Goal: Task Accomplishment & Management: Complete application form

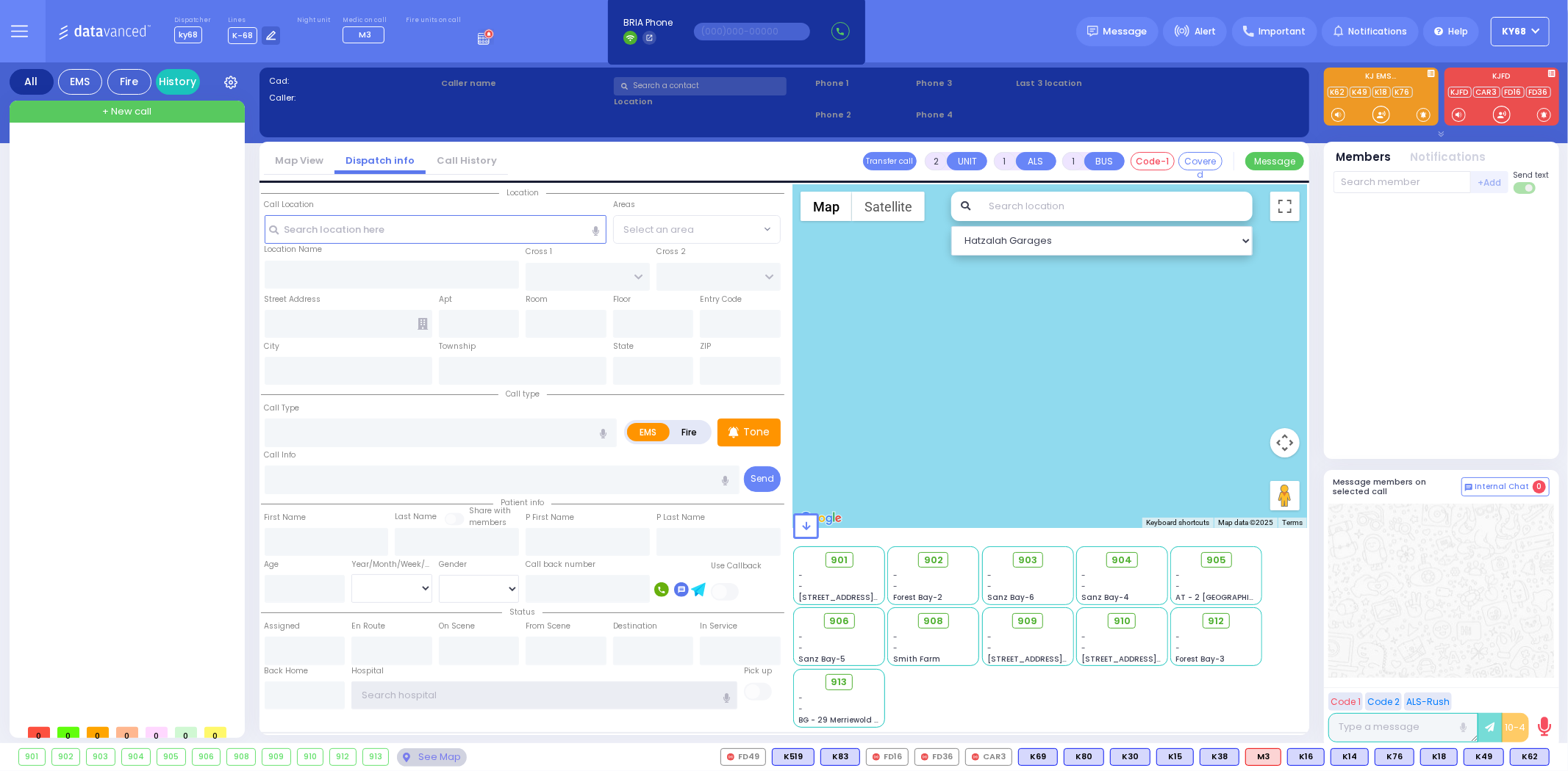
type input "ky68"
click at [484, 39] on div "Dispatcher ky68 shift has started. Are you ? Lines K-68" at bounding box center [784, 31] width 1568 height 63
select select
radio input "true"
type input "[PERSON_NAME]"
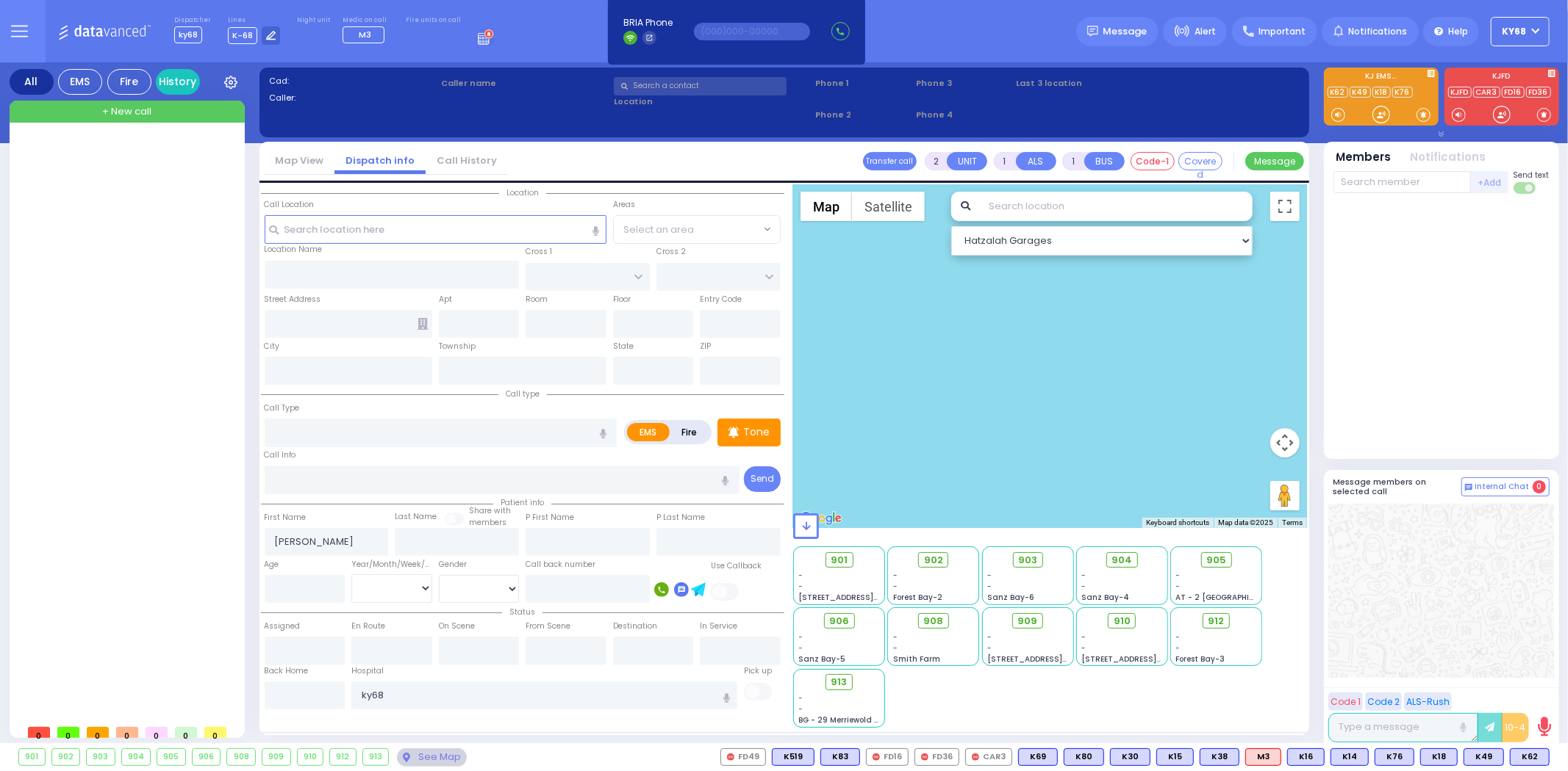
type input "[PERSON_NAME]"
select select
type input "07:51"
select select "Hatzalah Garages"
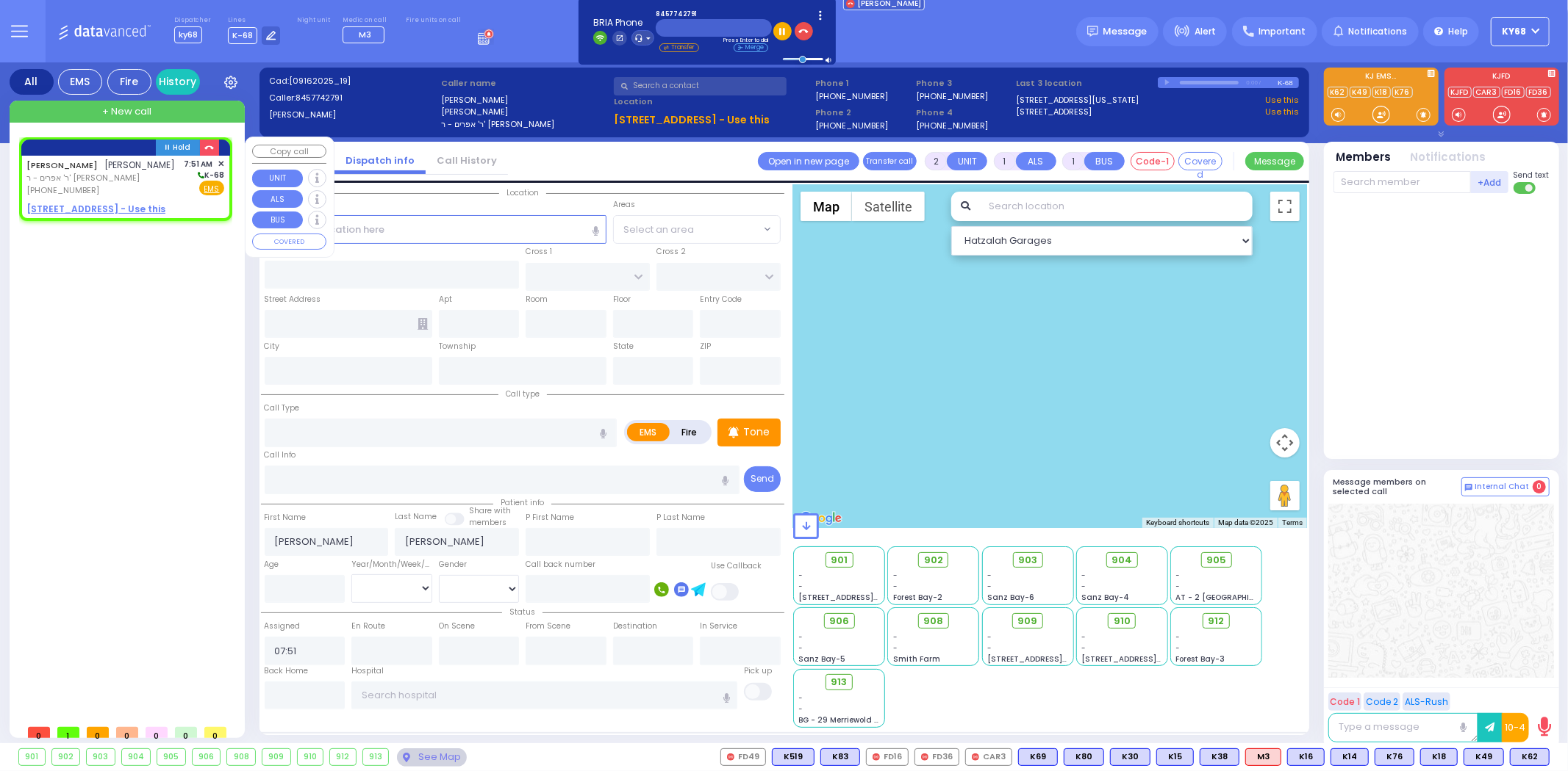
click at [149, 208] on u "[STREET_ADDRESS] - Use this" at bounding box center [96, 209] width 139 height 13
select select
radio input "true"
select select
select select "Hatzalah Garages"
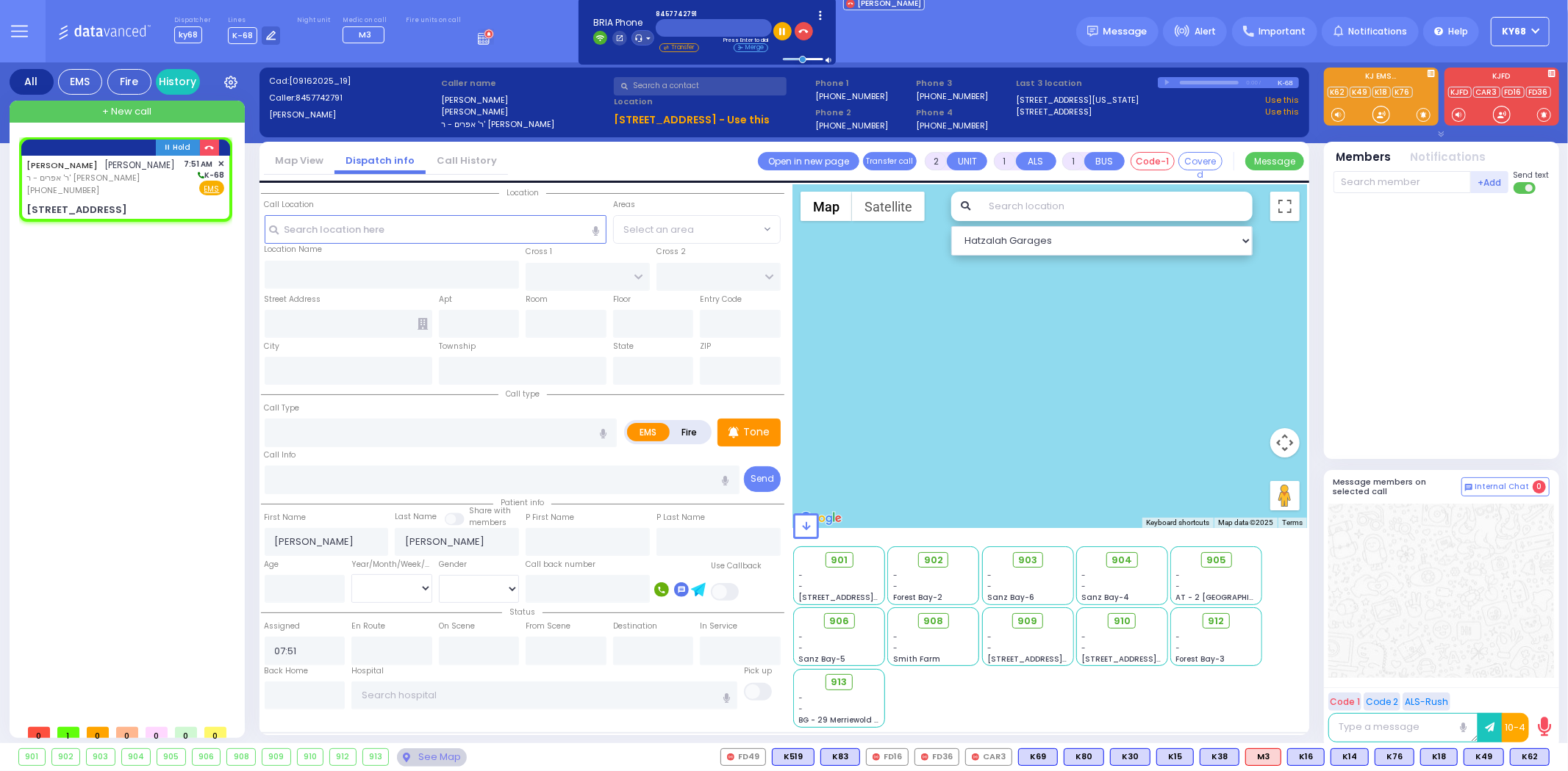
select select
radio input "true"
select select
select select "Hatzalah Garages"
type input "[GEOGRAPHIC_DATA]"
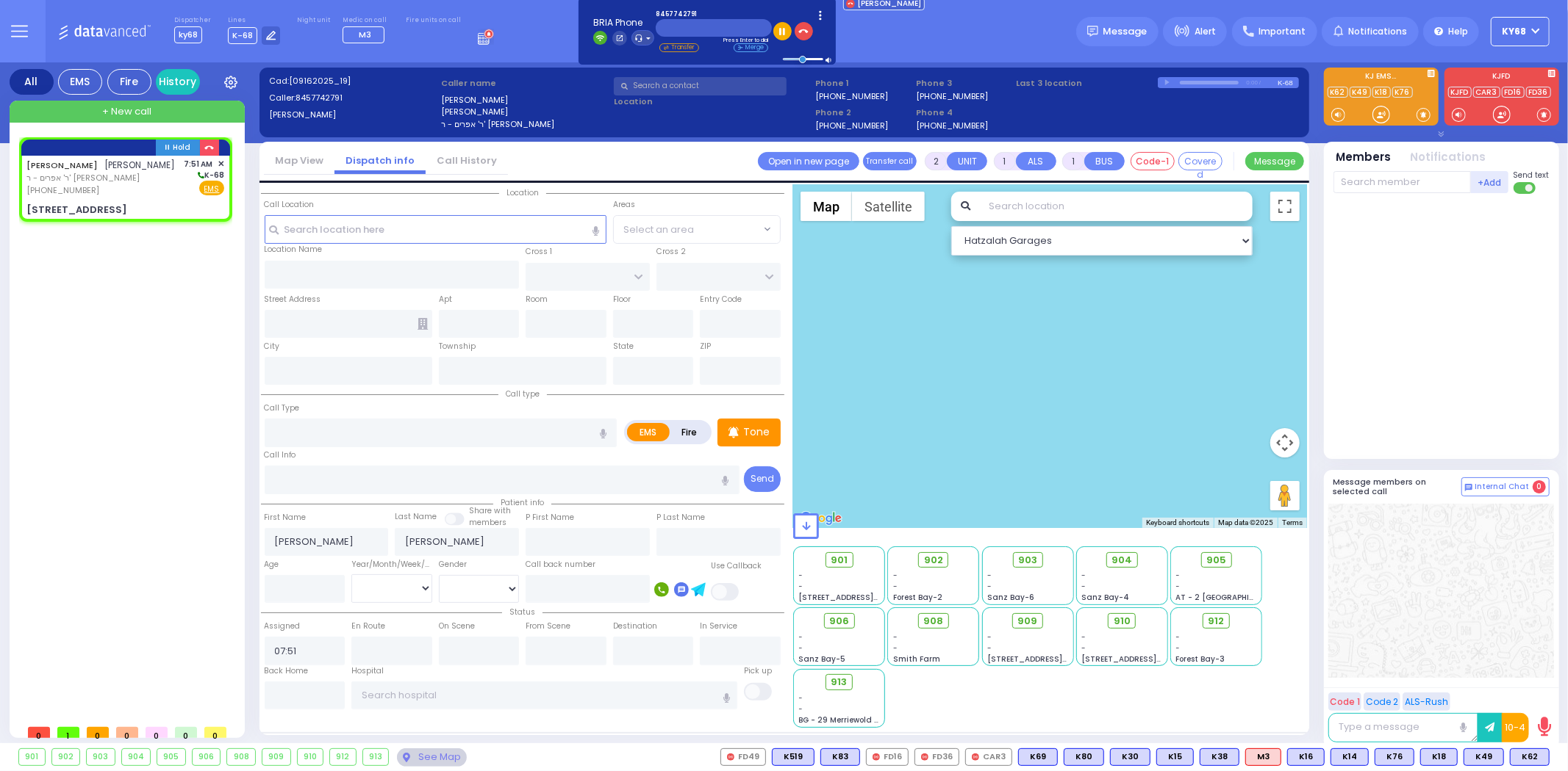
type input "[STREET_ADDRESS]"
type input "303"
type input "[PERSON_NAME]"
type input "[US_STATE]"
type input "10950"
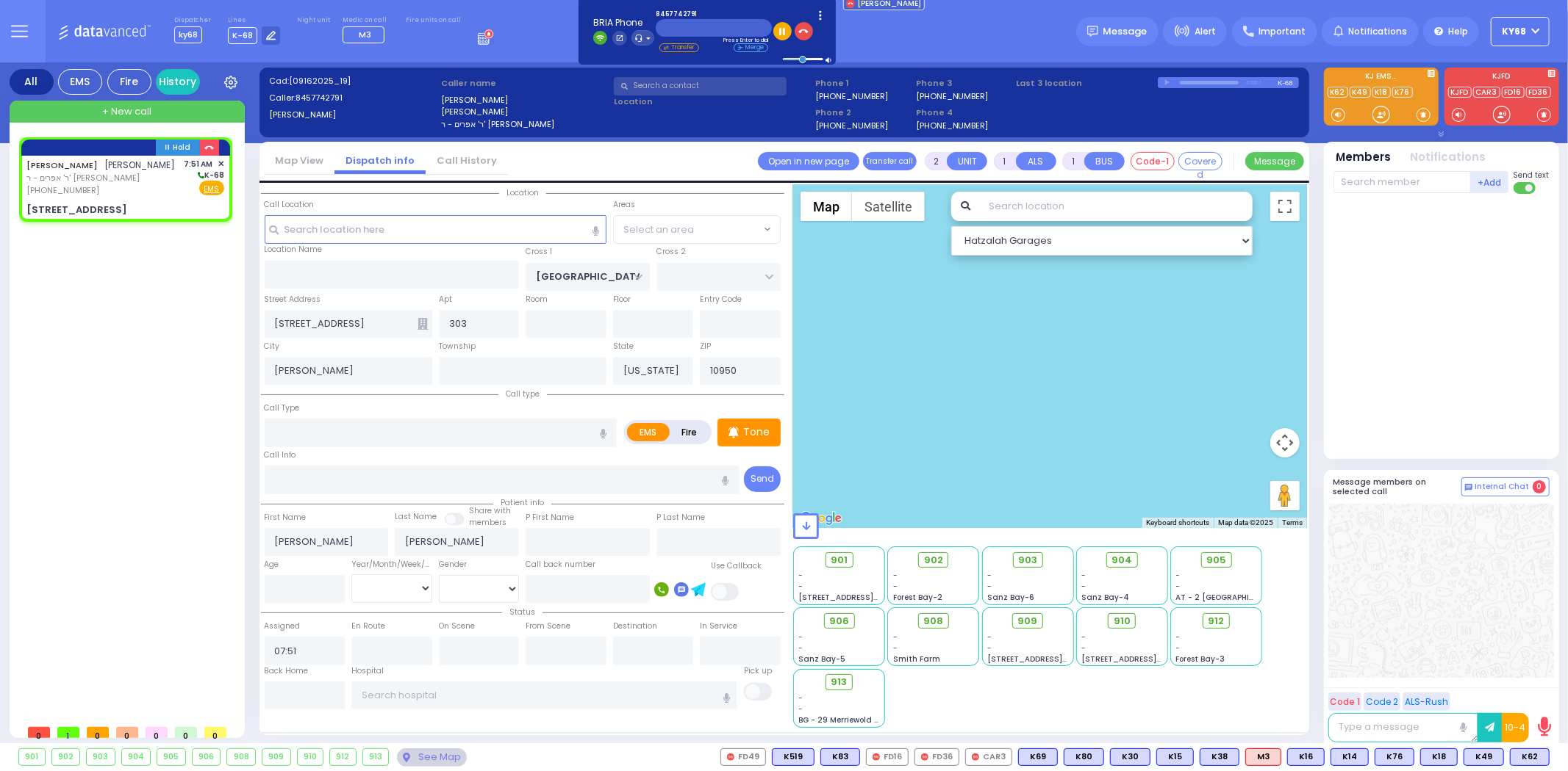
select select "SECTION 5"
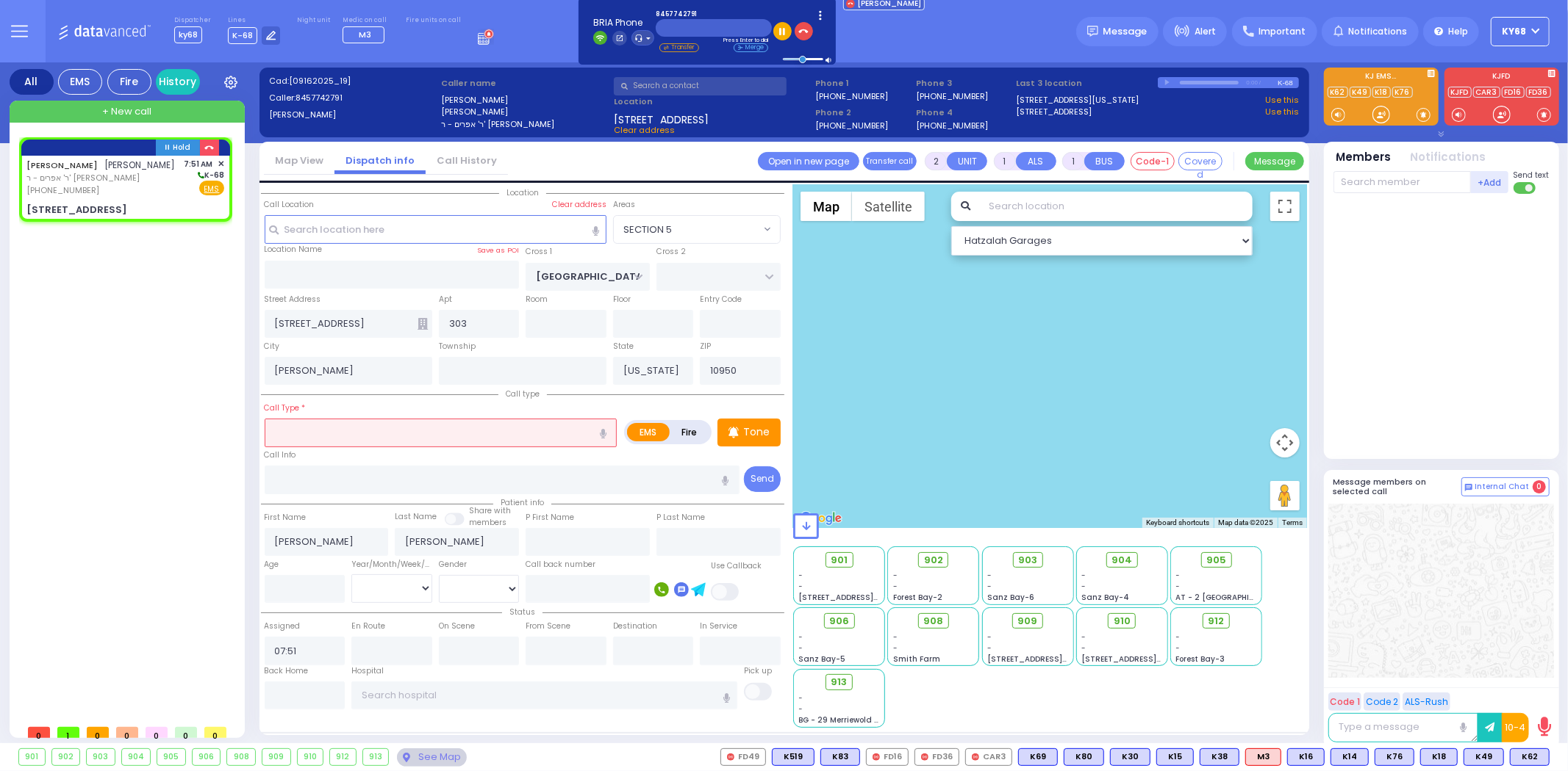
click at [688, 428] on label "Fire" at bounding box center [689, 432] width 41 height 18
radio input "true"
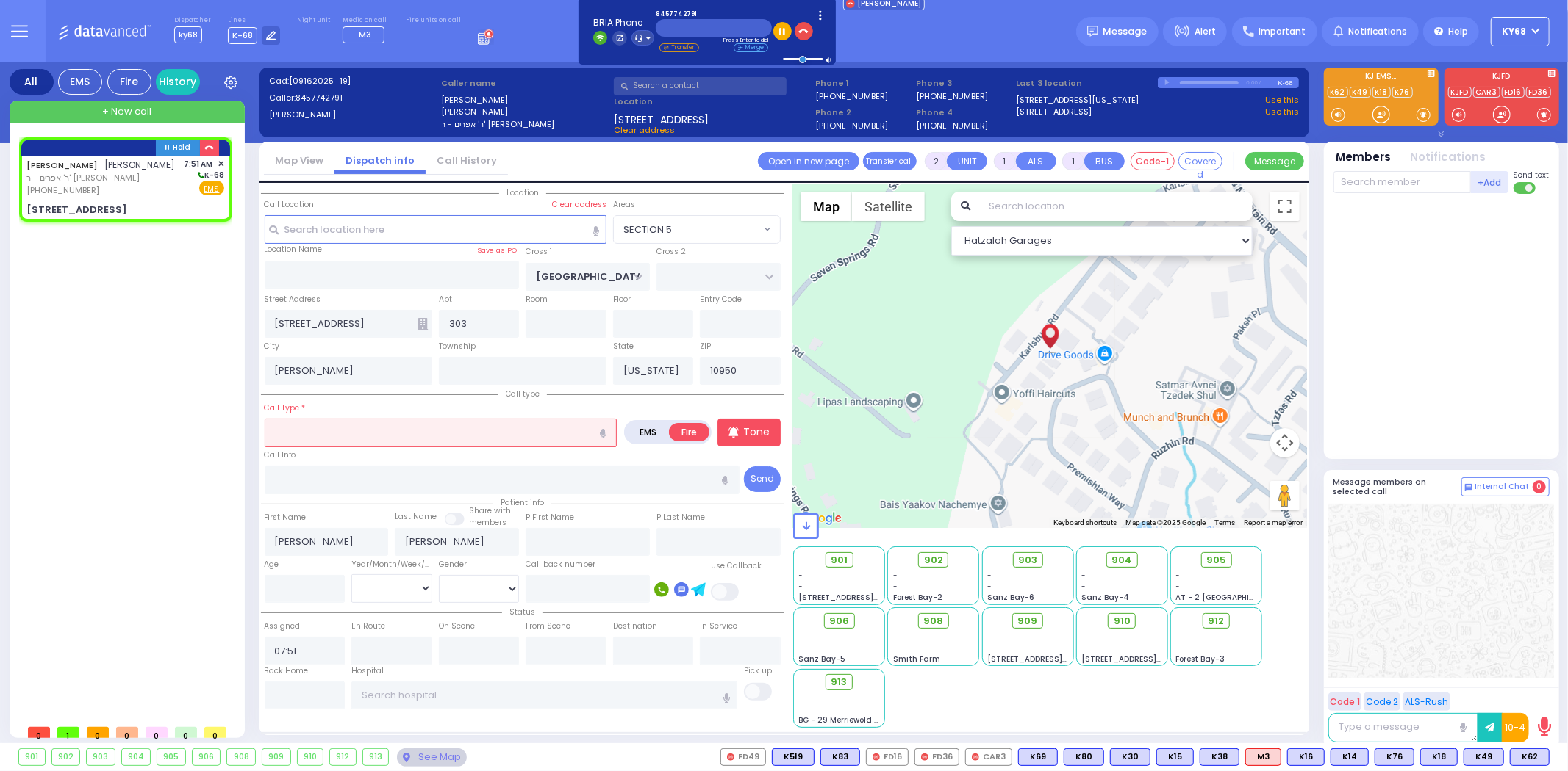
click at [429, 436] on input "text" at bounding box center [441, 433] width 353 height 28
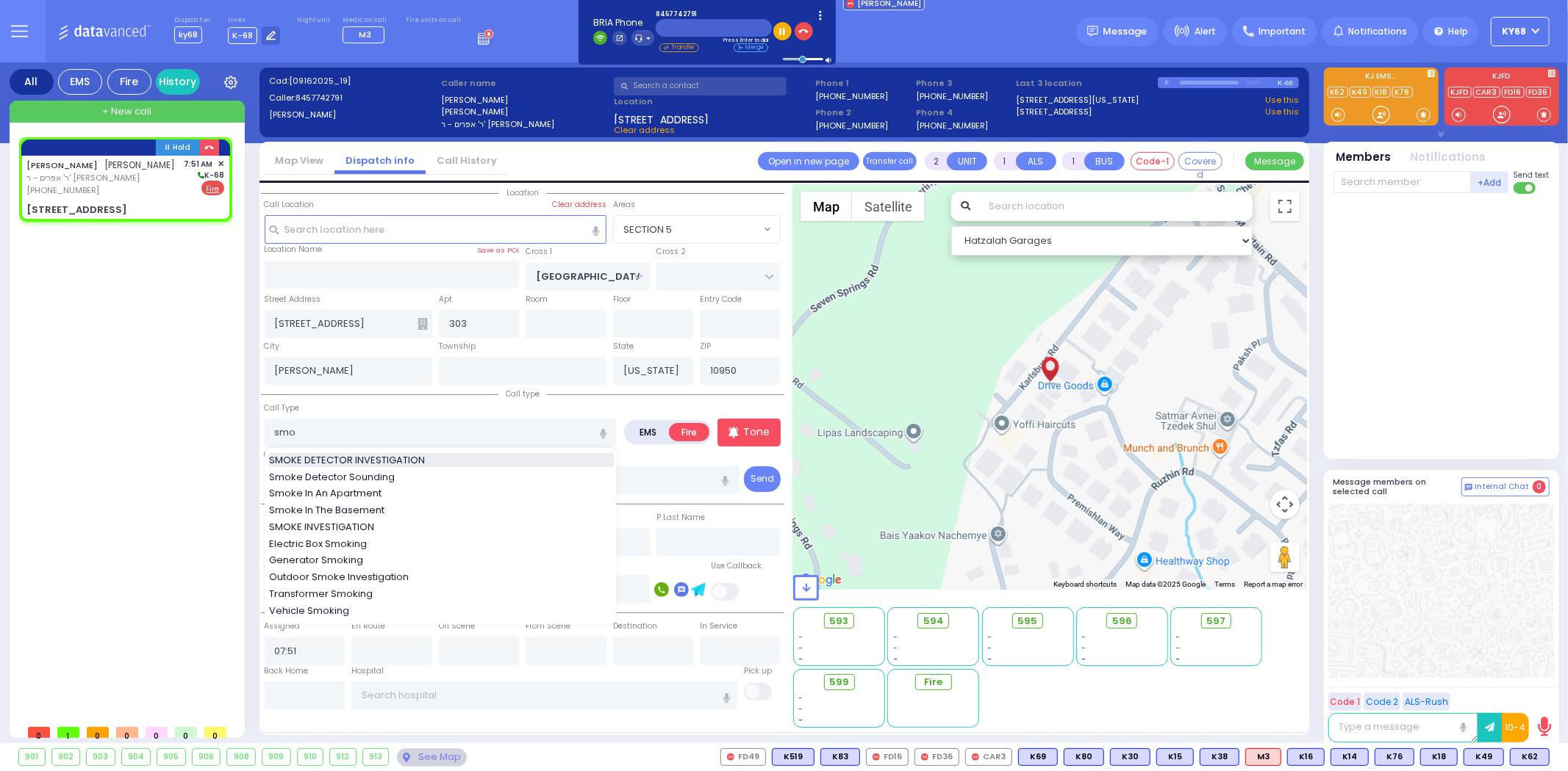
click at [412, 458] on span "SMOKE DETECTOR INVESTIGATION" at bounding box center [349, 460] width 161 height 15
type input "SMOKE DETECTOR INVESTIGATION"
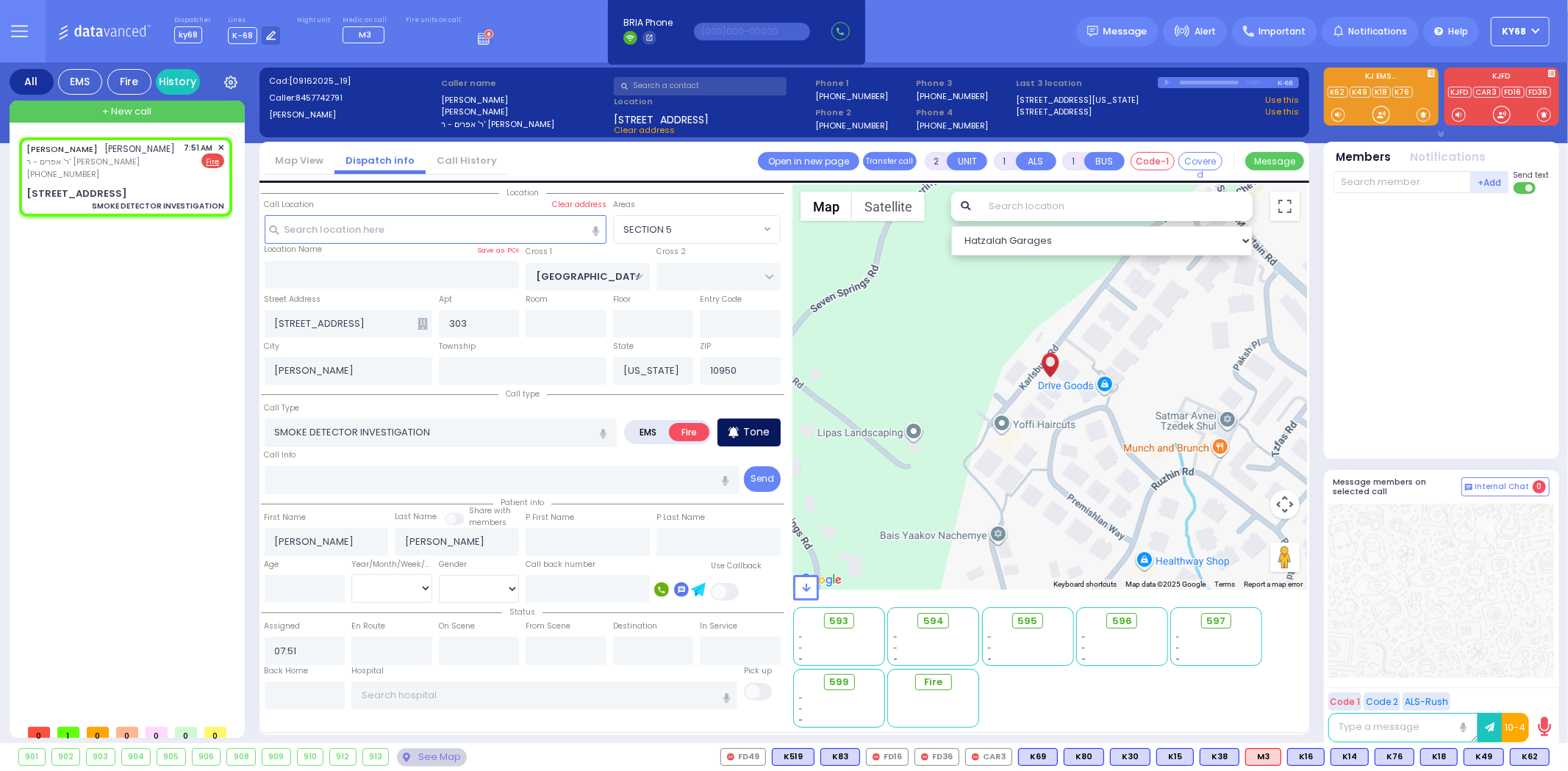
select select
radio input "true"
select select
select select "Hatzalah Garages"
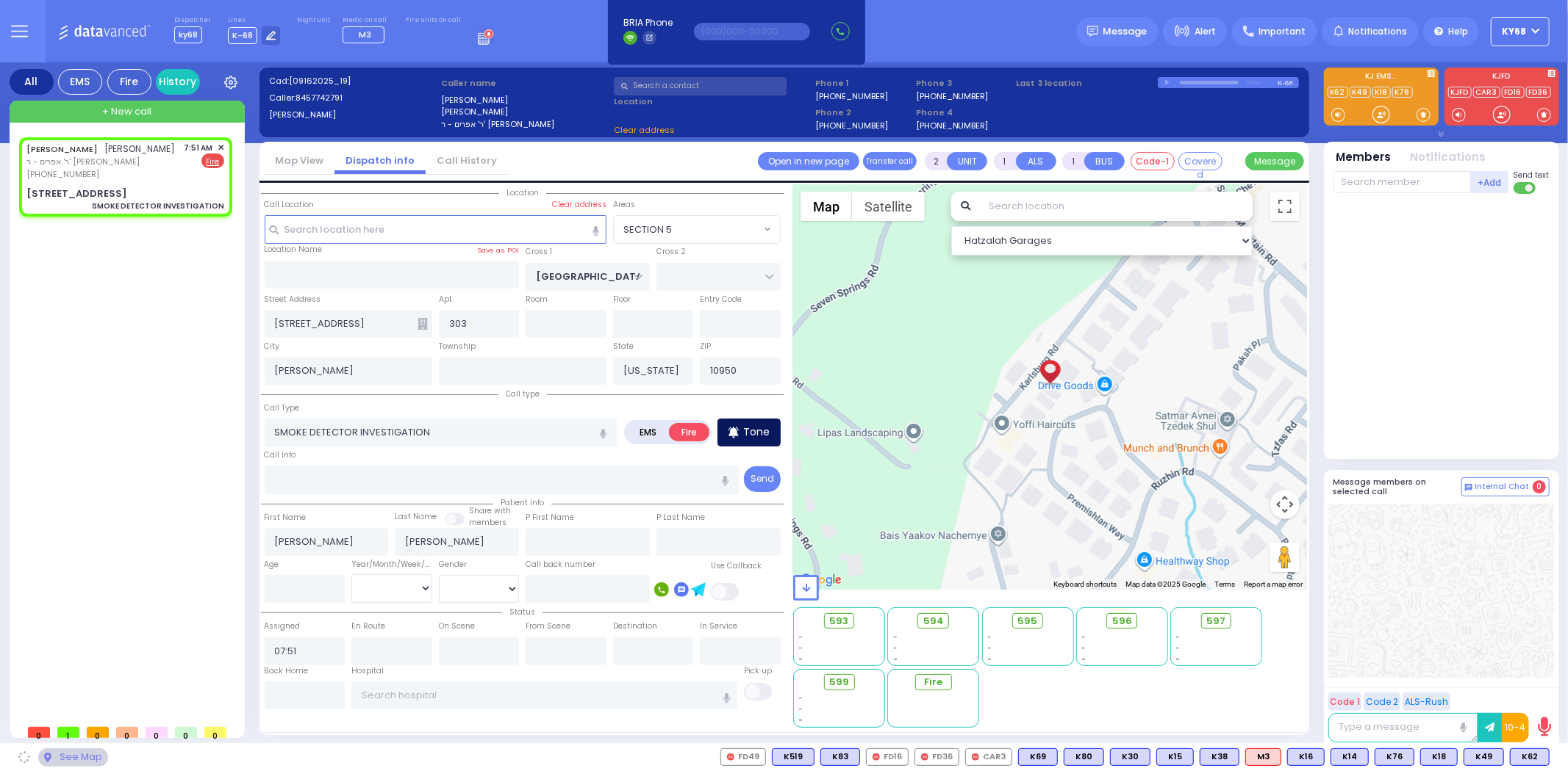
select select
radio input "true"
select select
select select "Hatzalah Garages"
click at [761, 429] on p "Tone" at bounding box center [757, 433] width 27 height 16
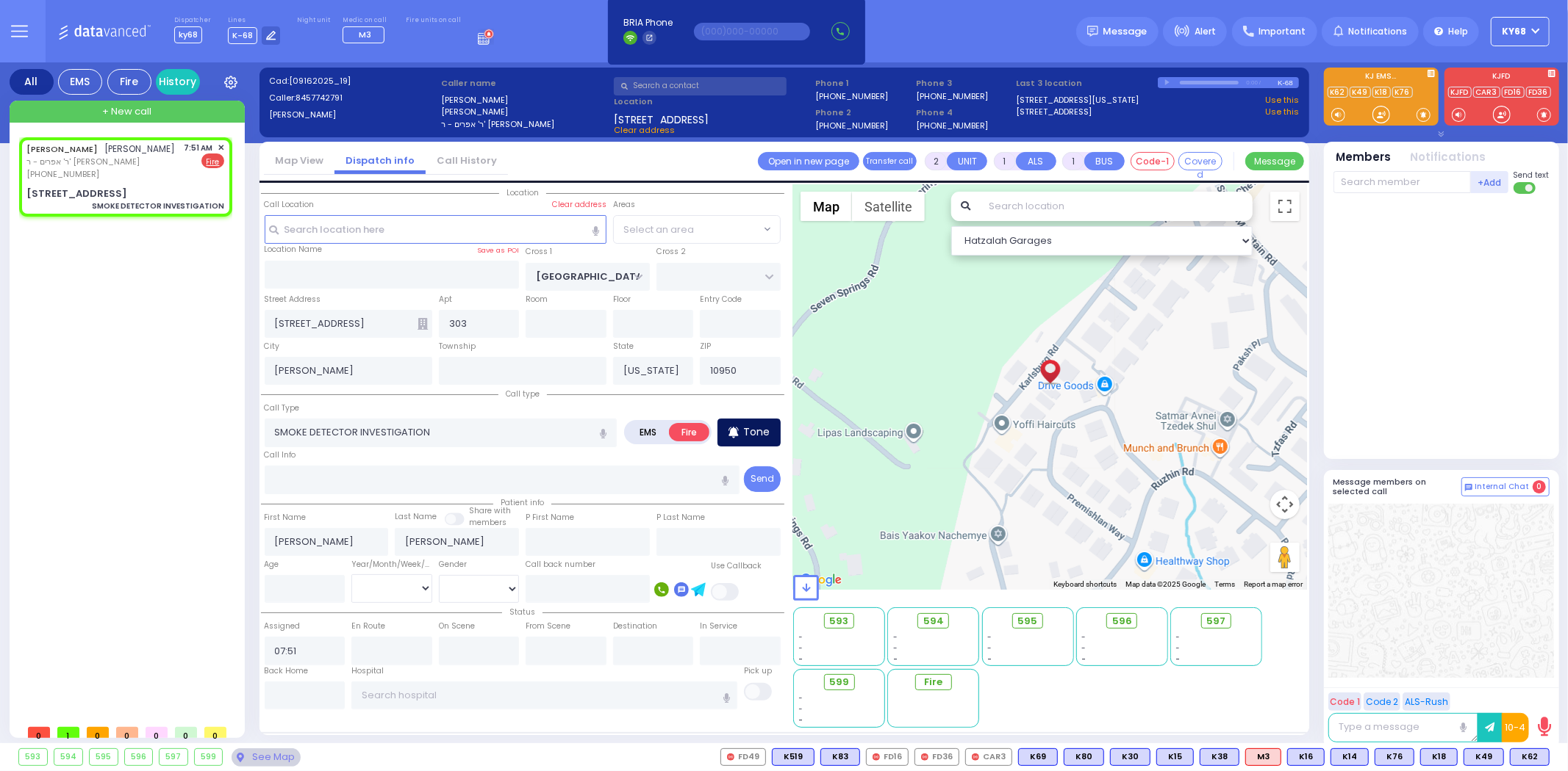
select select "SECTION 5"
select select
radio input "true"
select select
select select "Hatzalah Garages"
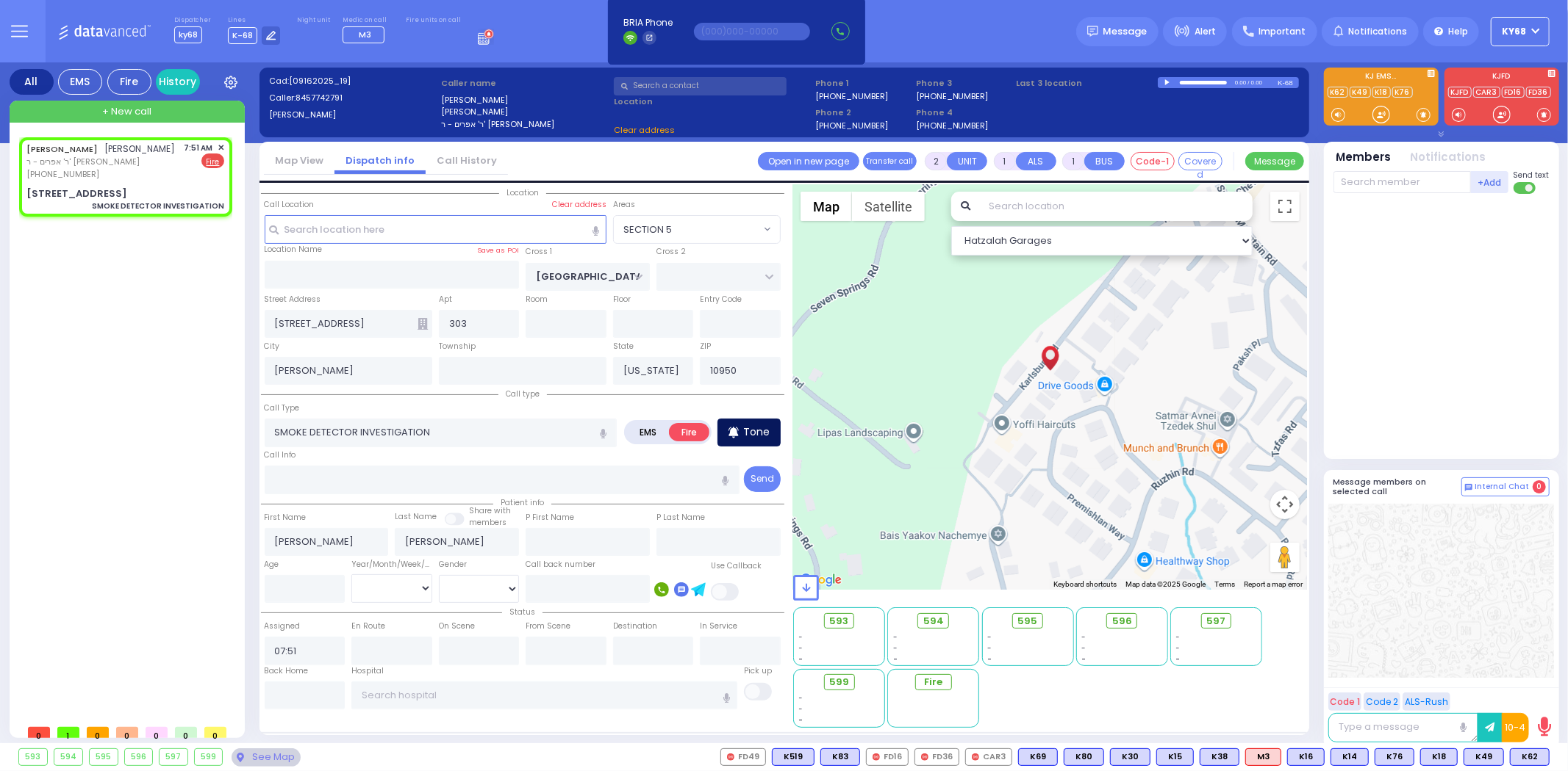
select select "SECTION 5"
click at [464, 429] on input "SMOKE DETECTOR INVESTIGATION" at bounding box center [441, 433] width 353 height 28
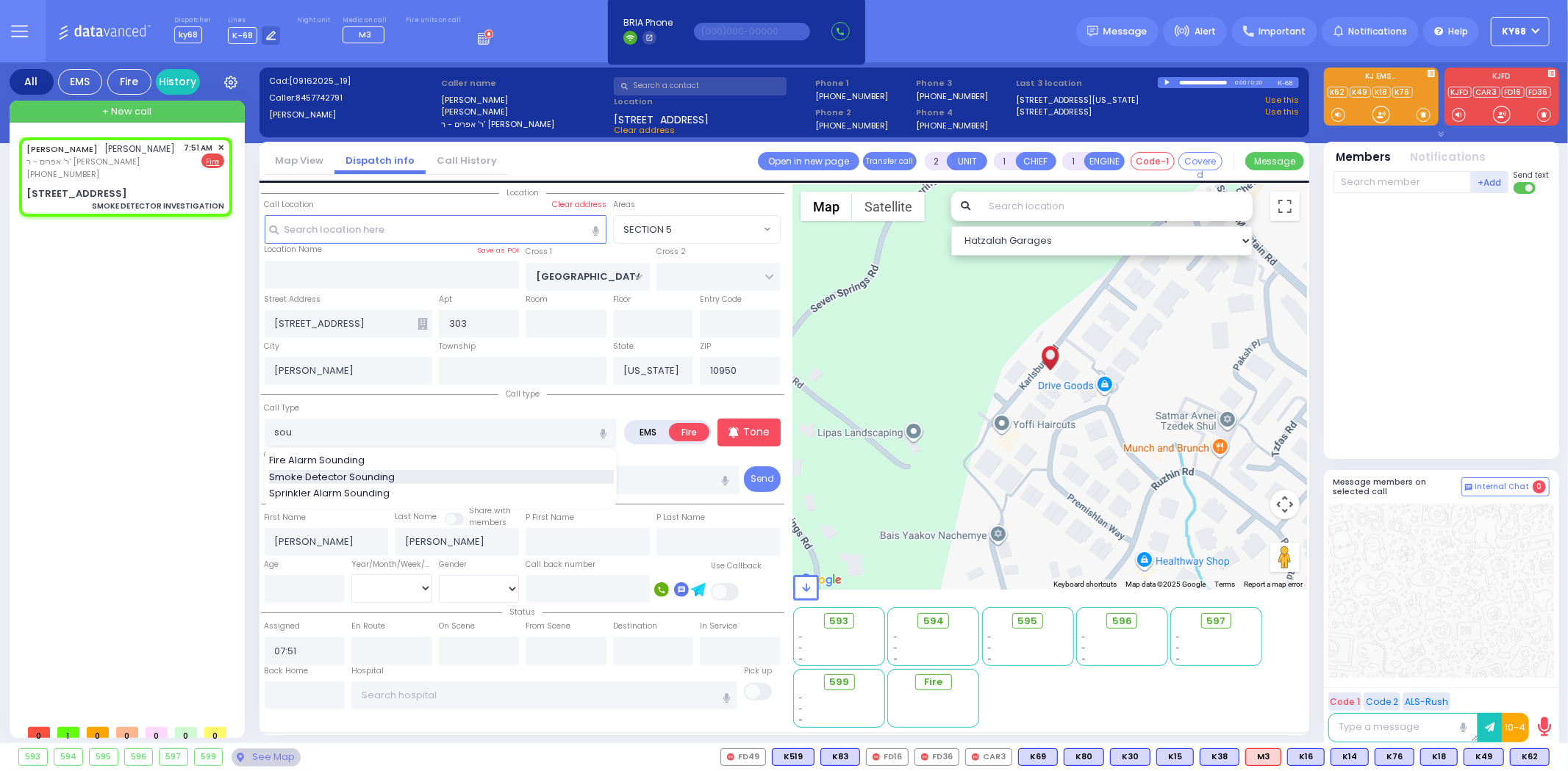
click at [452, 473] on div "Smoke Detector Sounding" at bounding box center [441, 477] width 345 height 15
type input "Smoke Detector Sounding"
select select
radio input "true"
select select
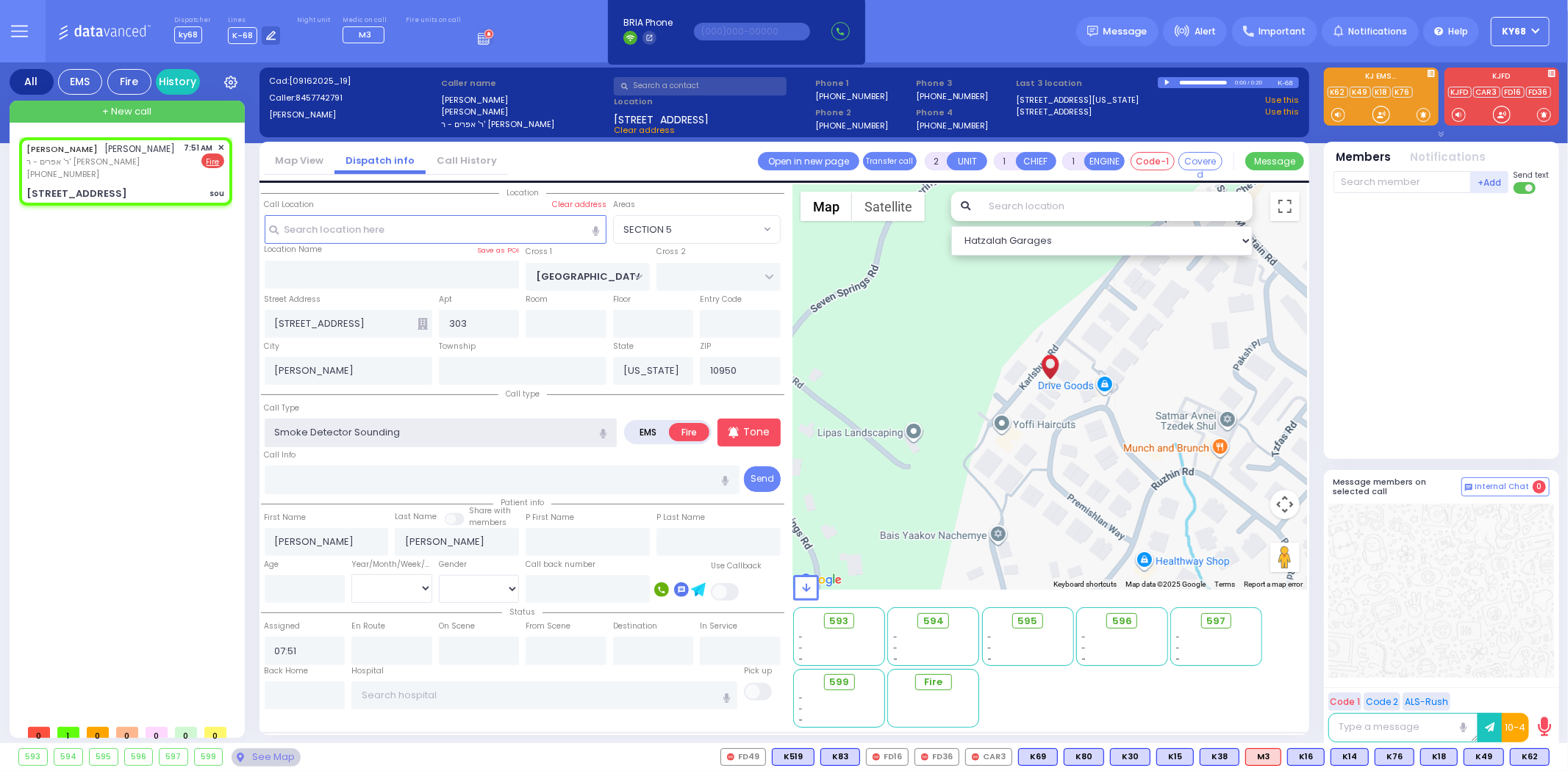
select select "Hatzalah Garages"
select select "SECTION 5"
click at [176, 446] on div "[PERSON_NAME] [PERSON_NAME] ר' אפרים - ר' [PERSON_NAME] [PHONE_NUMBER] 7:51 AM …" at bounding box center [128, 427] width 219 height 581
select select
radio input "true"
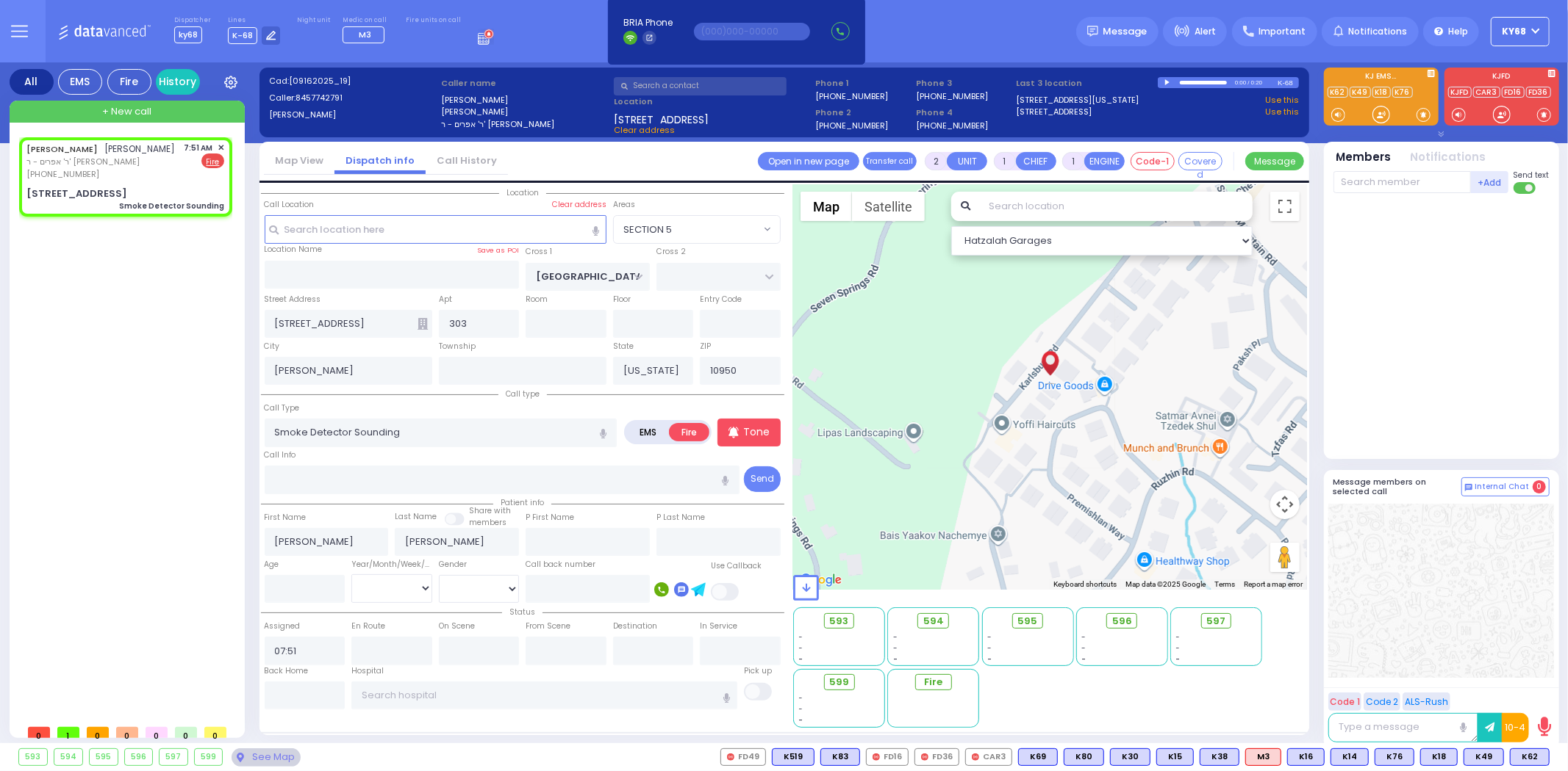
select select
select select "Hatzalah Garages"
select select "SECTION 5"
click at [1384, 170] on div "+Add Send text" at bounding box center [1442, 183] width 216 height 26
click at [1385, 180] on input "text" at bounding box center [1402, 182] width 137 height 22
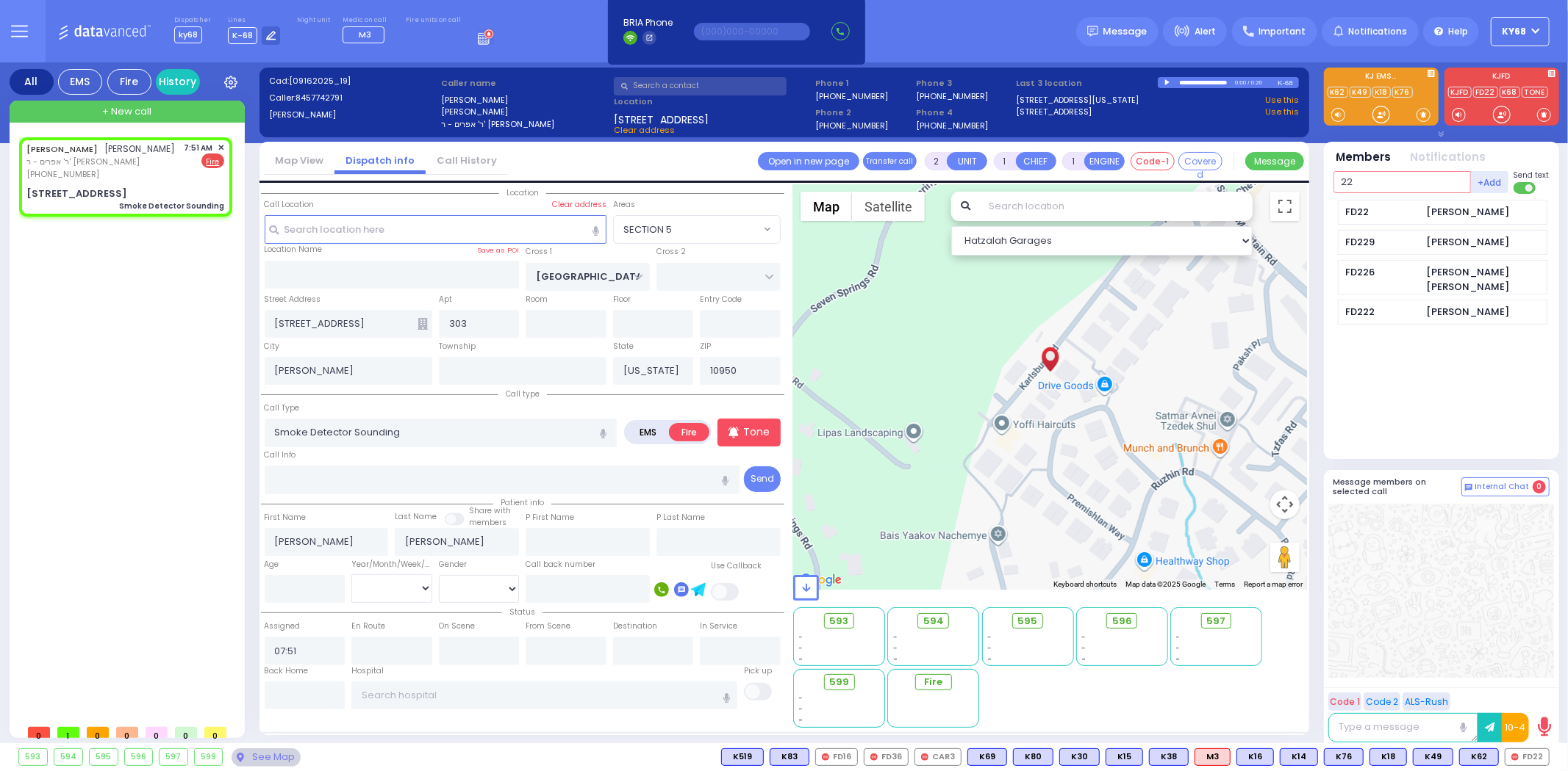
type input "22"
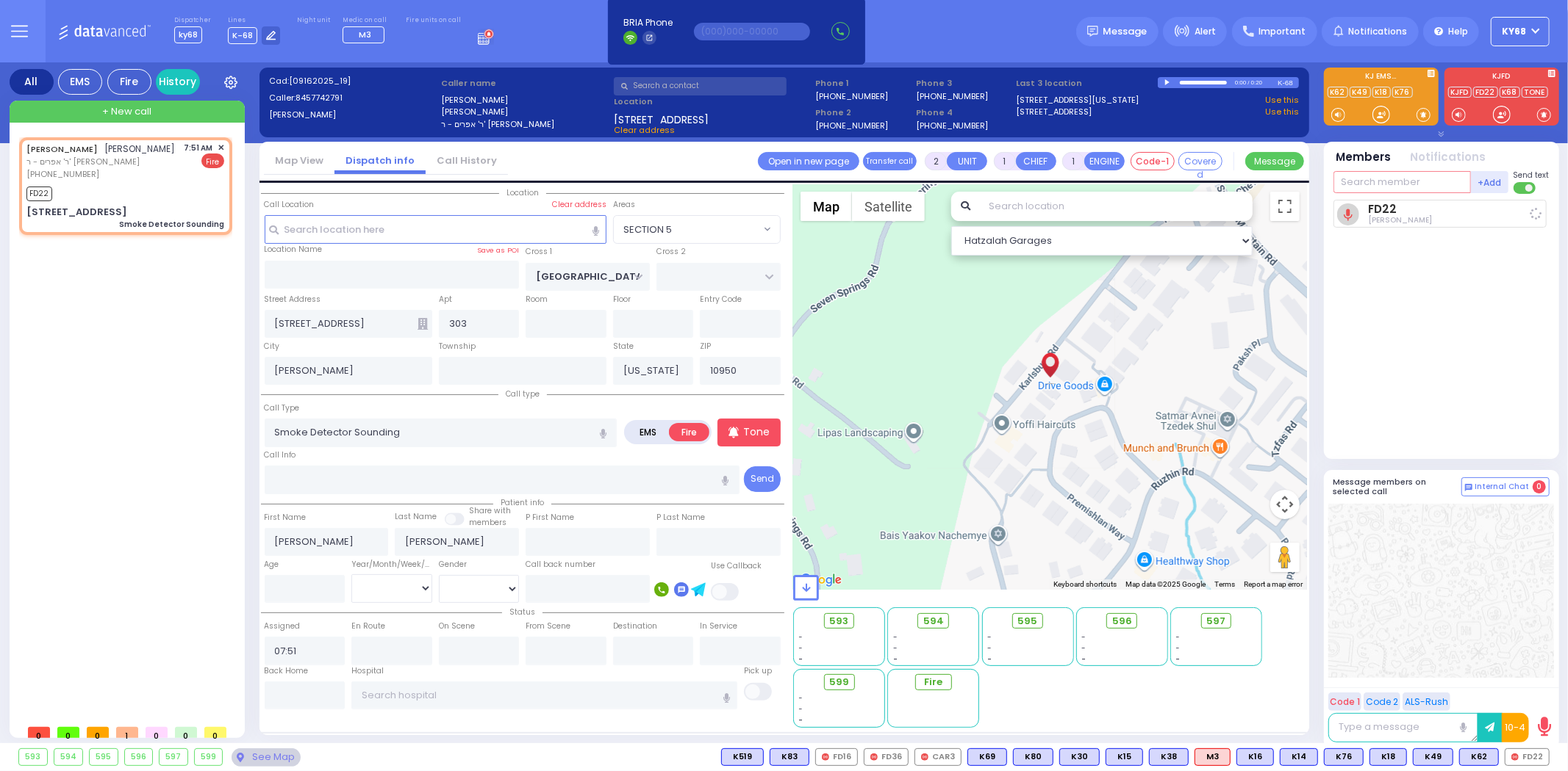
select select
radio input "true"
select select
type input "07:52"
select select "Hatzalah Garages"
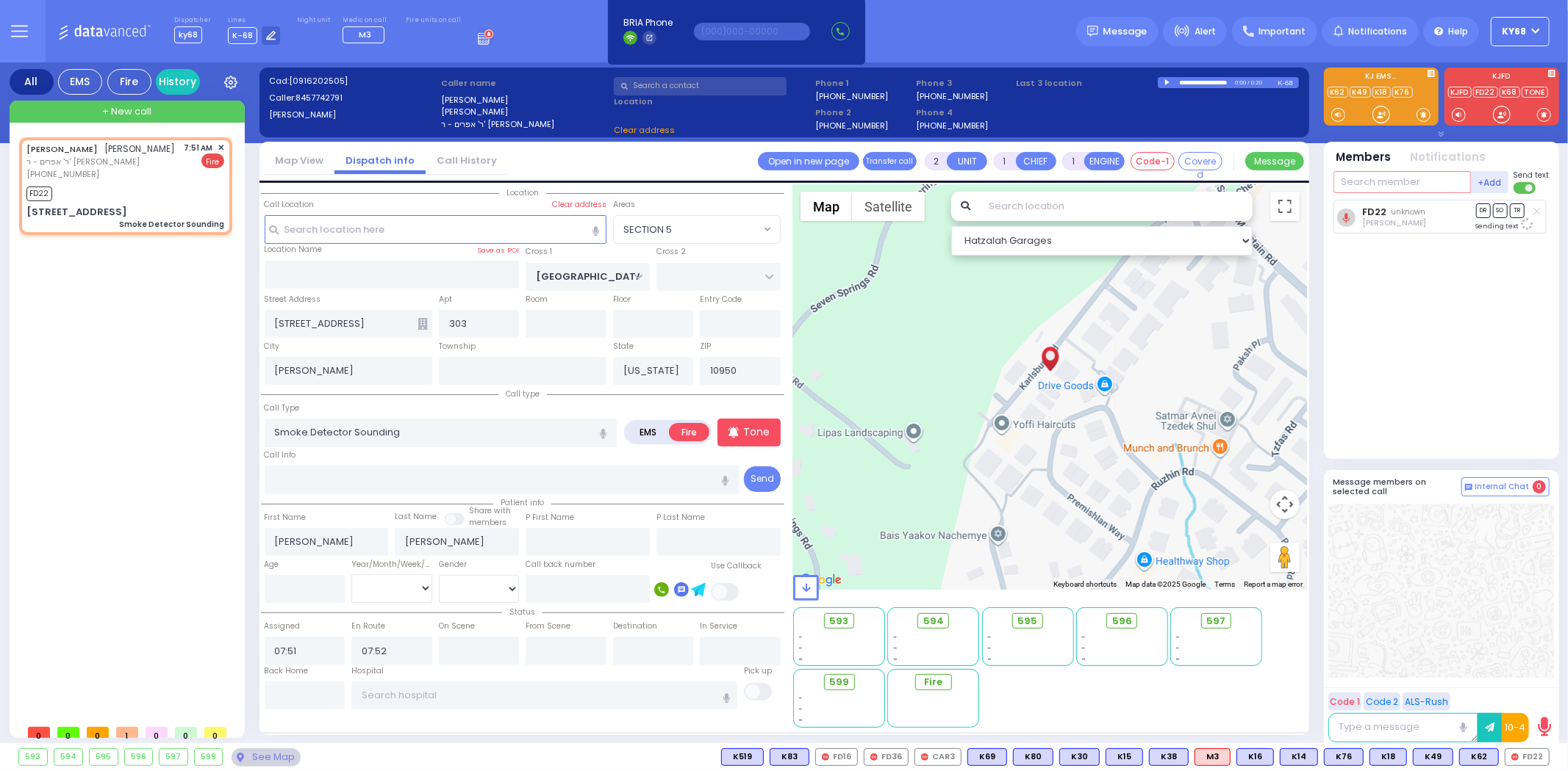
select select "SECTION 5"
click at [1375, 176] on input "text" at bounding box center [1402, 182] width 137 height 22
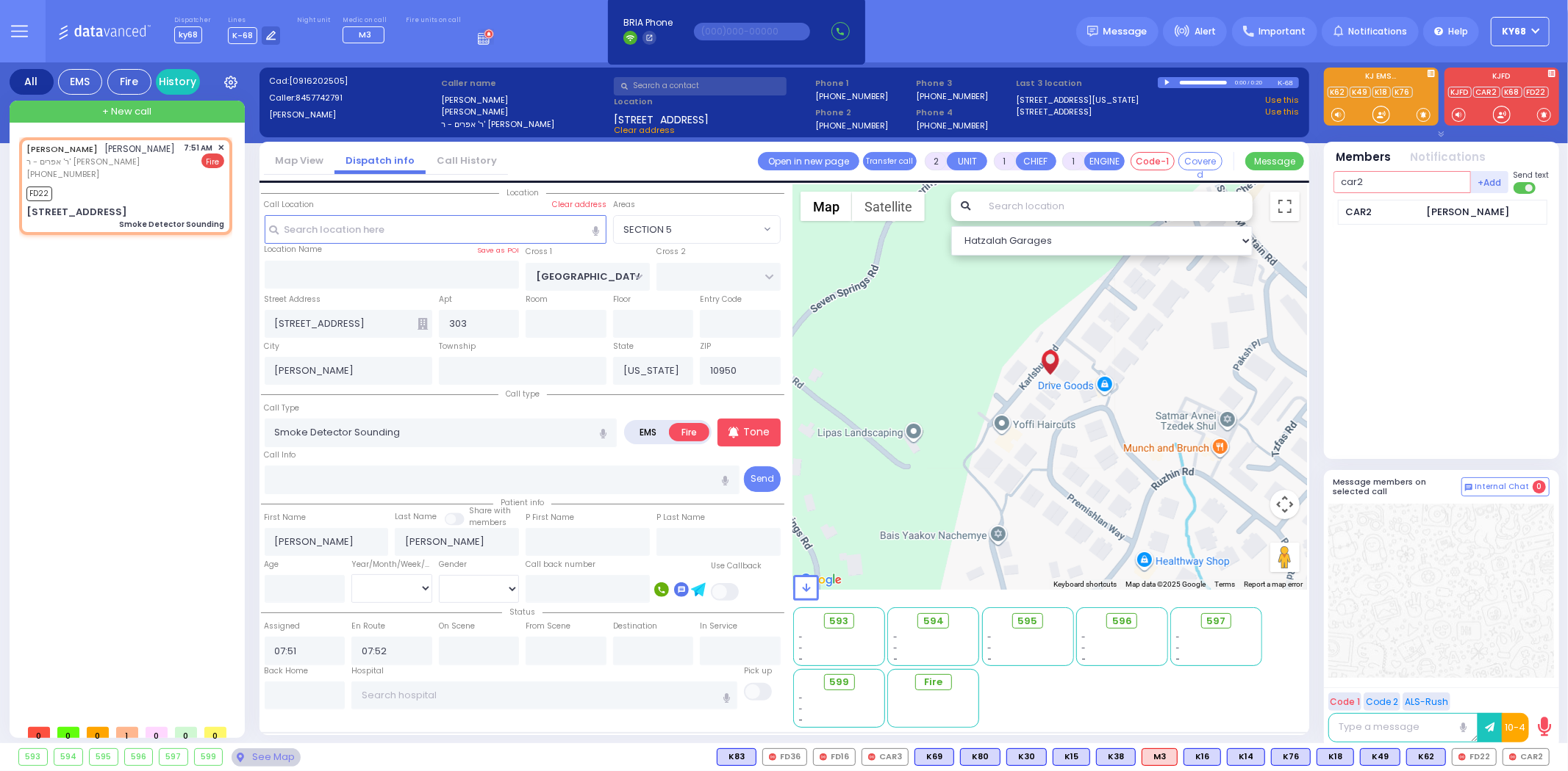
type input "car2"
select select
radio input "true"
select select
select select "Hatzalah Garages"
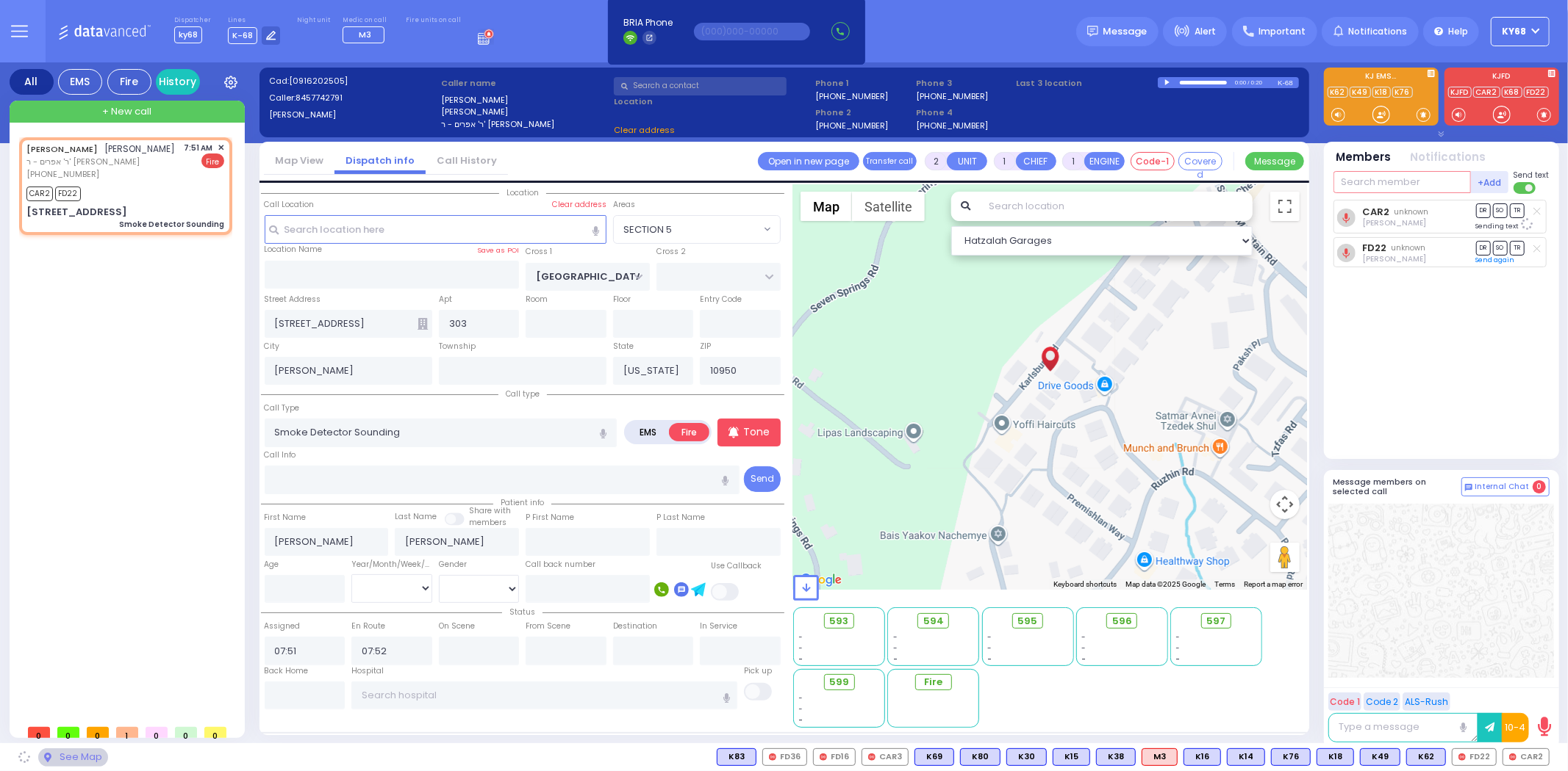
select select "SECTION 5"
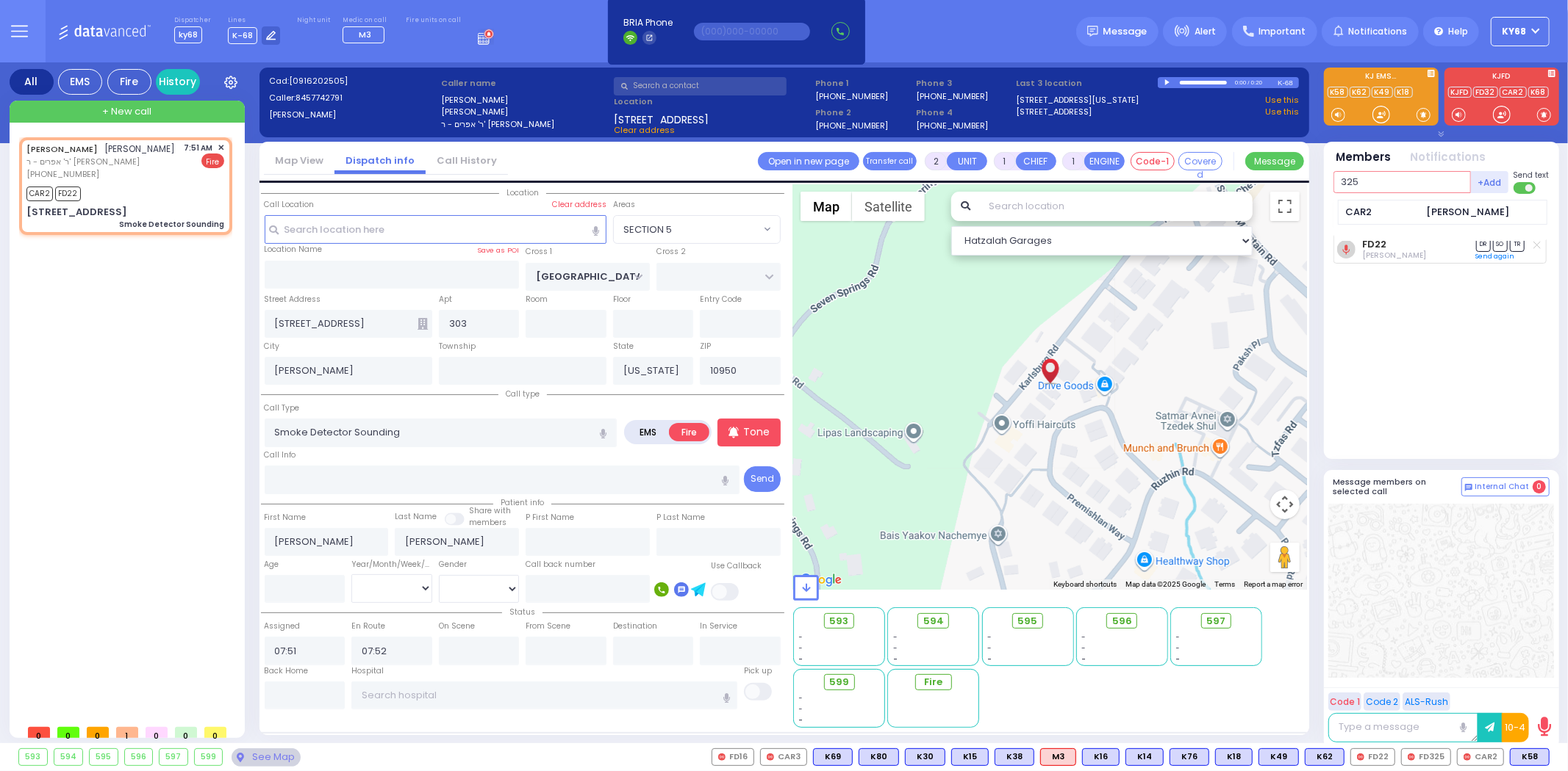
type input "325"
select select
radio input "true"
select select
select select "SECTION 5"
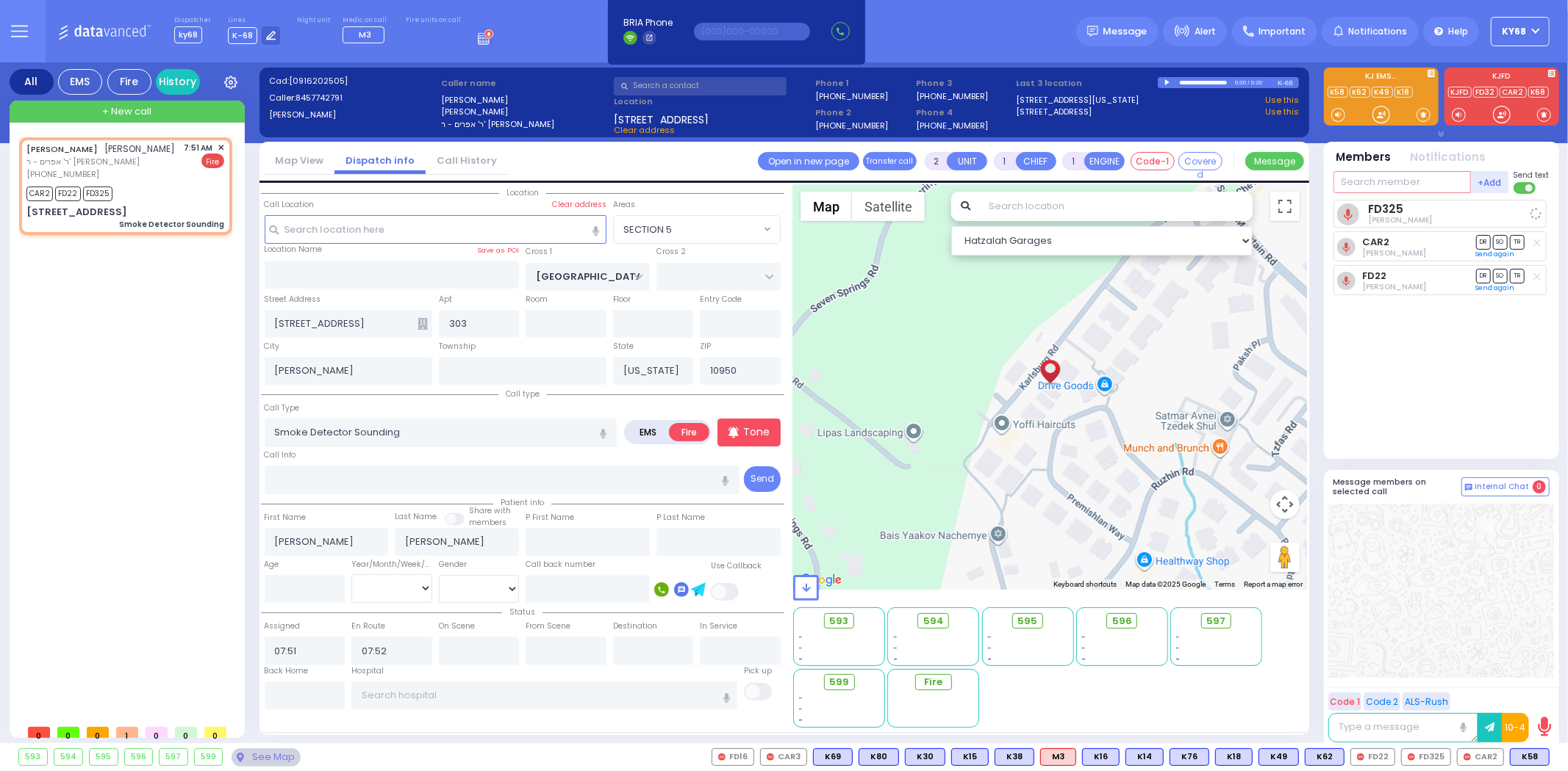
select select "Hatzalah Garages"
click at [1460, 418] on div "FD325 [PERSON_NAME] DR SO TR" at bounding box center [1443, 323] width 219 height 247
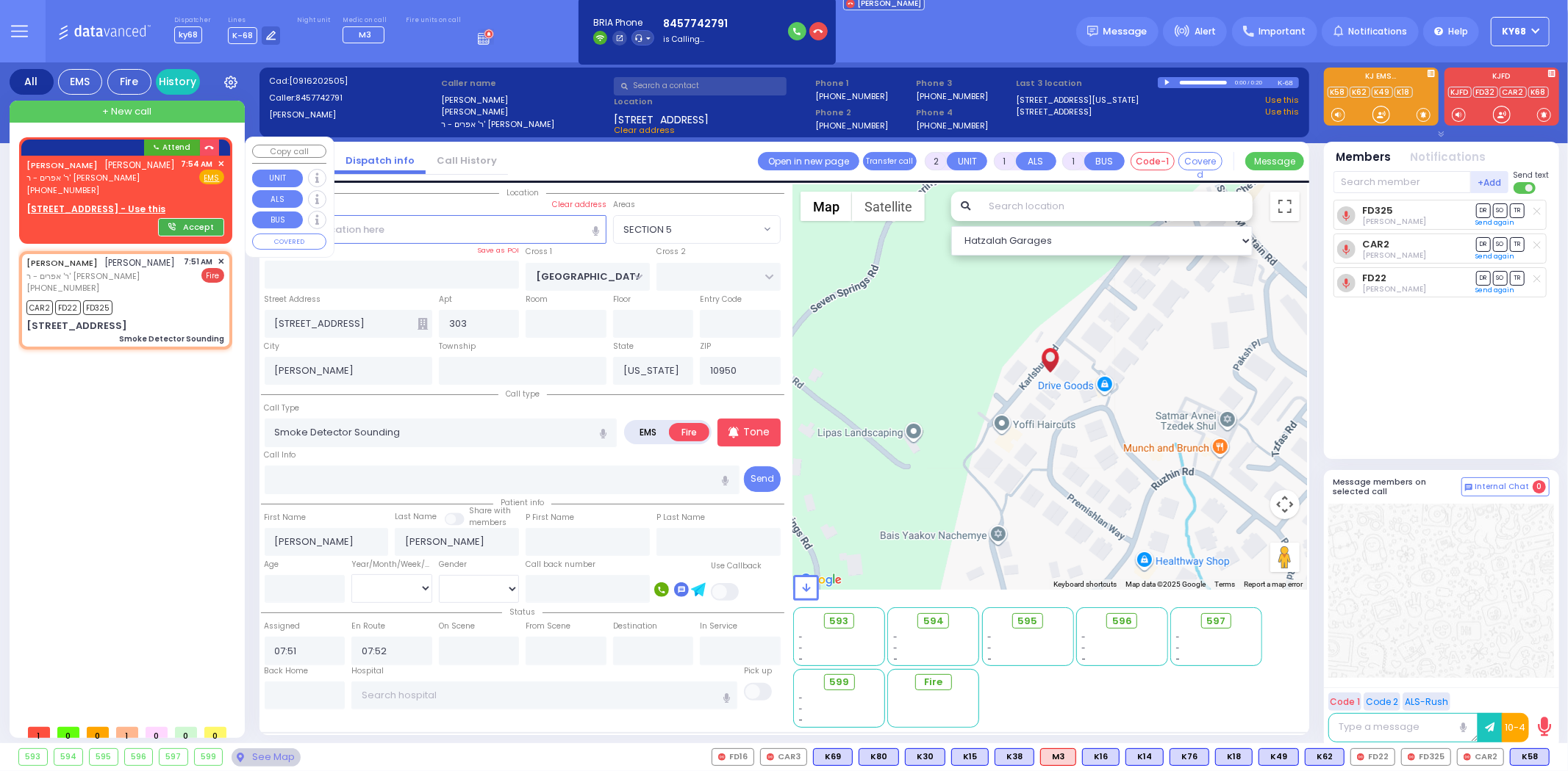
click at [204, 226] on button "Accept" at bounding box center [191, 226] width 66 height 18
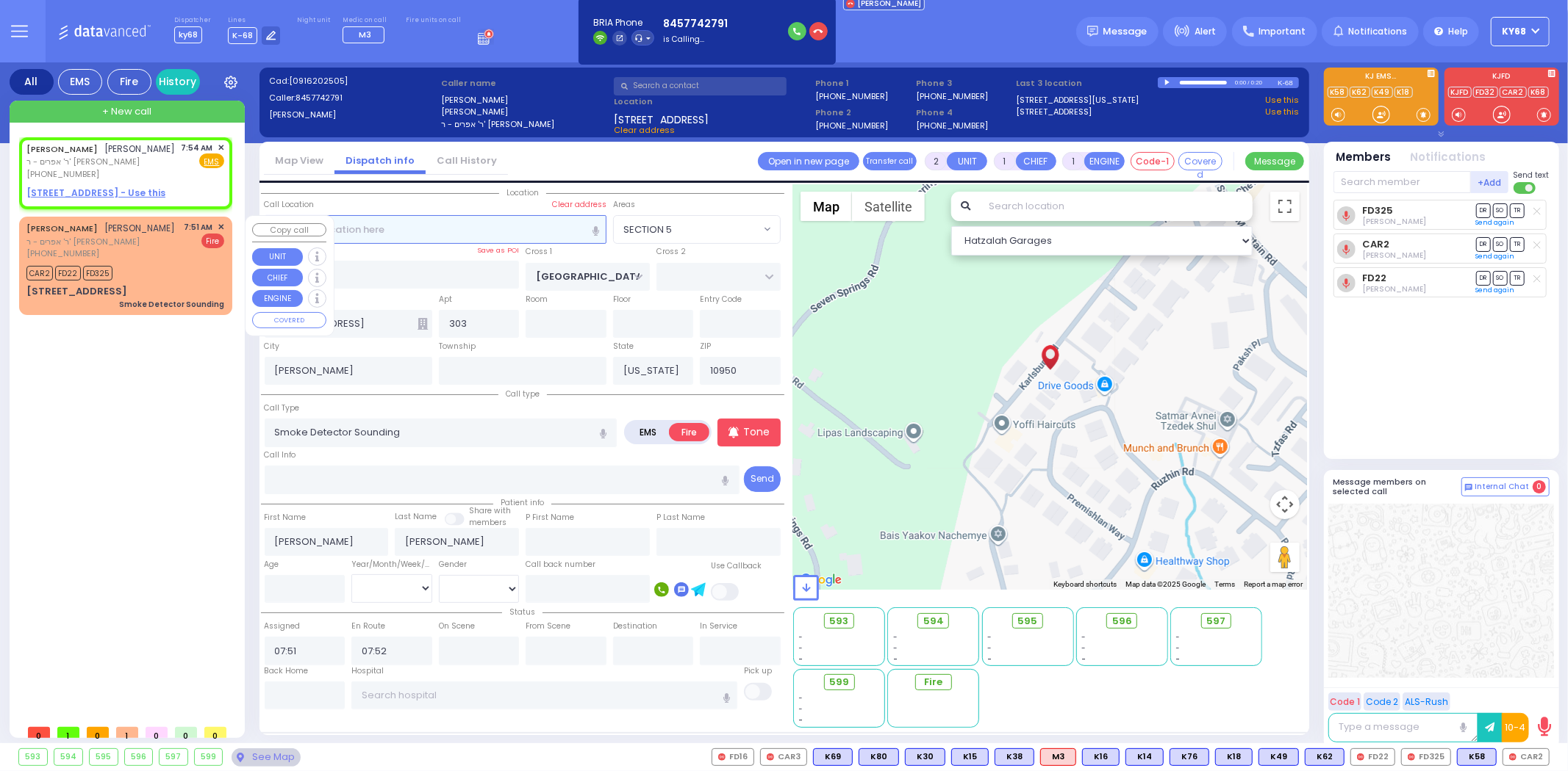
select select
radio input "true"
select select
type input "07:54"
select select "Hatzalah Garages"
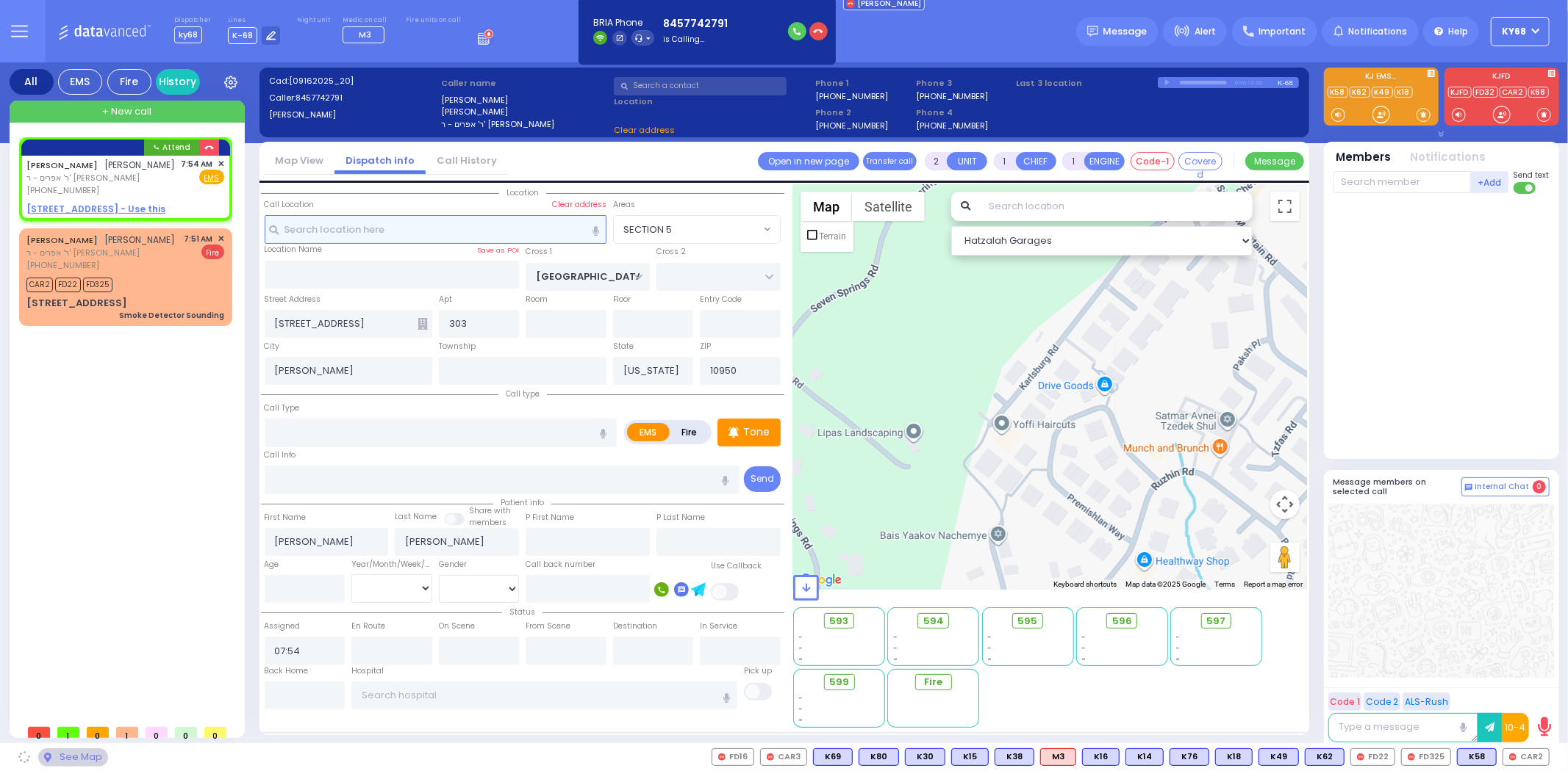
select select
radio input "true"
select select
select select "Hatzalah Garages"
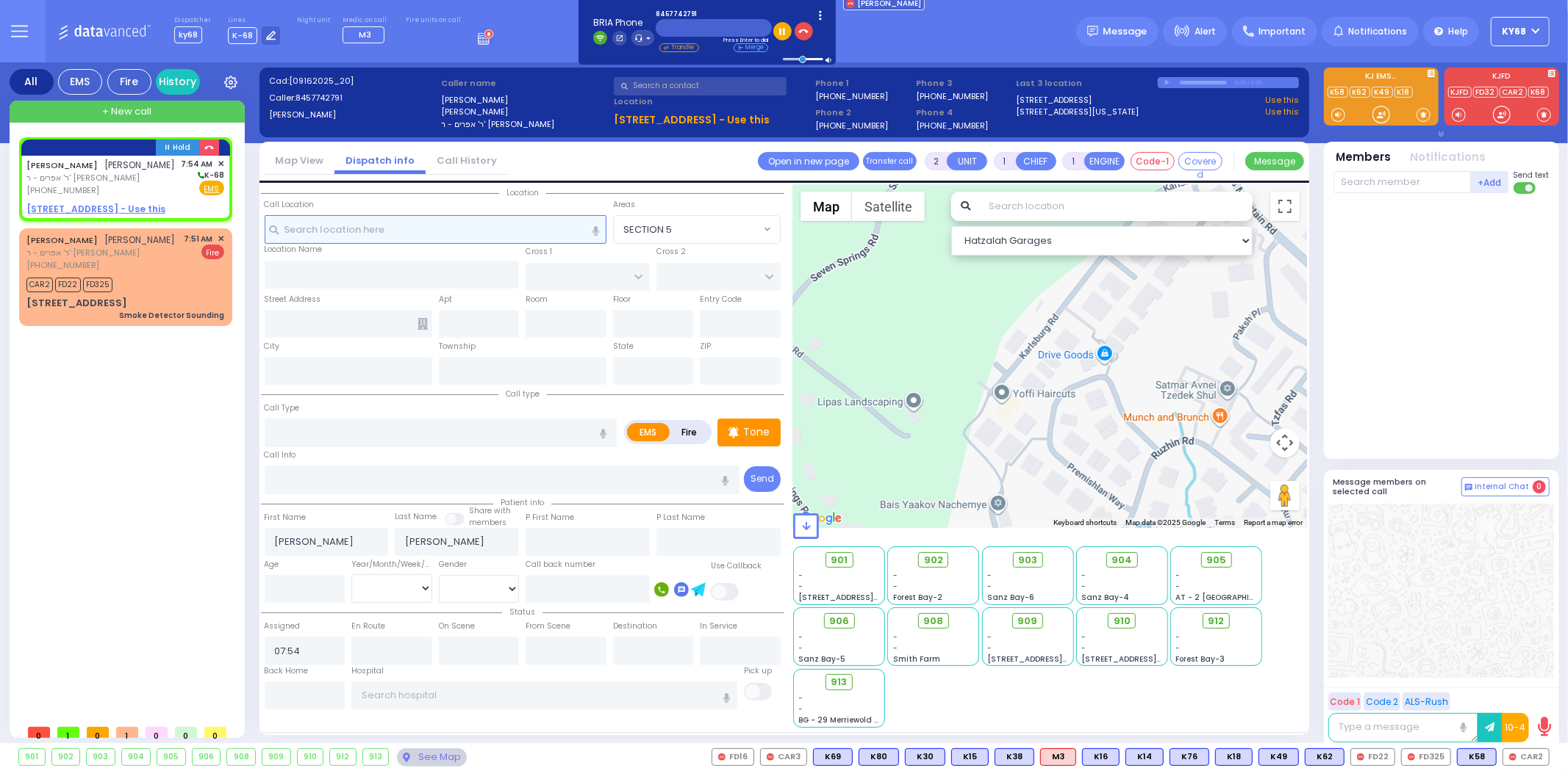
select select
radio input "true"
select select
select select "Hatzalah Garages"
click at [1404, 324] on div at bounding box center [1443, 323] width 219 height 247
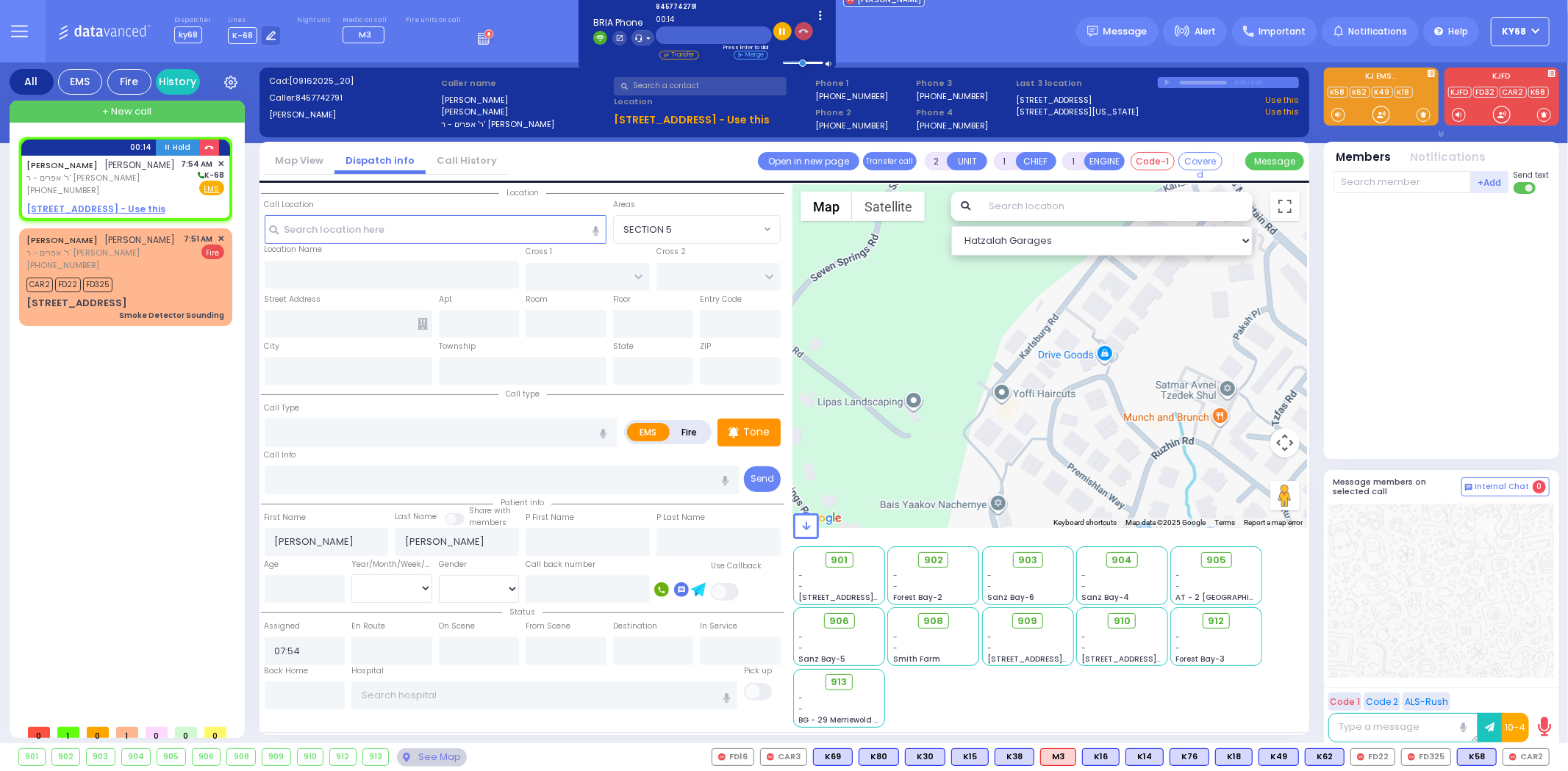
click at [798, 29] on icon "button" at bounding box center [803, 31] width 10 height 10
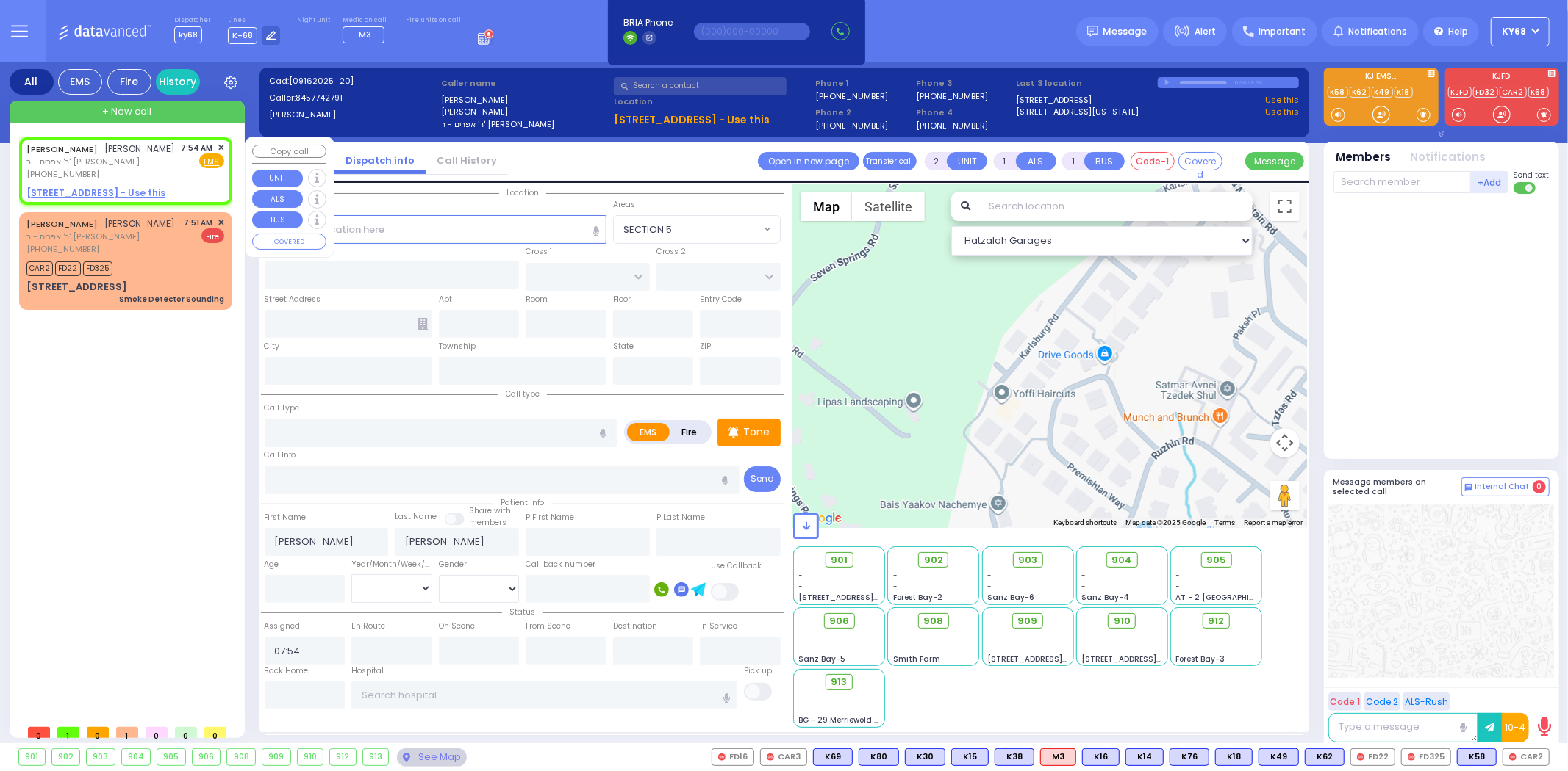
select select
radio input "true"
select select
select select "Hatzalah Garages"
click at [219, 145] on span "✕" at bounding box center [220, 148] width 6 height 13
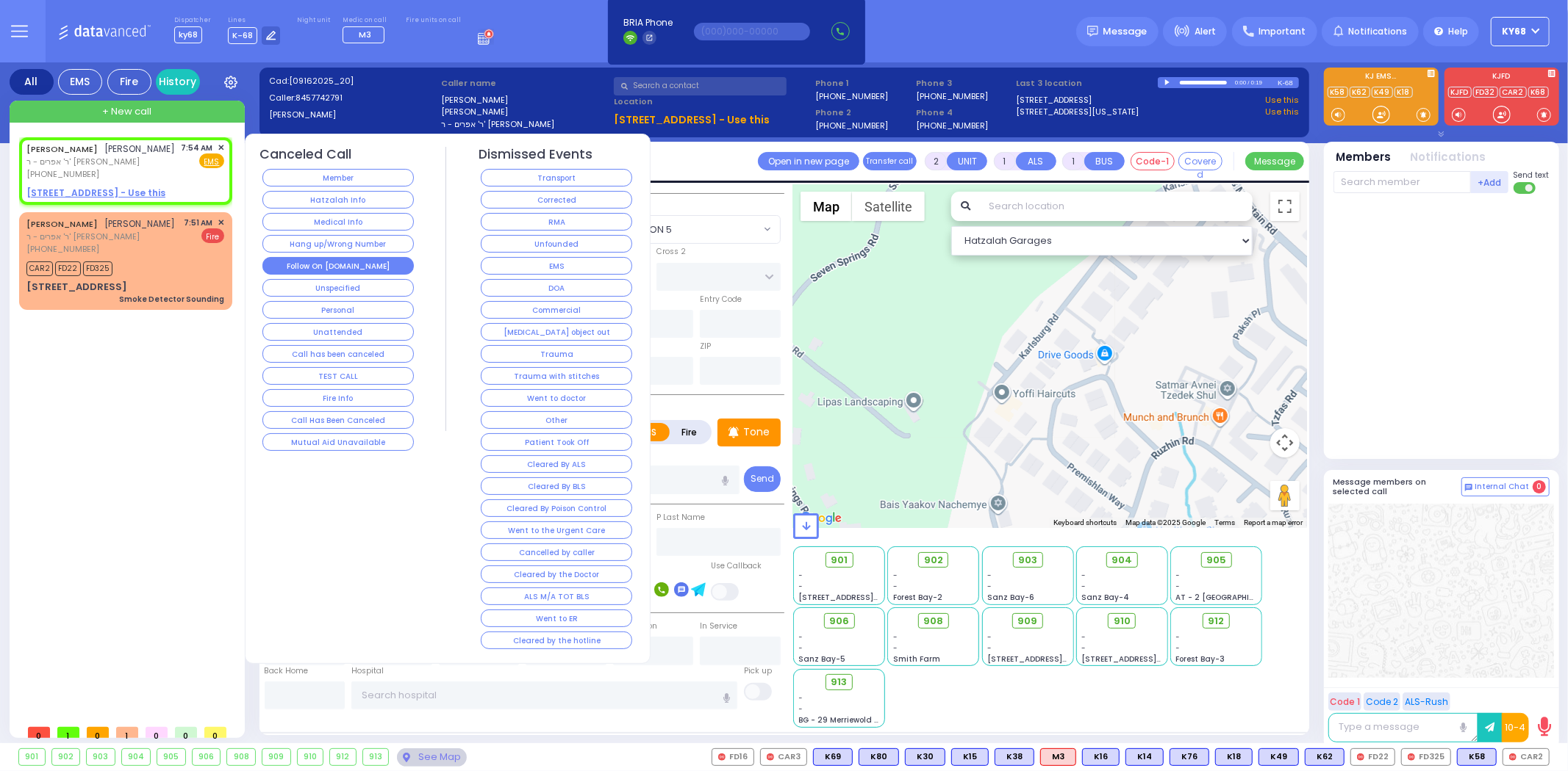
click at [292, 262] on button "Follow On [DOMAIN_NAME]" at bounding box center [338, 266] width 151 height 17
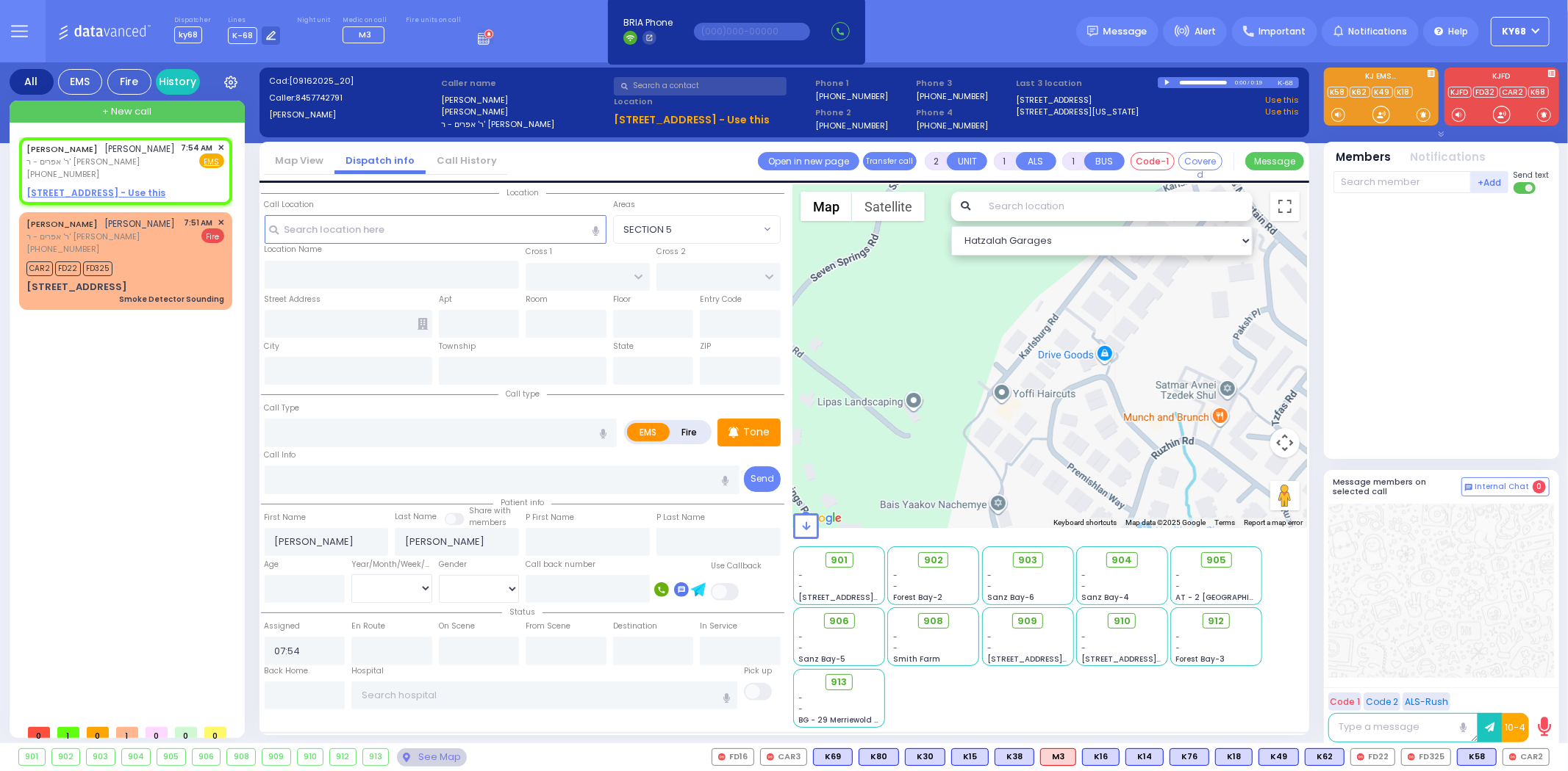
select select
radio input "true"
select select
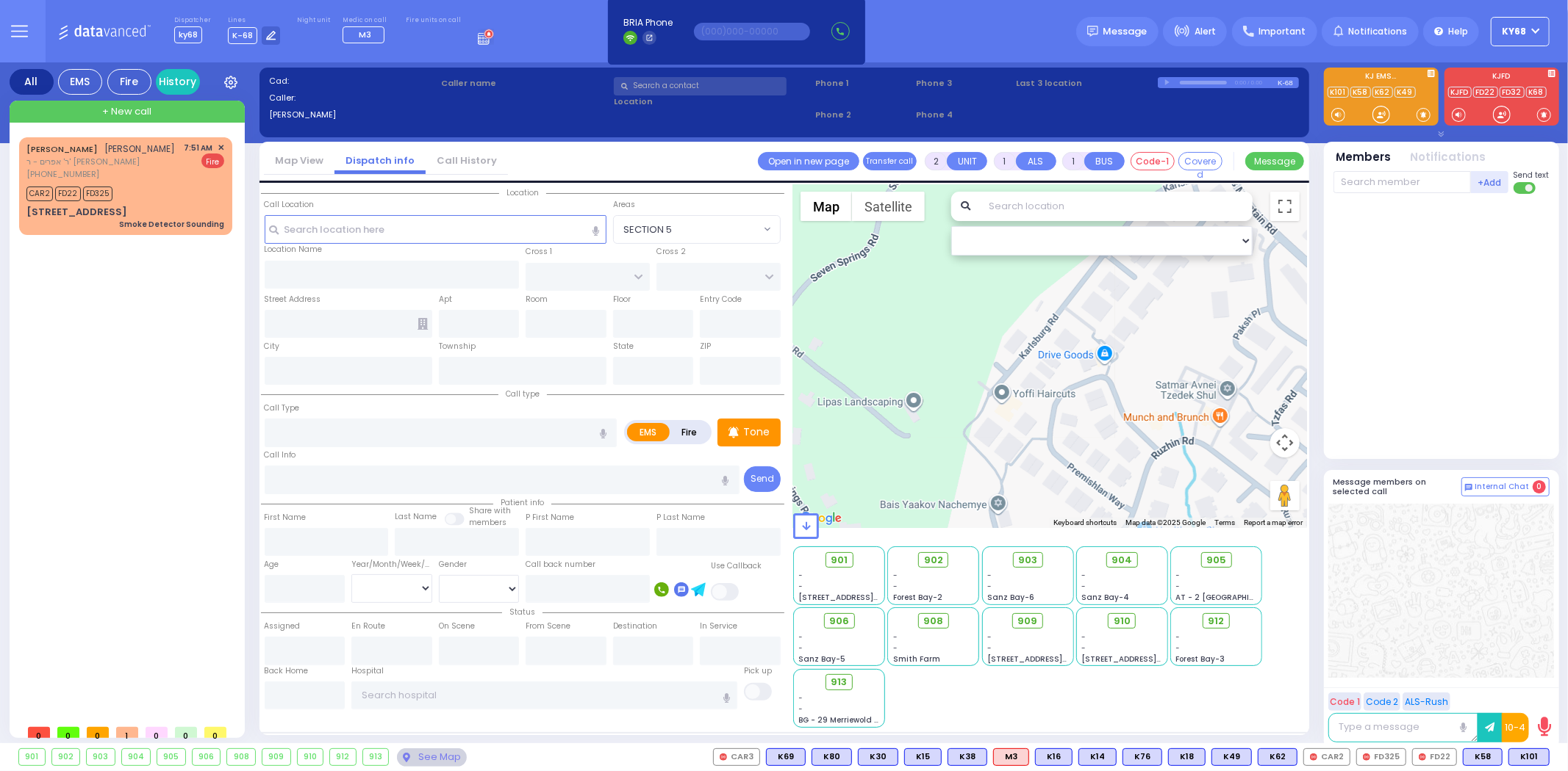
select select
radio input "true"
select select
type input "08:07"
select select
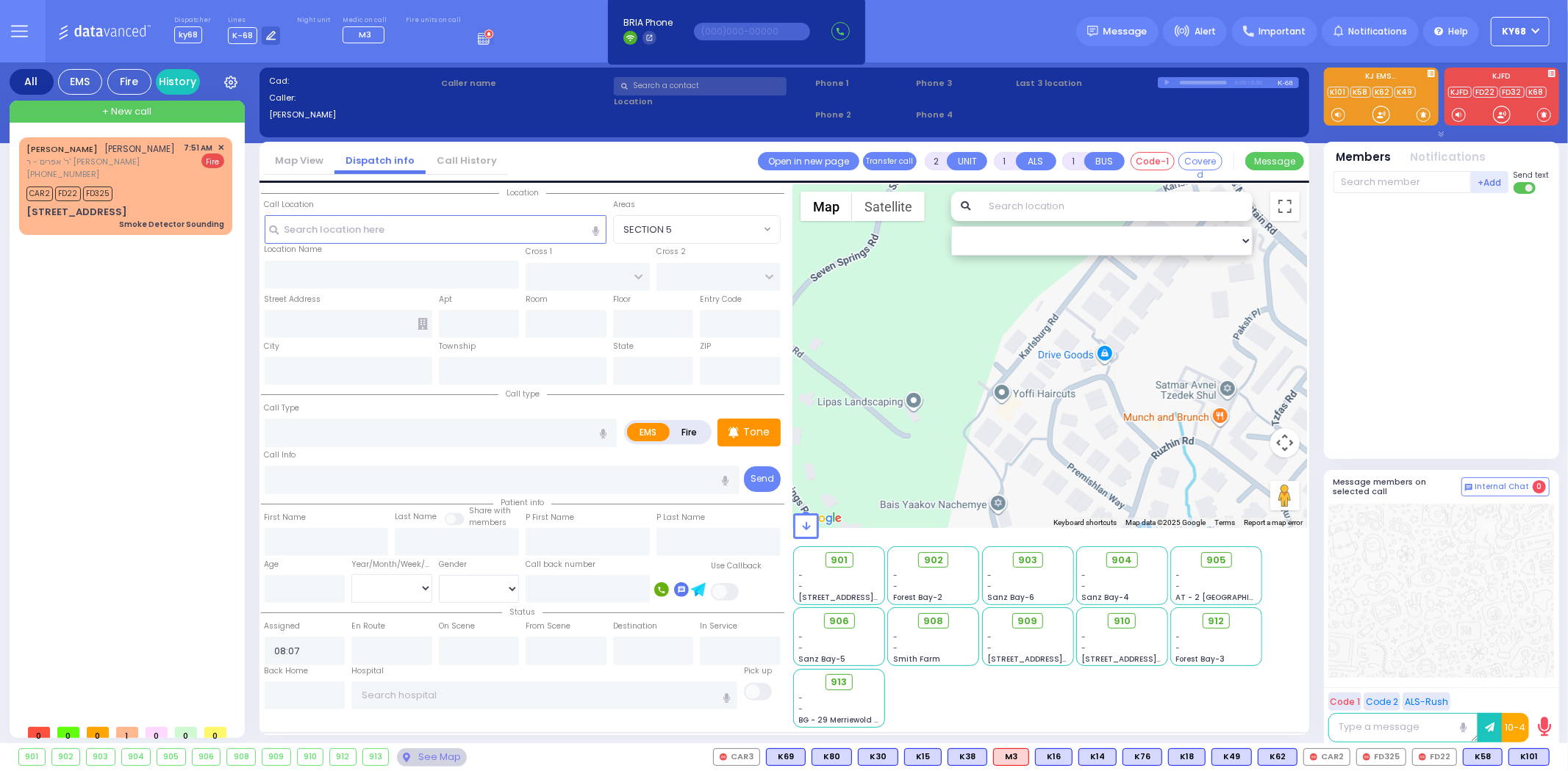
radio input "true"
select select
select select "Hatzalah Garages"
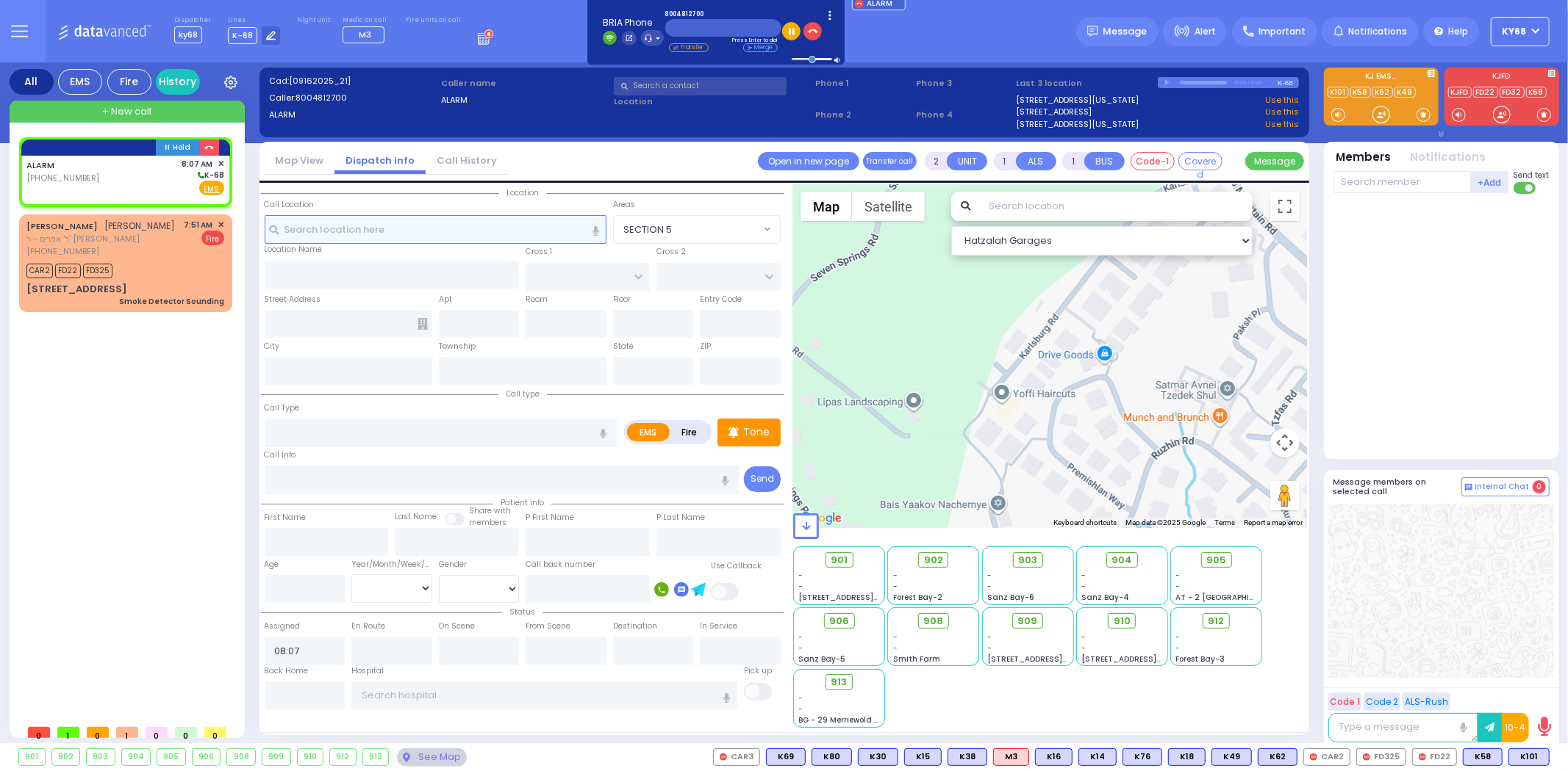
click at [483, 223] on input "text" at bounding box center [435, 230] width 342 height 28
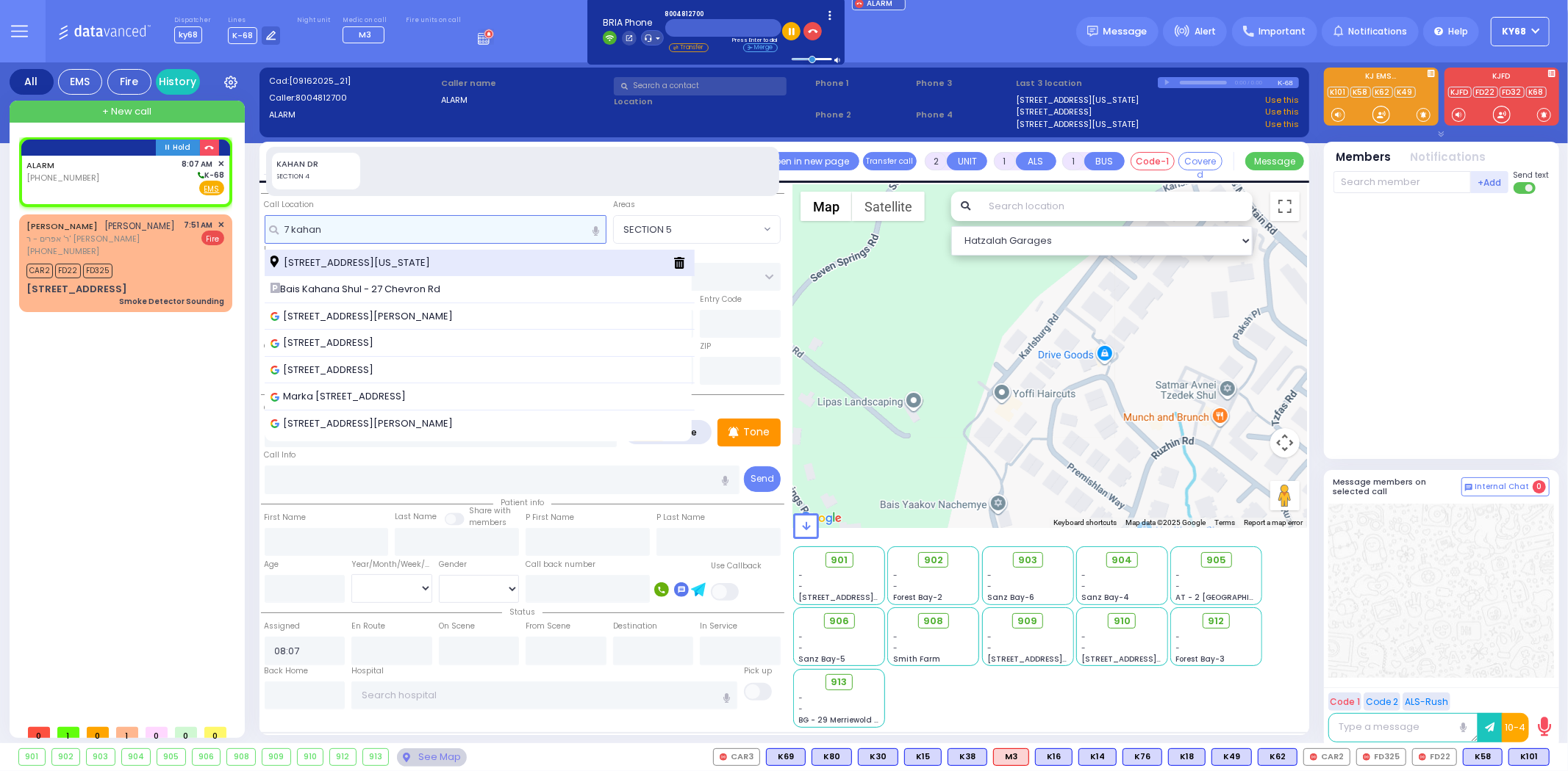
type input "7 kahan"
click at [435, 261] on span "[STREET_ADDRESS][US_STATE]" at bounding box center [353, 262] width 165 height 15
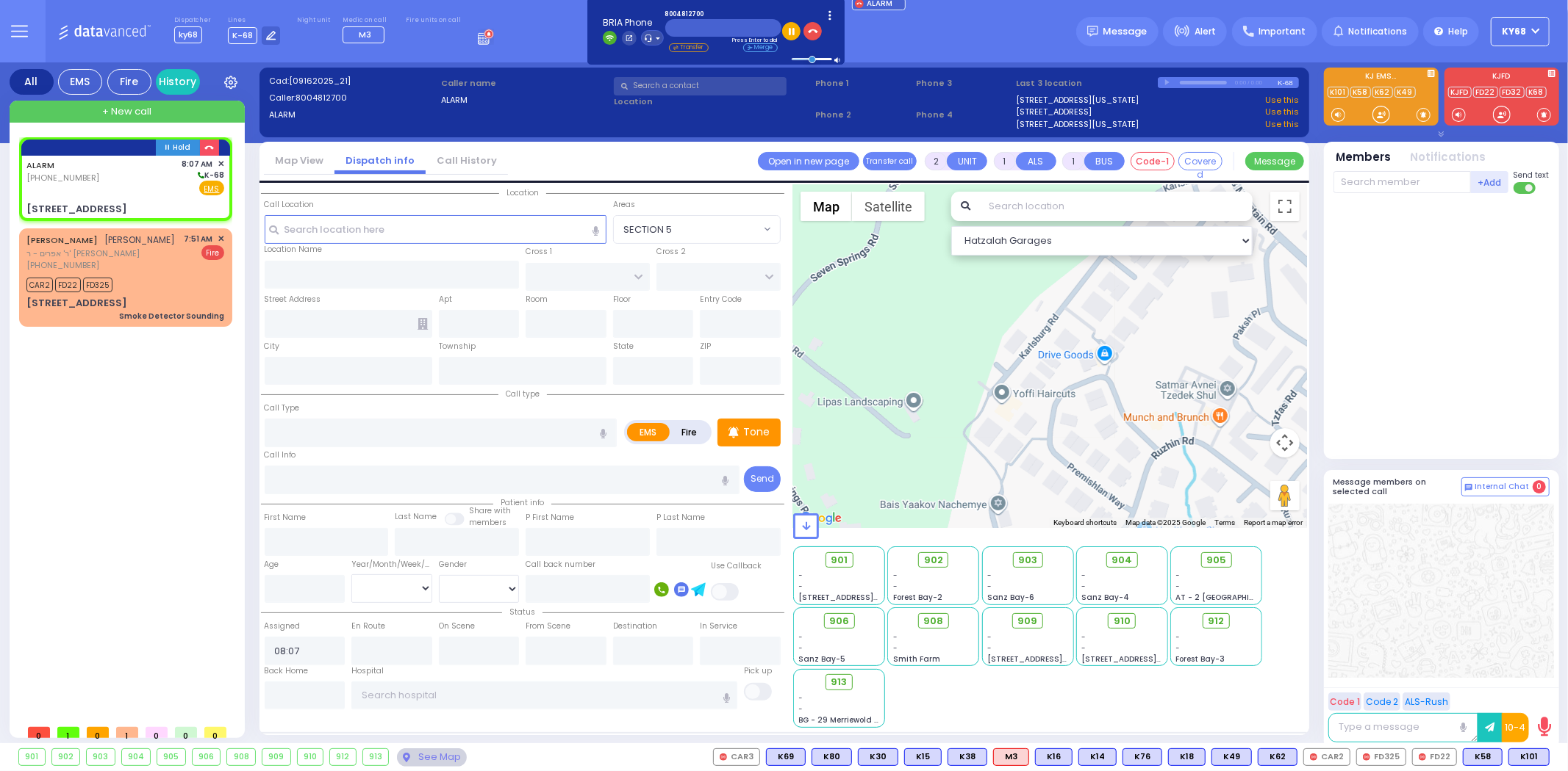
select select
radio input "true"
select select
select select "Hatzalah Garages"
type input "KERESTIER COURT"
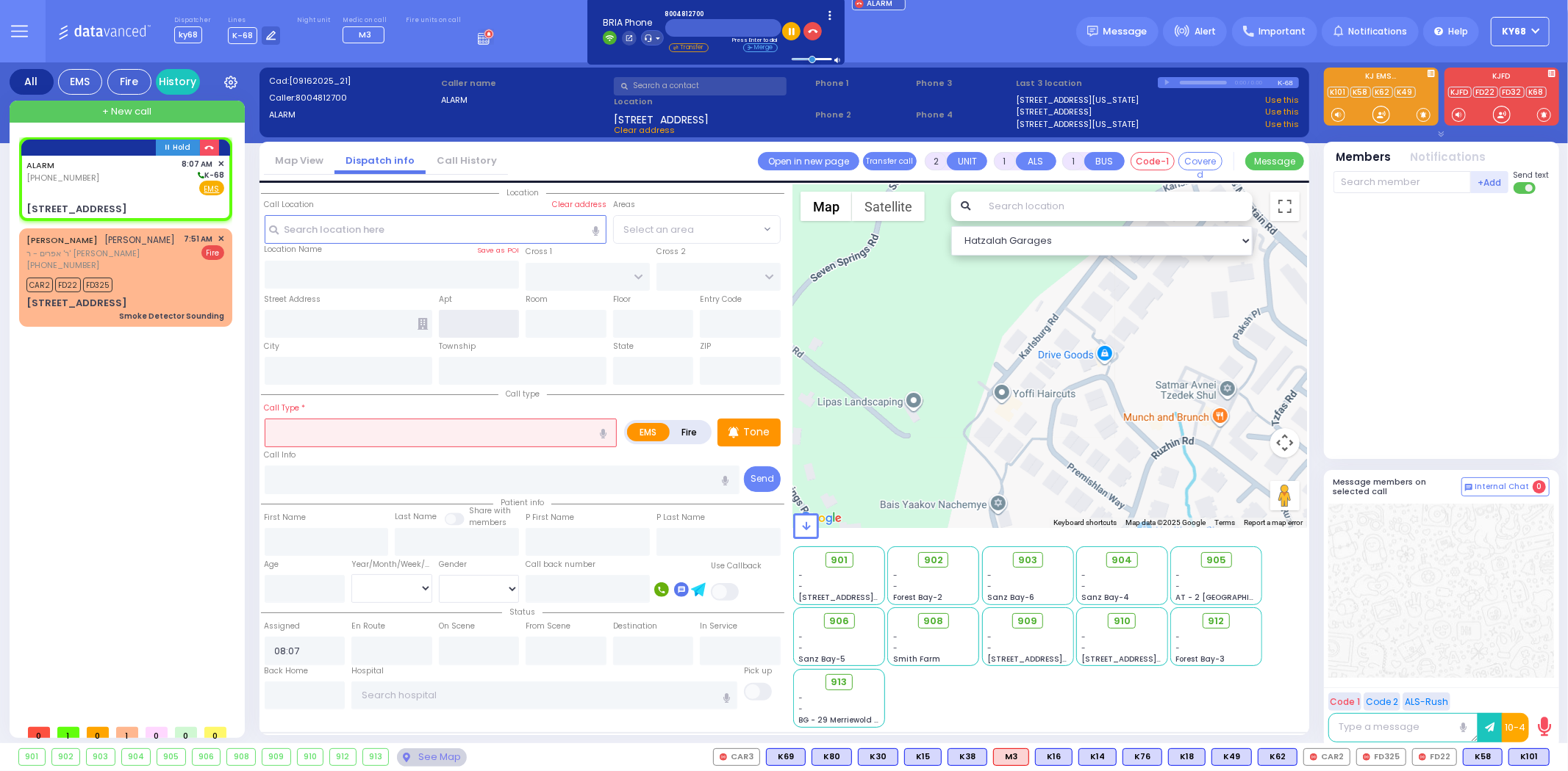
type input "[PERSON_NAME] DR"
type input "[STREET_ADDRESS]"
type input "4"
type input "Monroe"
type input "[US_STATE]"
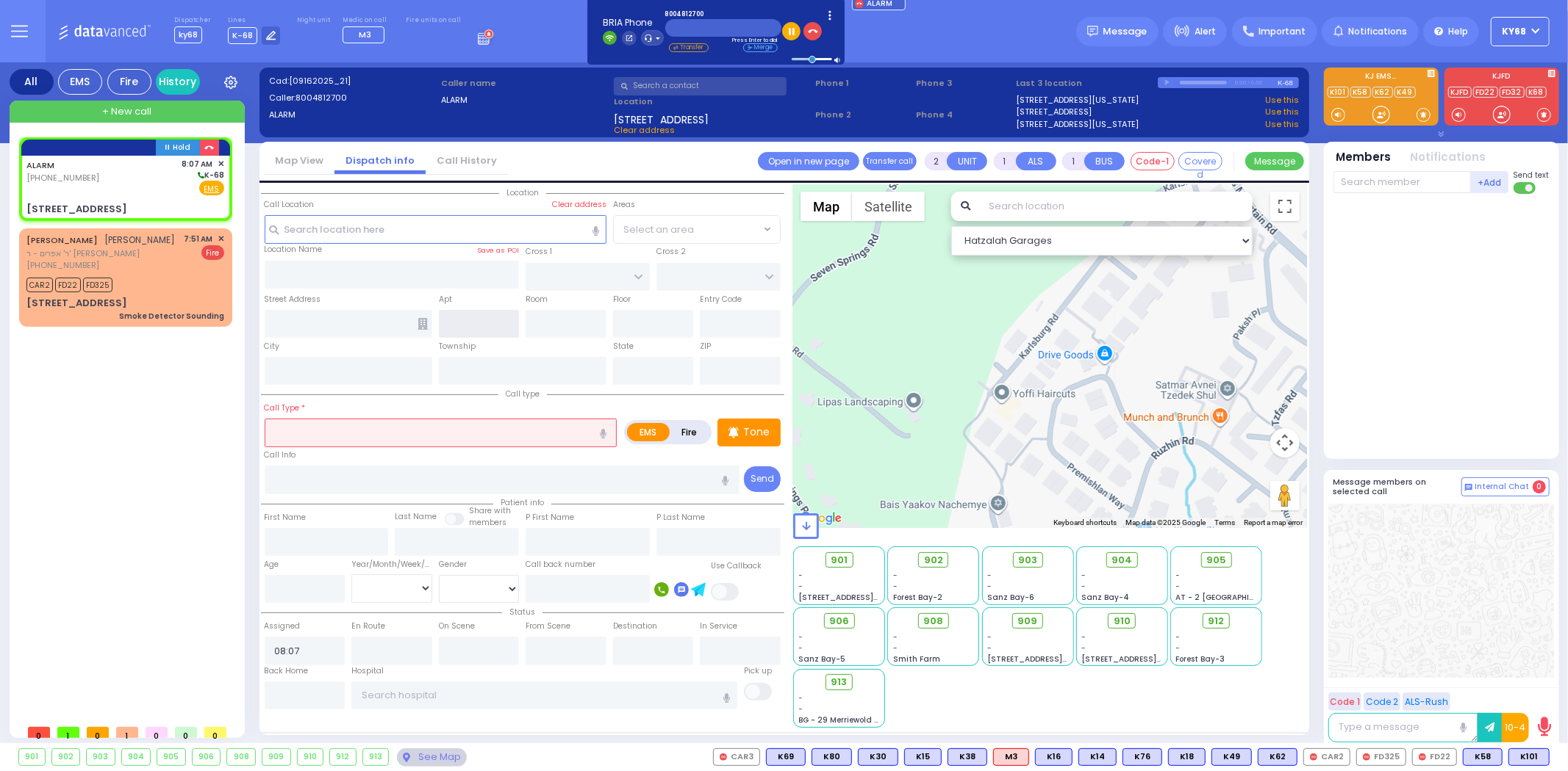
type input "10950"
select select "SECTION 4"
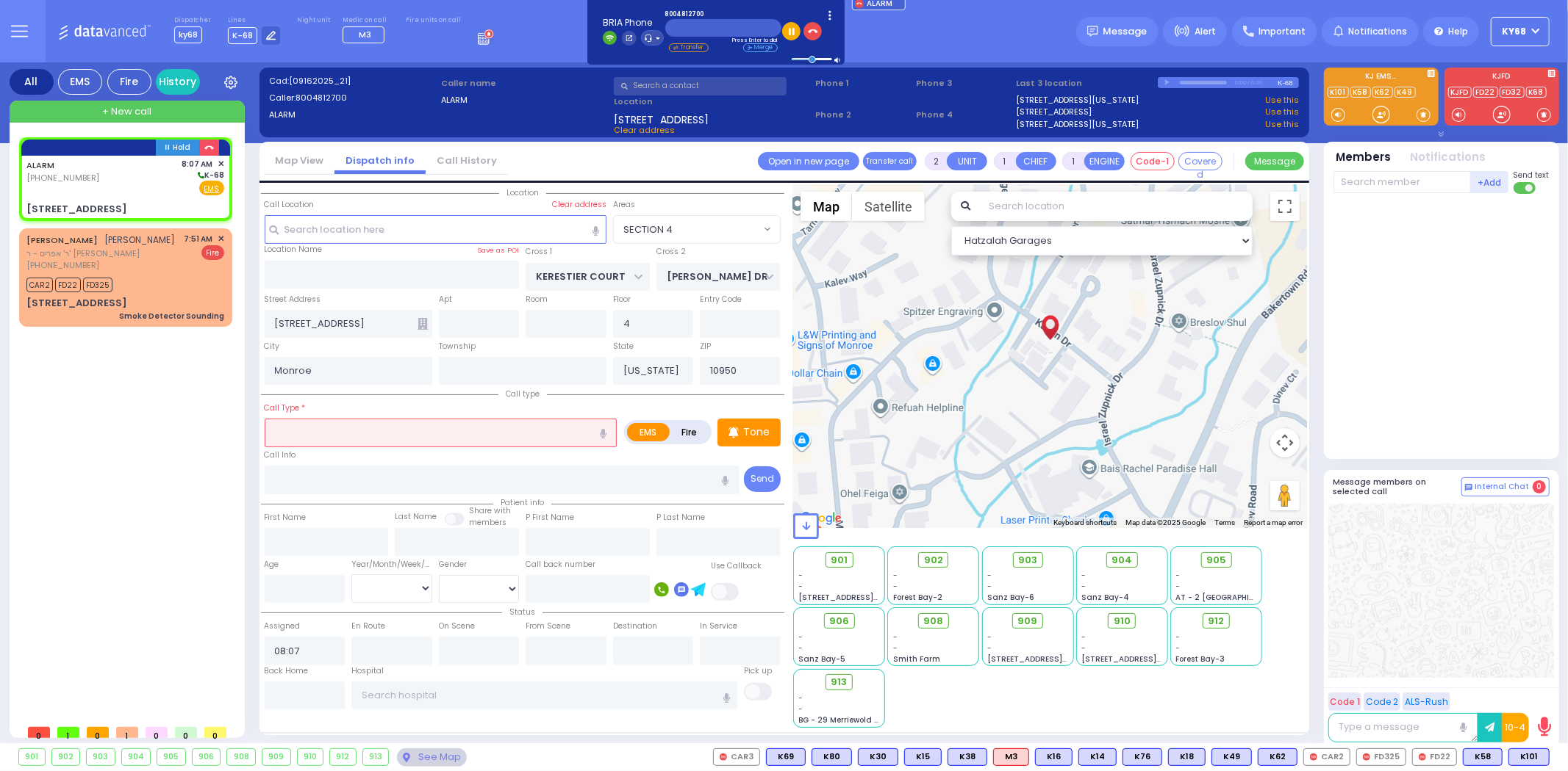
click at [688, 429] on label "Fire" at bounding box center [689, 432] width 41 height 18
radio input "true"
click at [373, 429] on input "text" at bounding box center [441, 433] width 353 height 28
click at [424, 436] on input "text" at bounding box center [441, 433] width 353 height 28
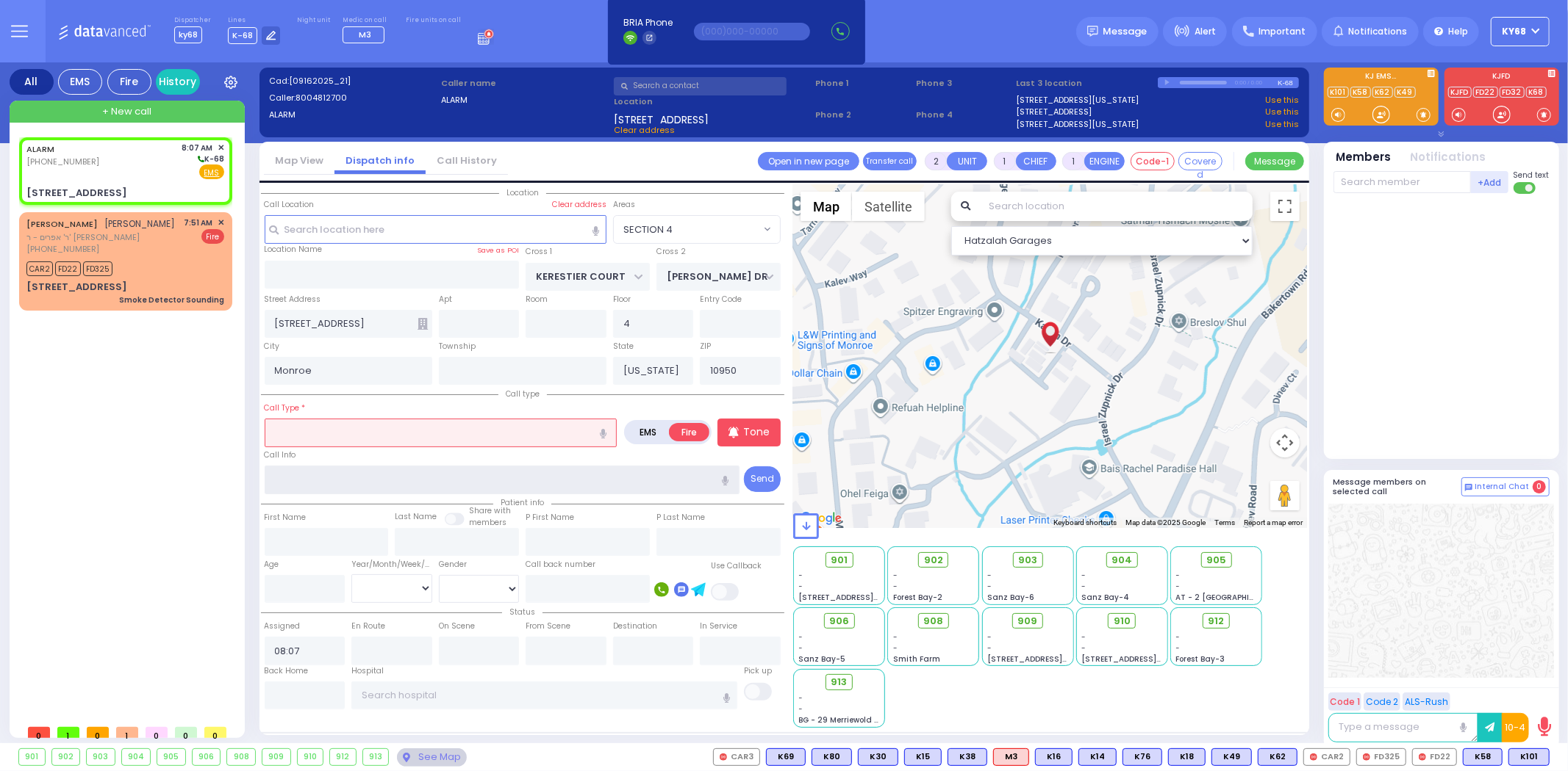
click at [536, 473] on input "text" at bounding box center [502, 480] width 475 height 28
type input "xone"
select select
radio input "true"
select select
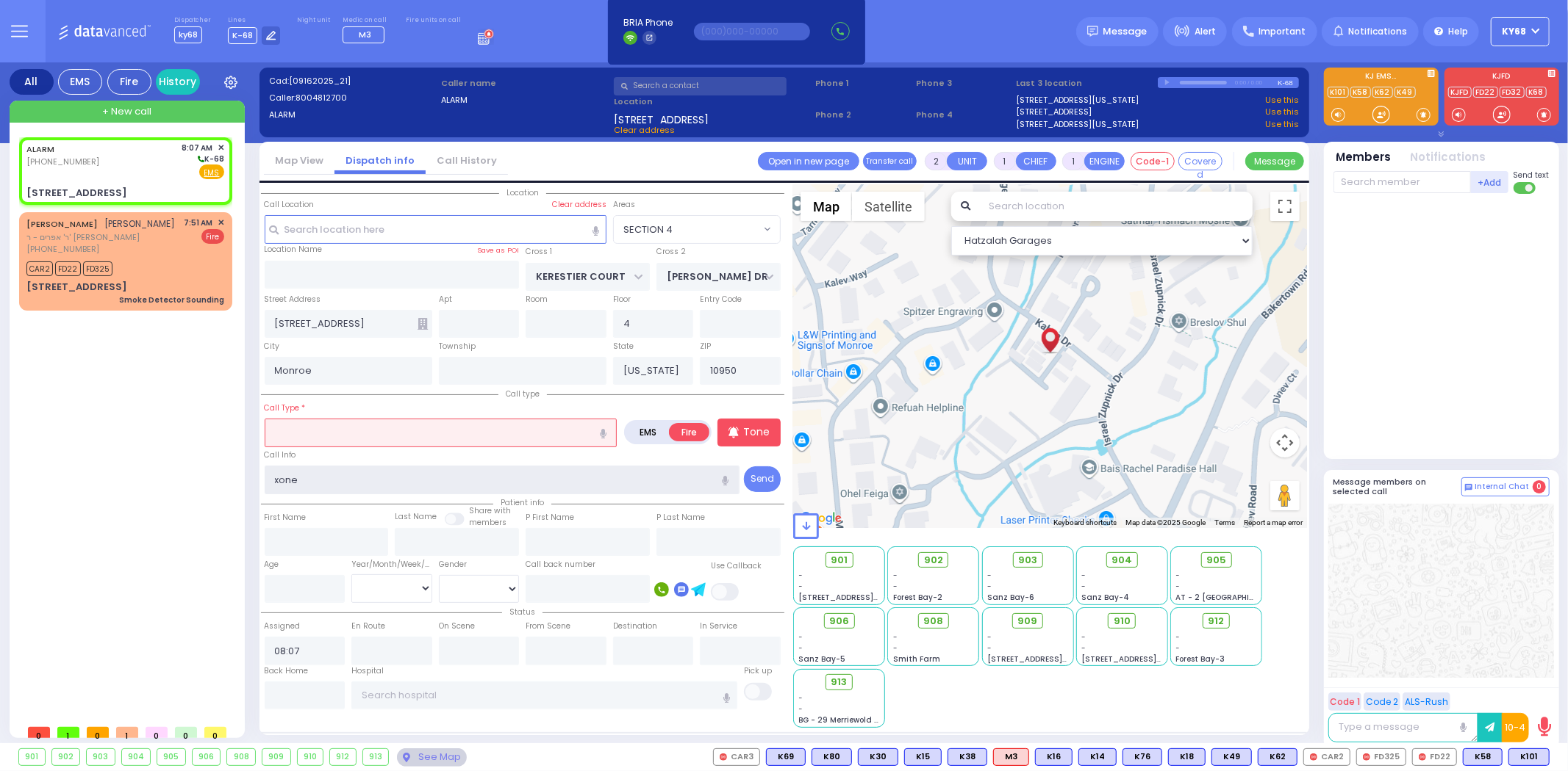
select select "Hatzalah Garages"
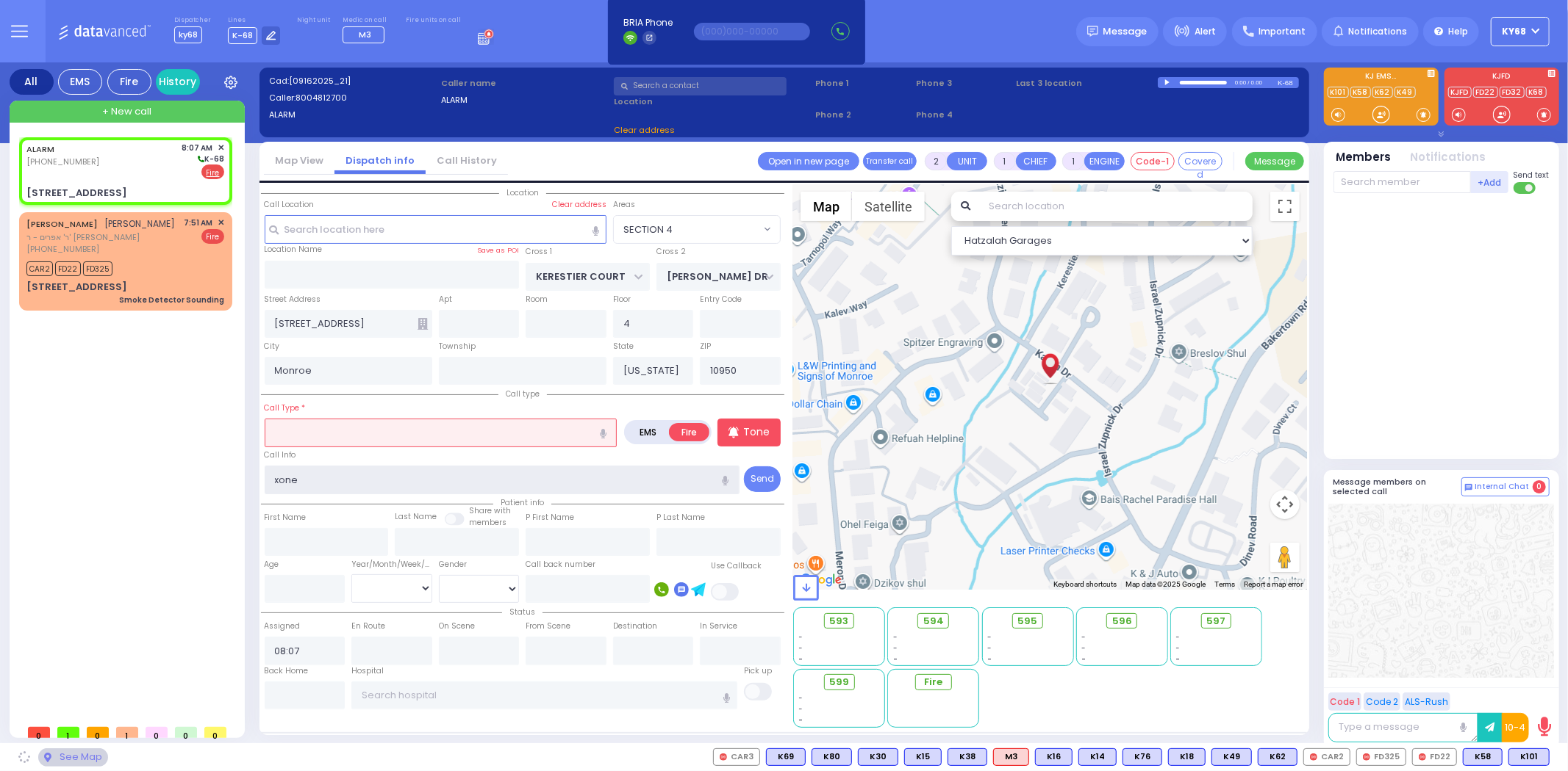
select select
radio input "true"
select select
type input "xone"
select select "Hatzalah Garages"
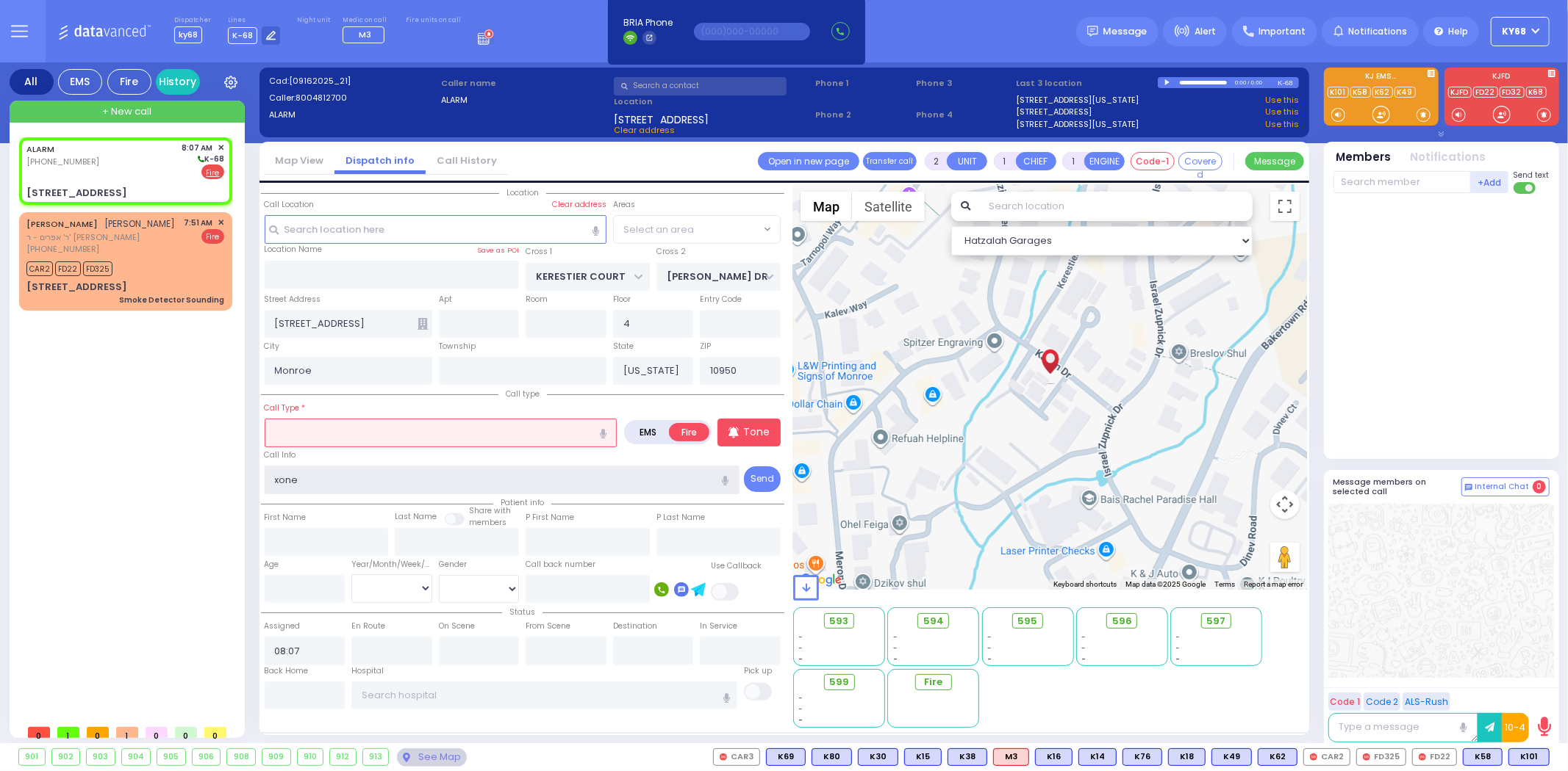
type input "xon"
select select "SECTION 4"
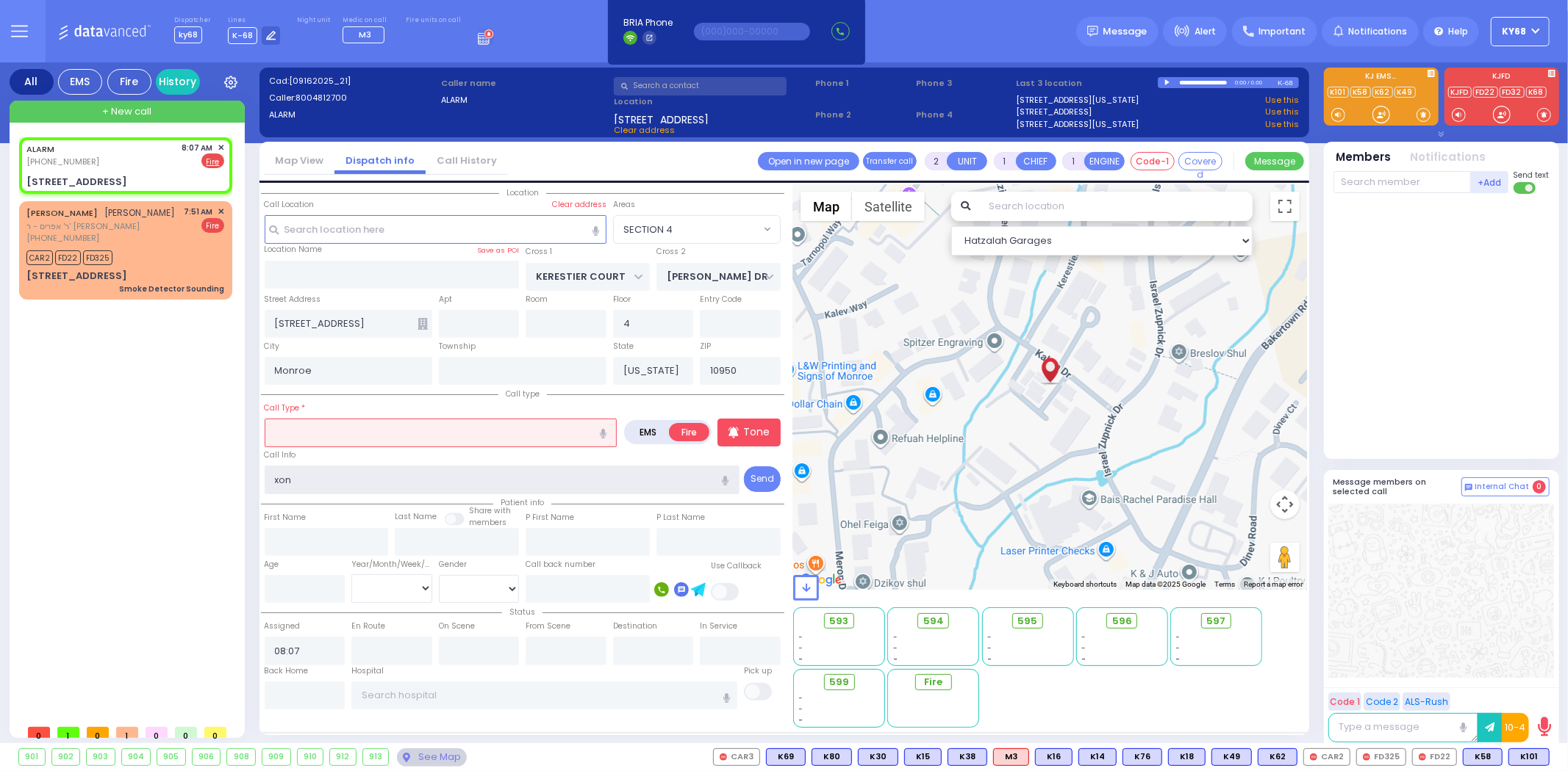
radio input "true"
select select
type input "xo"
select select
select select "Hatzalah Garages"
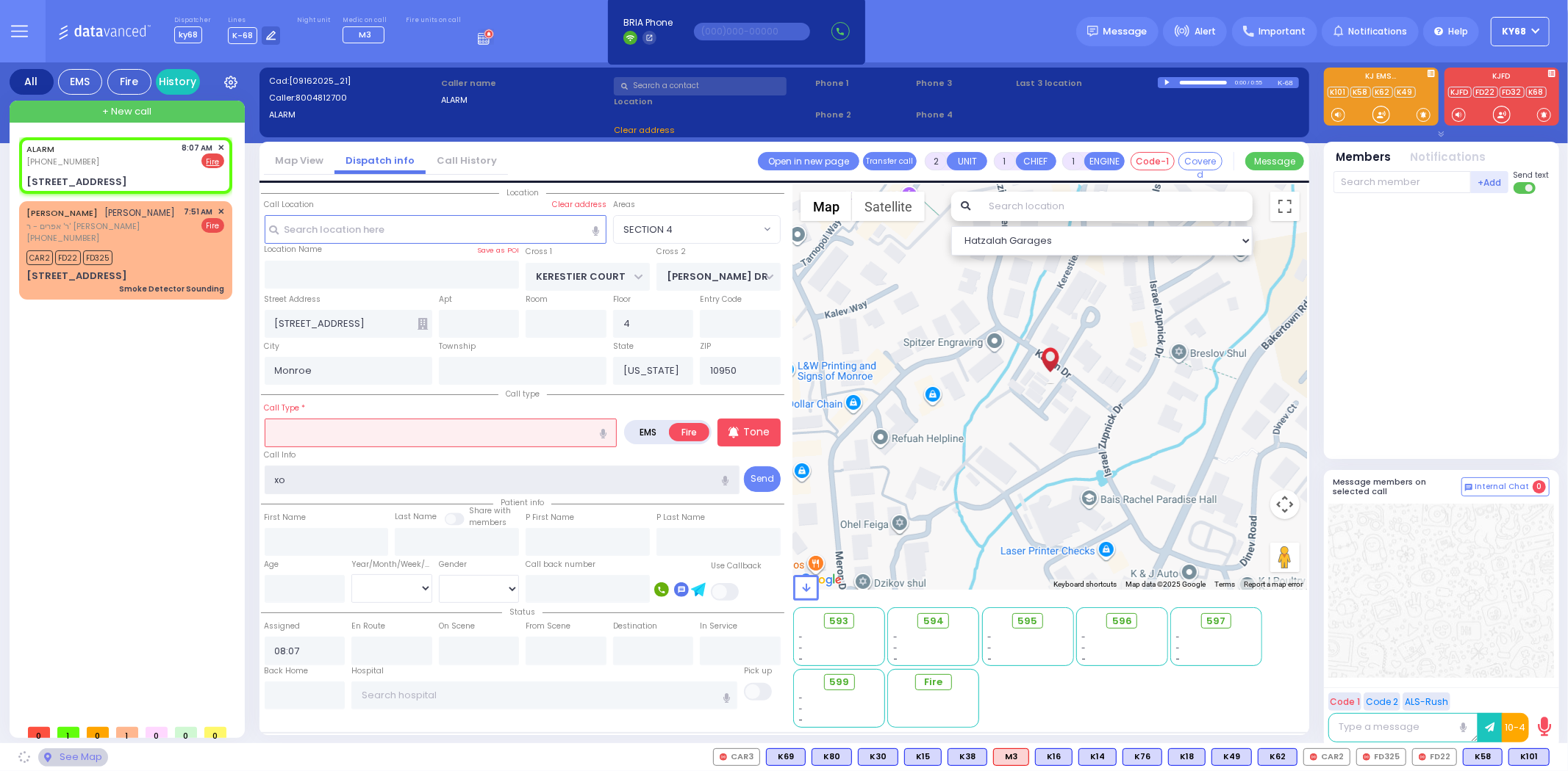
radio input "true"
select select
select select "SECTION 4"
select select "Hatzalah Garages"
type input "x"
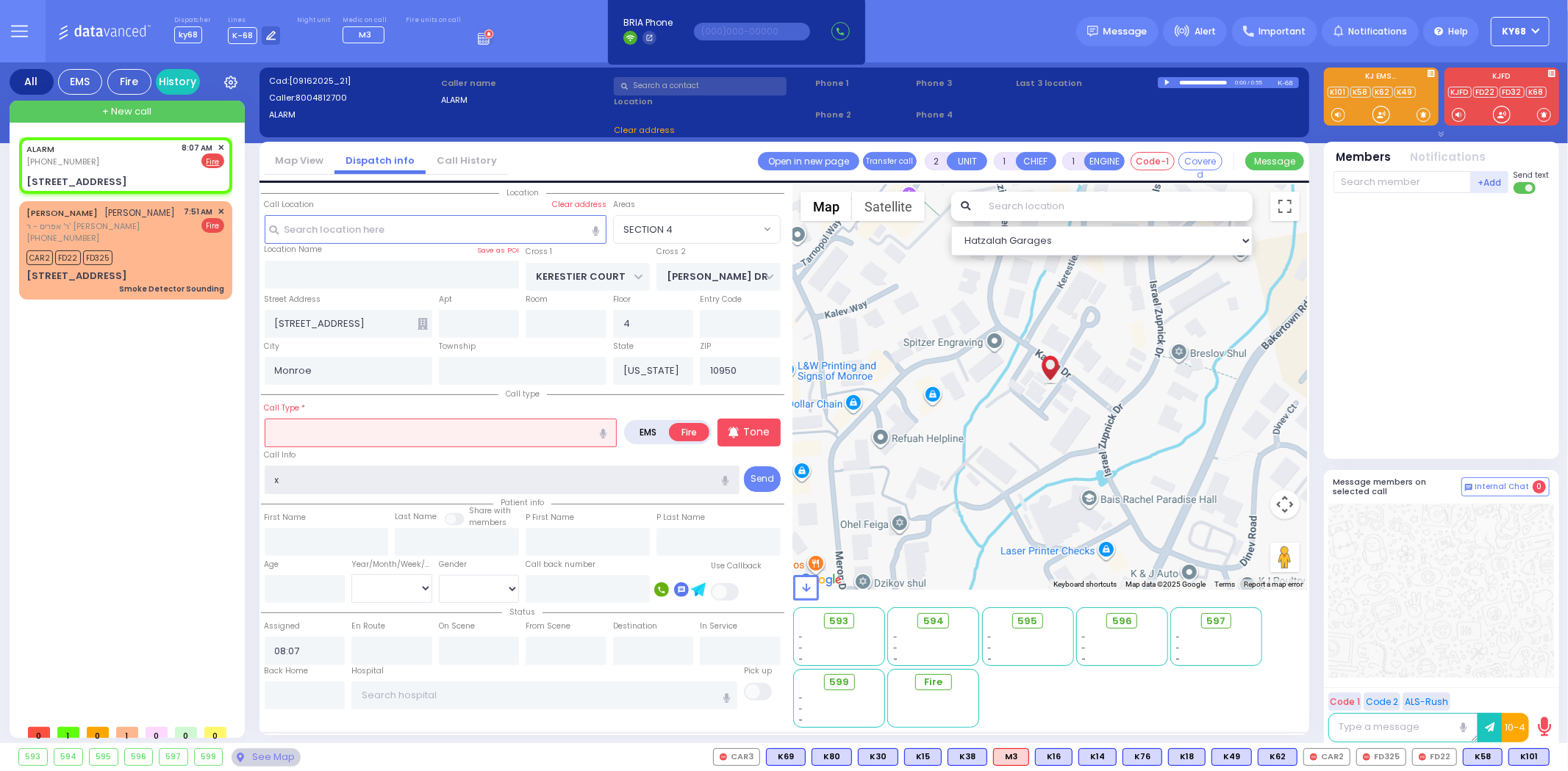
select select
radio input "true"
select select
select select "Hatzalah Garages"
type input "zone"
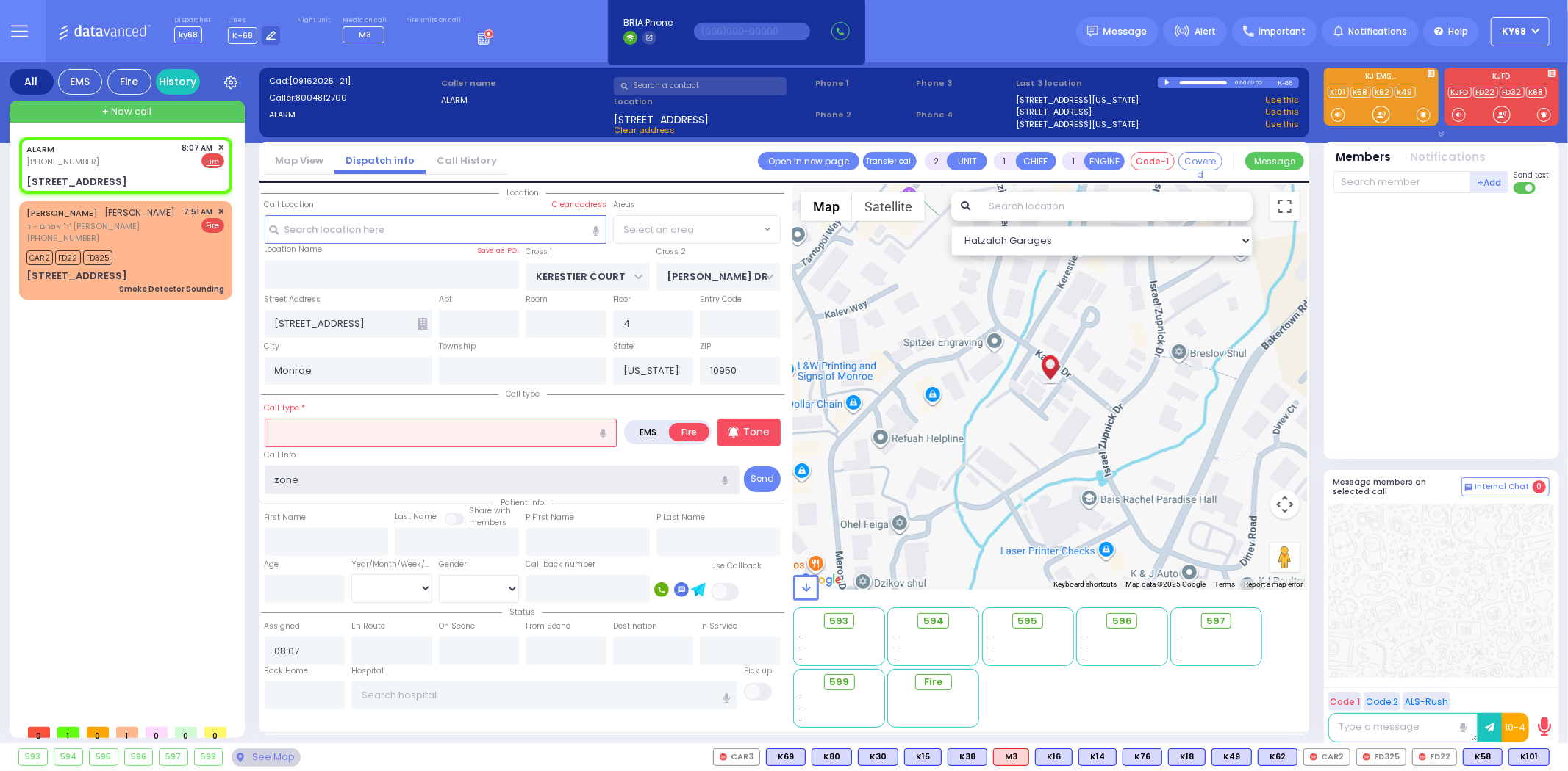
select select "SECTION 4"
type input "zone 28 manual pull station"
click at [437, 428] on input "text" at bounding box center [441, 433] width 353 height 28
select select
radio input "true"
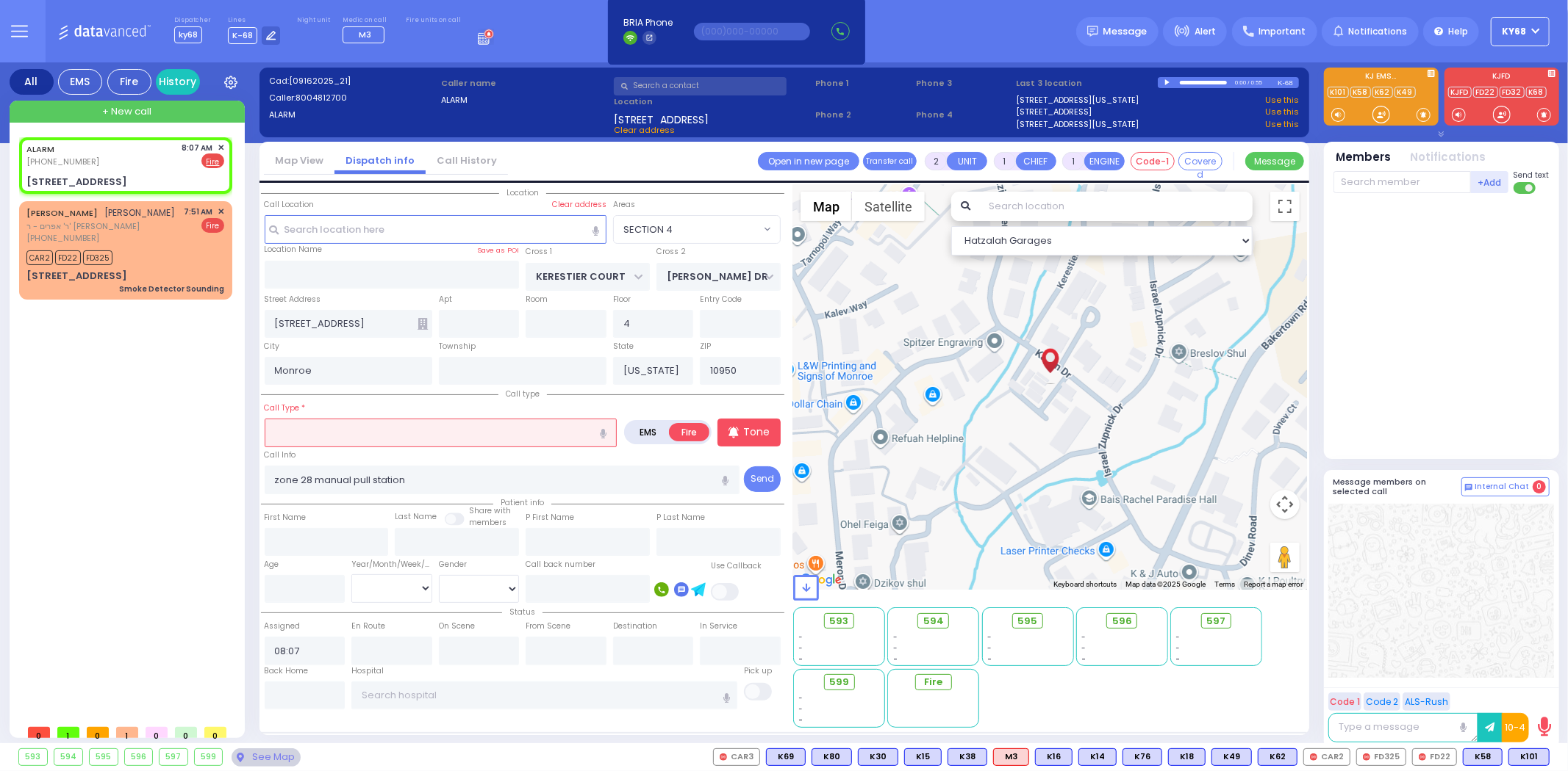
select select
select select "Hatzalah Garages"
select select "SECTION 4"
type input "AUTOMATIC FIRE ALARM"
type input "3"
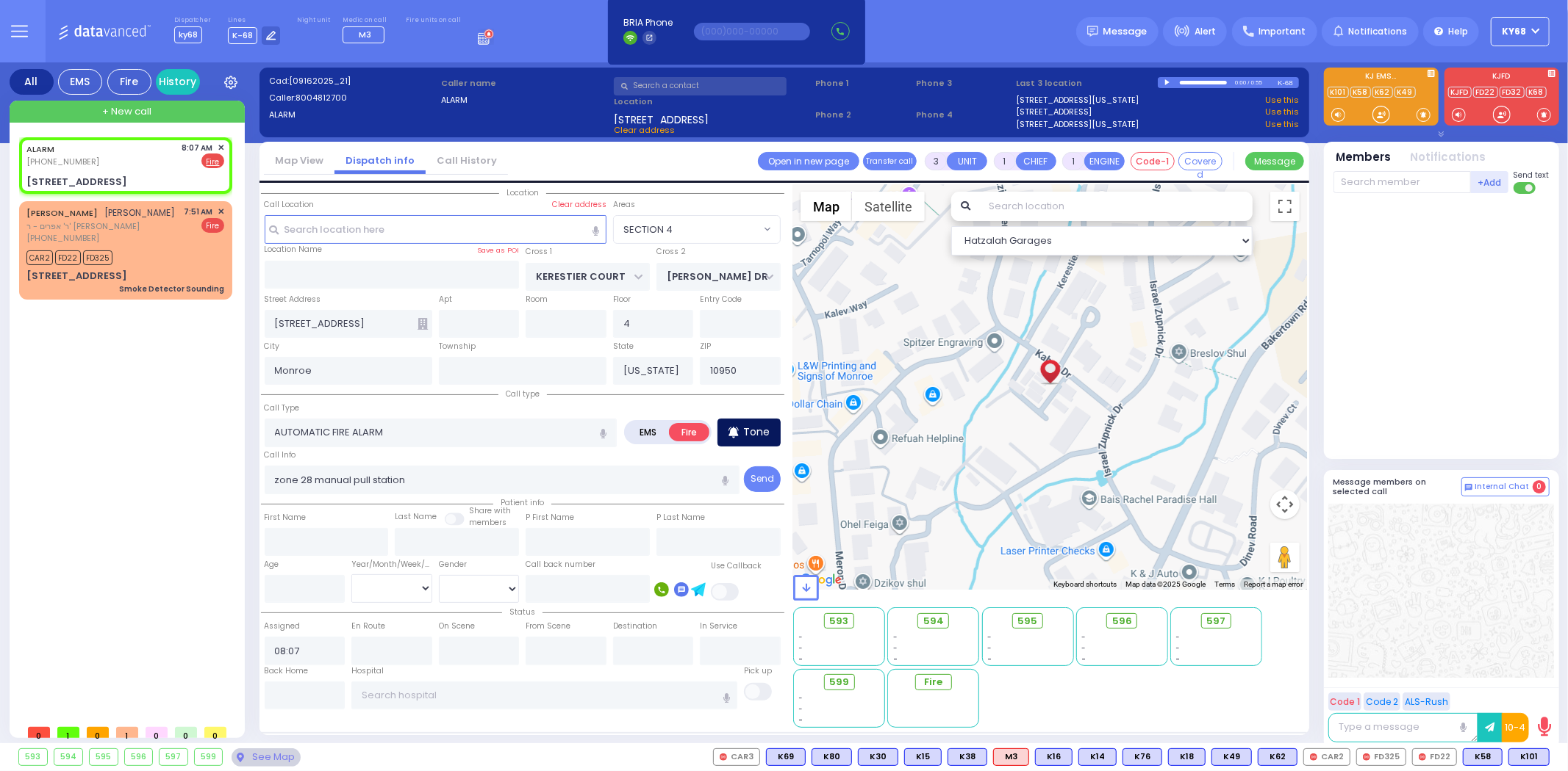
click at [729, 432] on icon at bounding box center [733, 433] width 10 height 17
select select
radio input "true"
select select
select select "Hatzalah Garages"
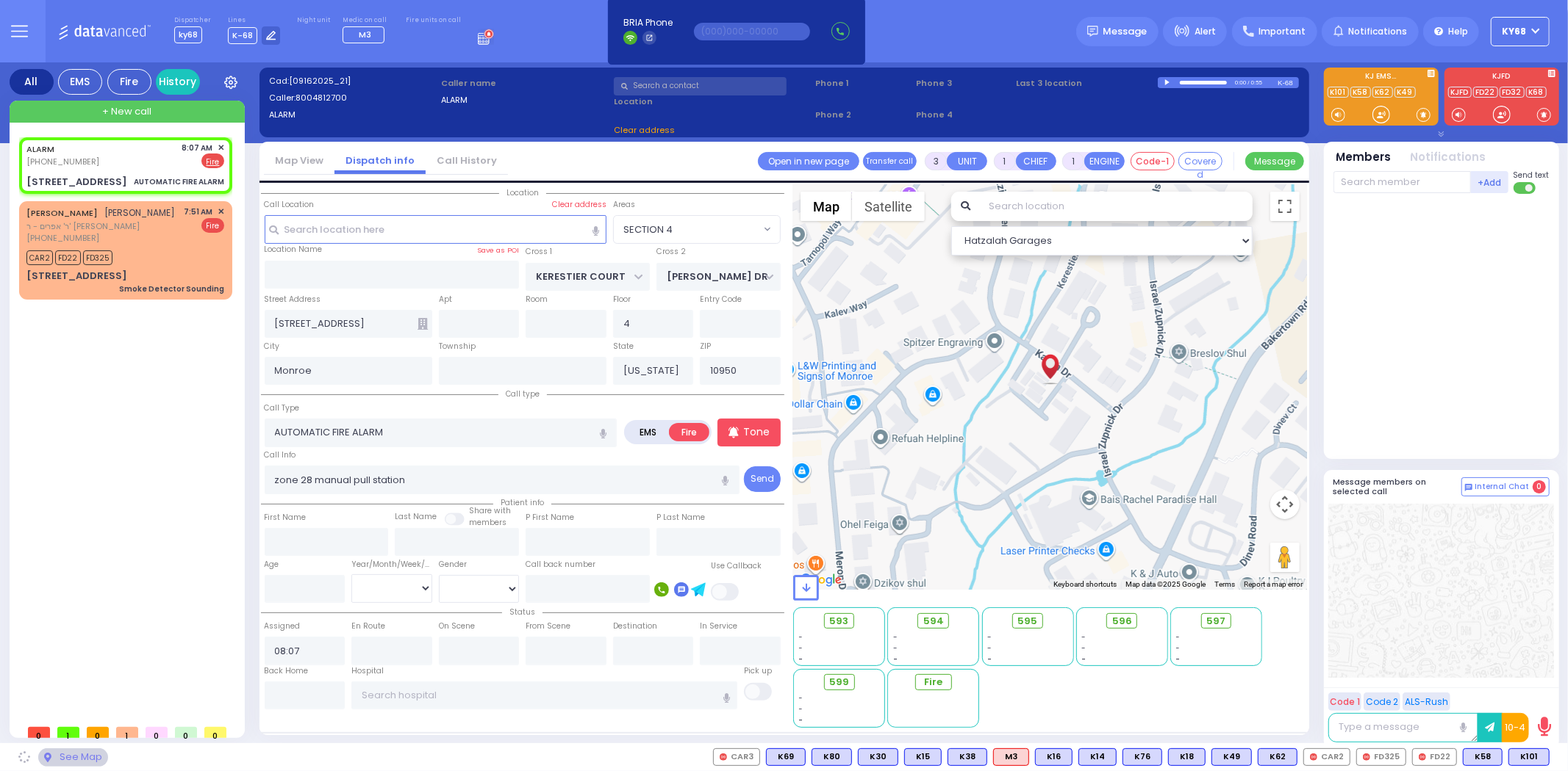
click at [1407, 304] on div at bounding box center [1443, 323] width 219 height 247
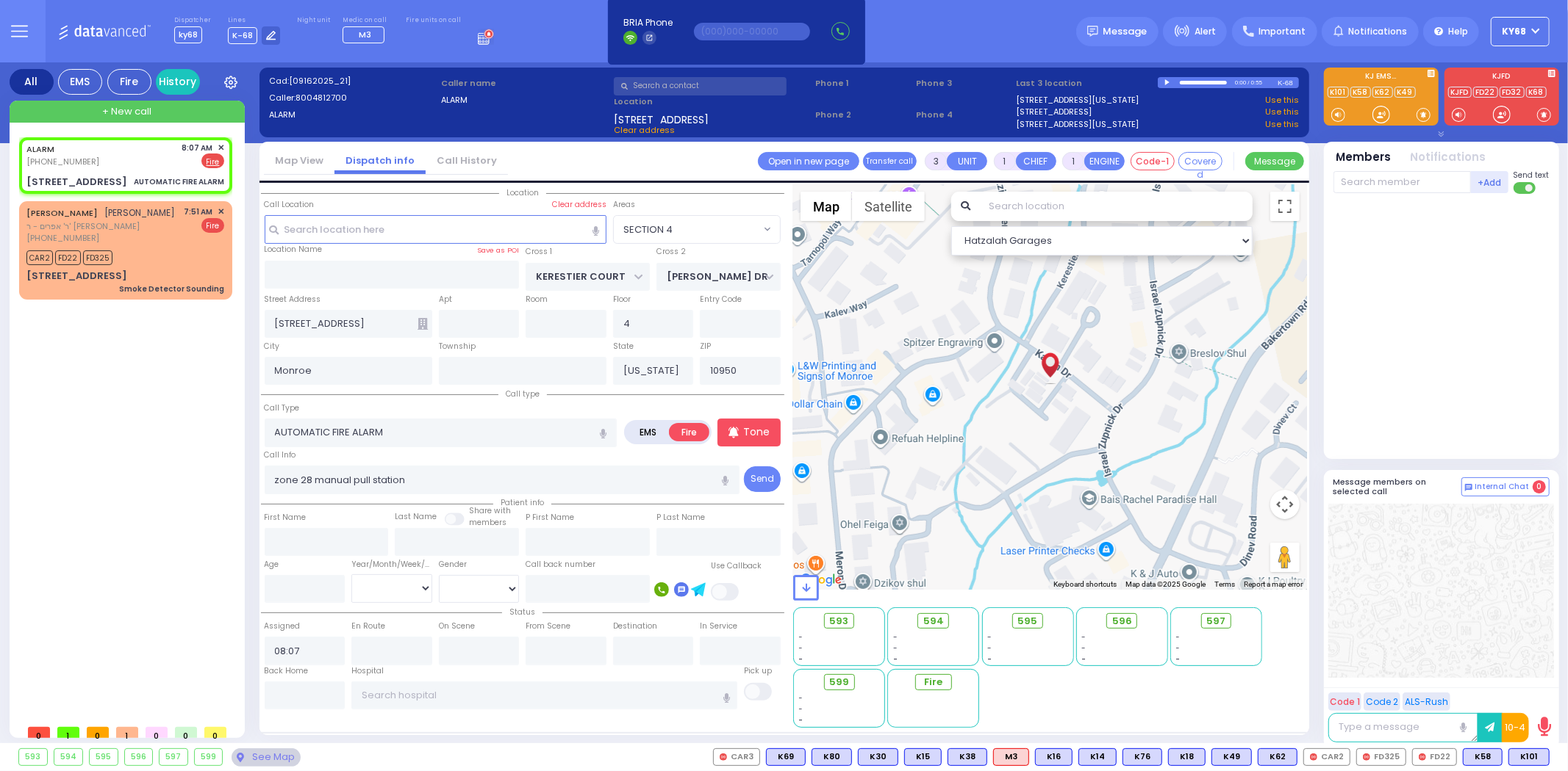
select select "SECTION 4"
click at [1421, 350] on div at bounding box center [1443, 323] width 219 height 247
click at [1392, 188] on input "text" at bounding box center [1402, 182] width 137 height 22
click at [1519, 755] on span "FD62" at bounding box center [1526, 757] width 43 height 16
select select
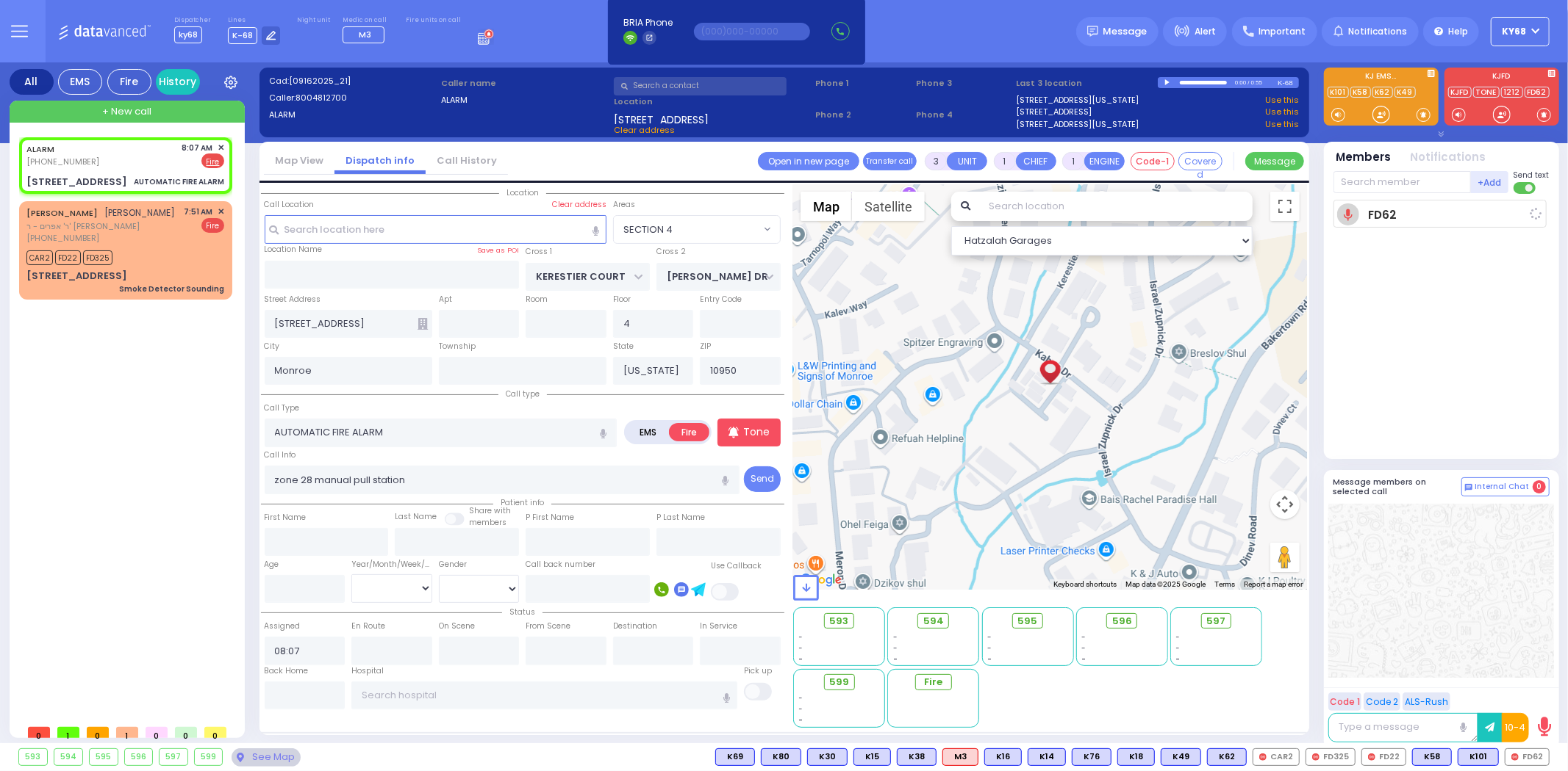
radio input "true"
select select
type input "08:09"
select select "Hatzalah Garages"
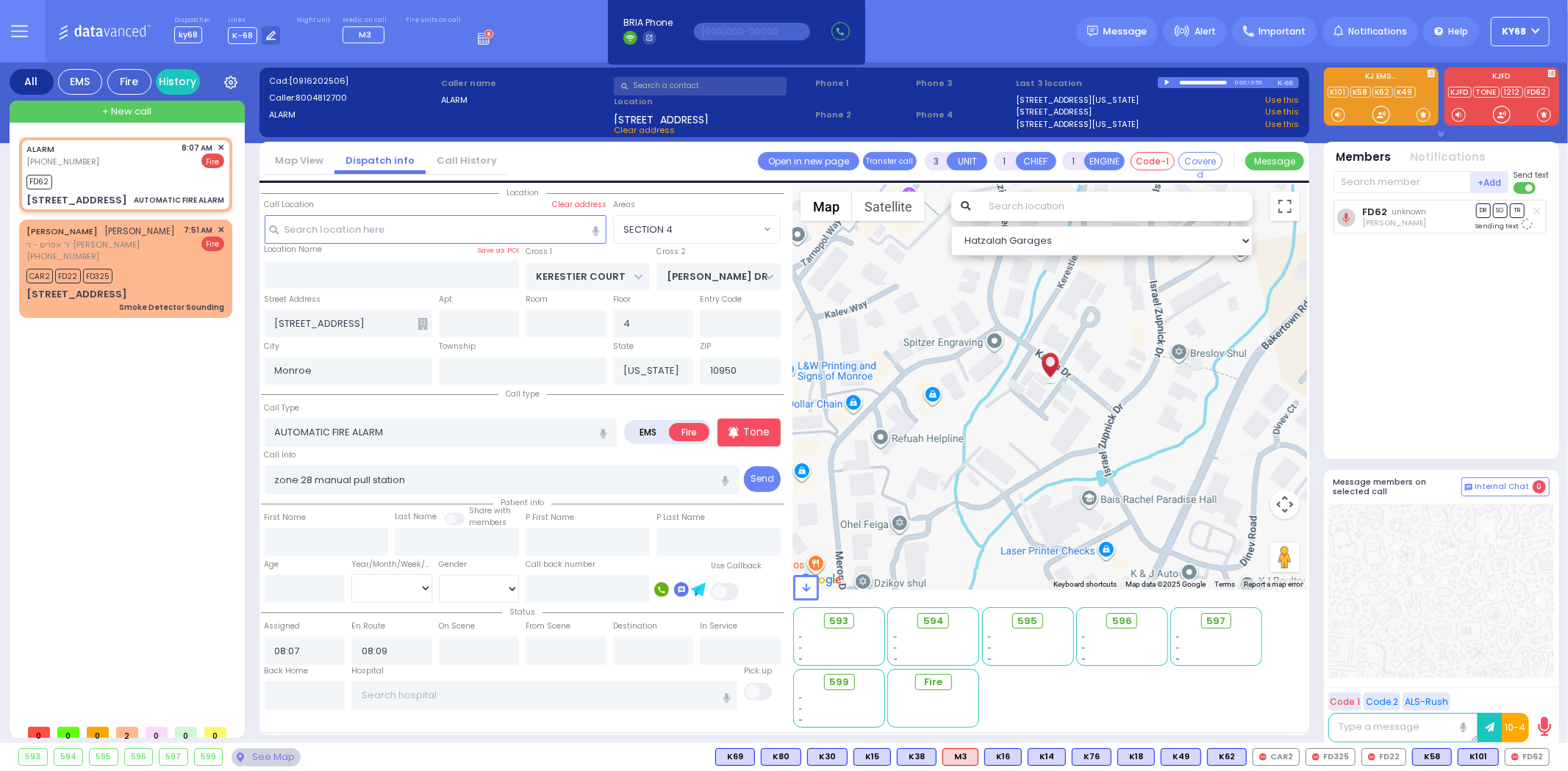
select select "SECTION 4"
click at [1479, 760] on span "FD22" at bounding box center [1475, 757] width 43 height 16
select select
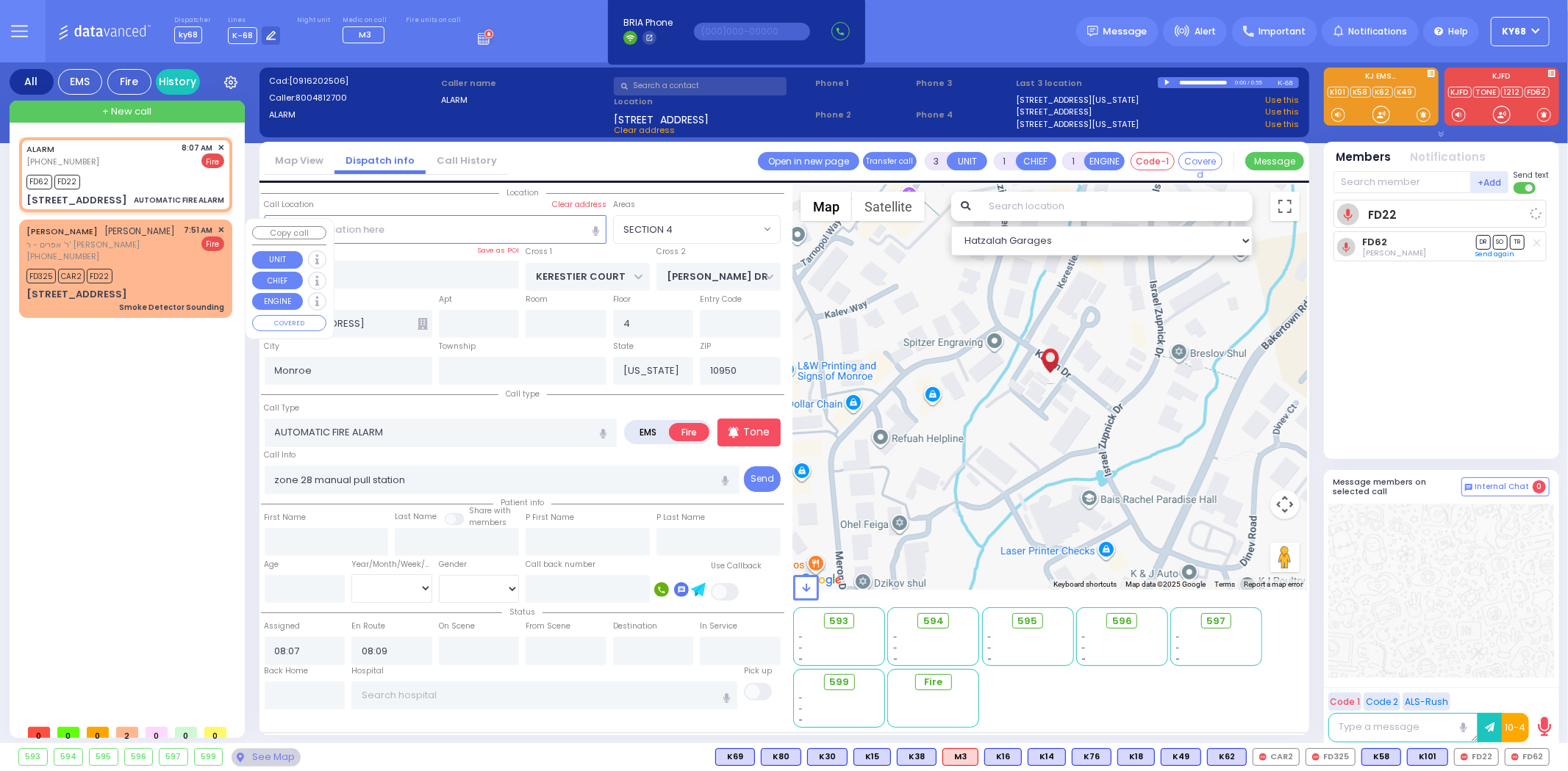
radio input "true"
select select
click at [220, 229] on span "✕" at bounding box center [220, 230] width 6 height 13
select select "Hatzalah Garages"
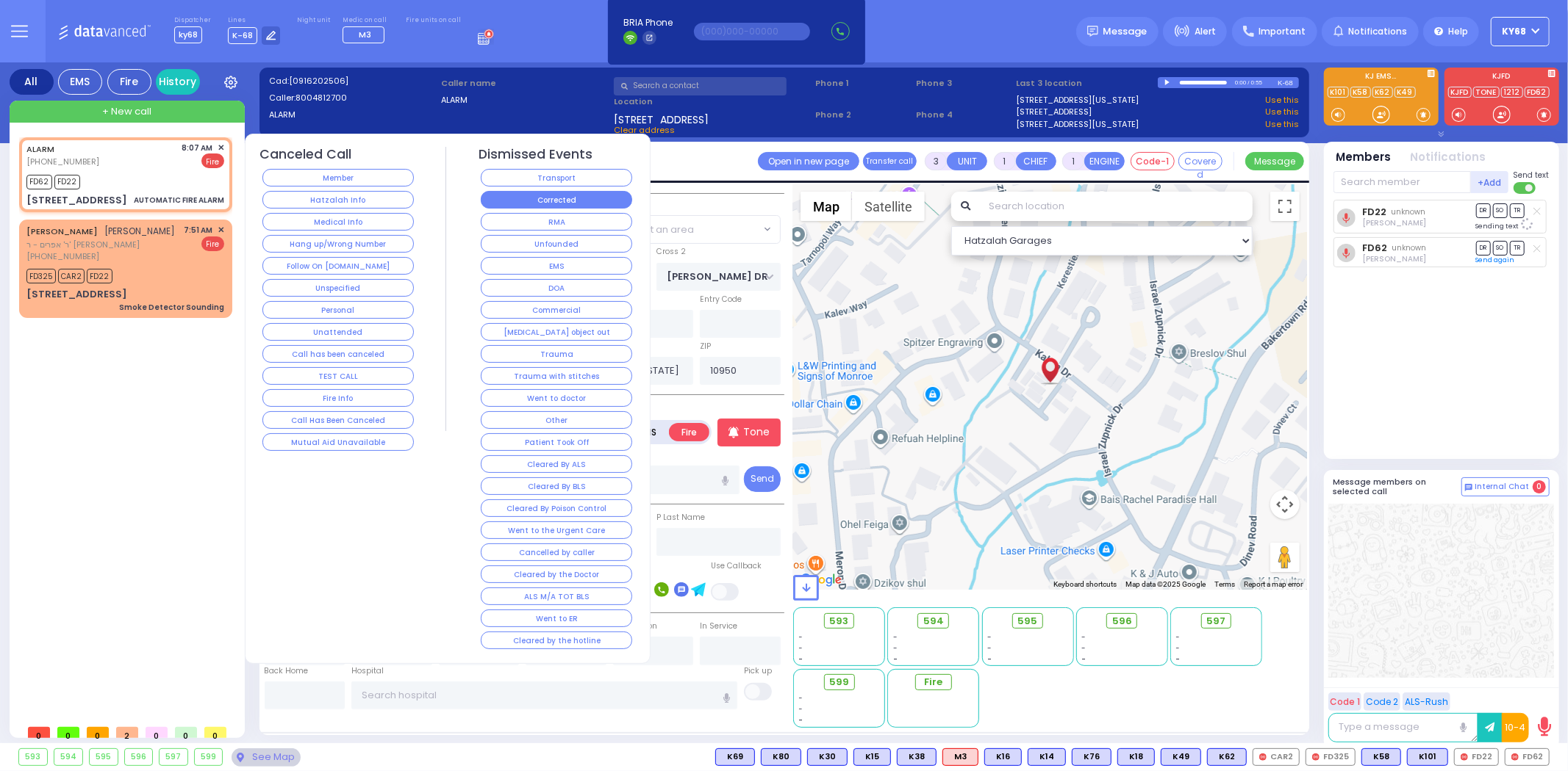
select select "SECTION 4"
click at [526, 204] on button "Corrected" at bounding box center [556, 200] width 151 height 17
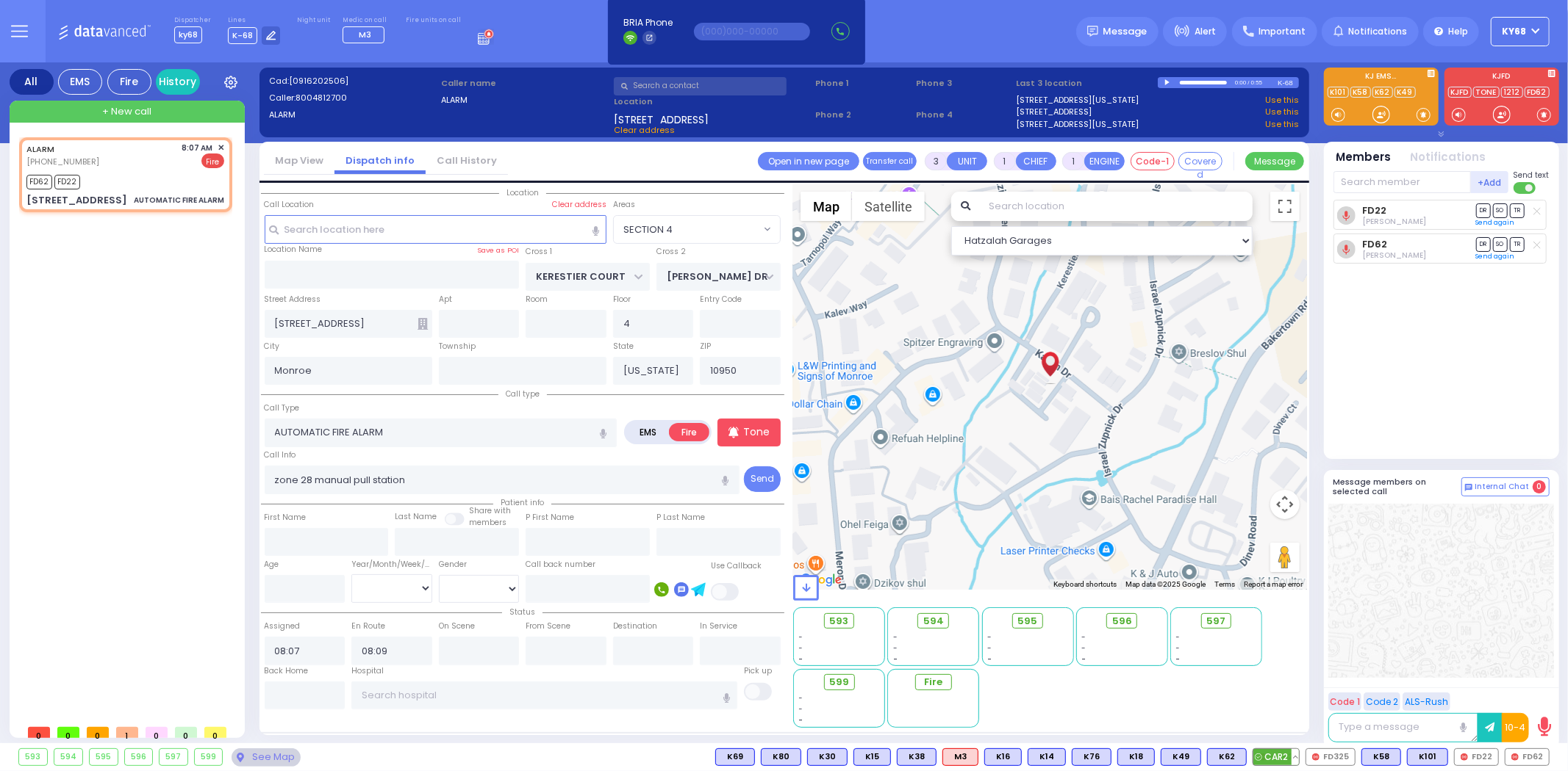
click at [1283, 762] on span "CAR2" at bounding box center [1276, 757] width 45 height 16
select select
radio input "true"
select select
select select "Hatzalah Garages"
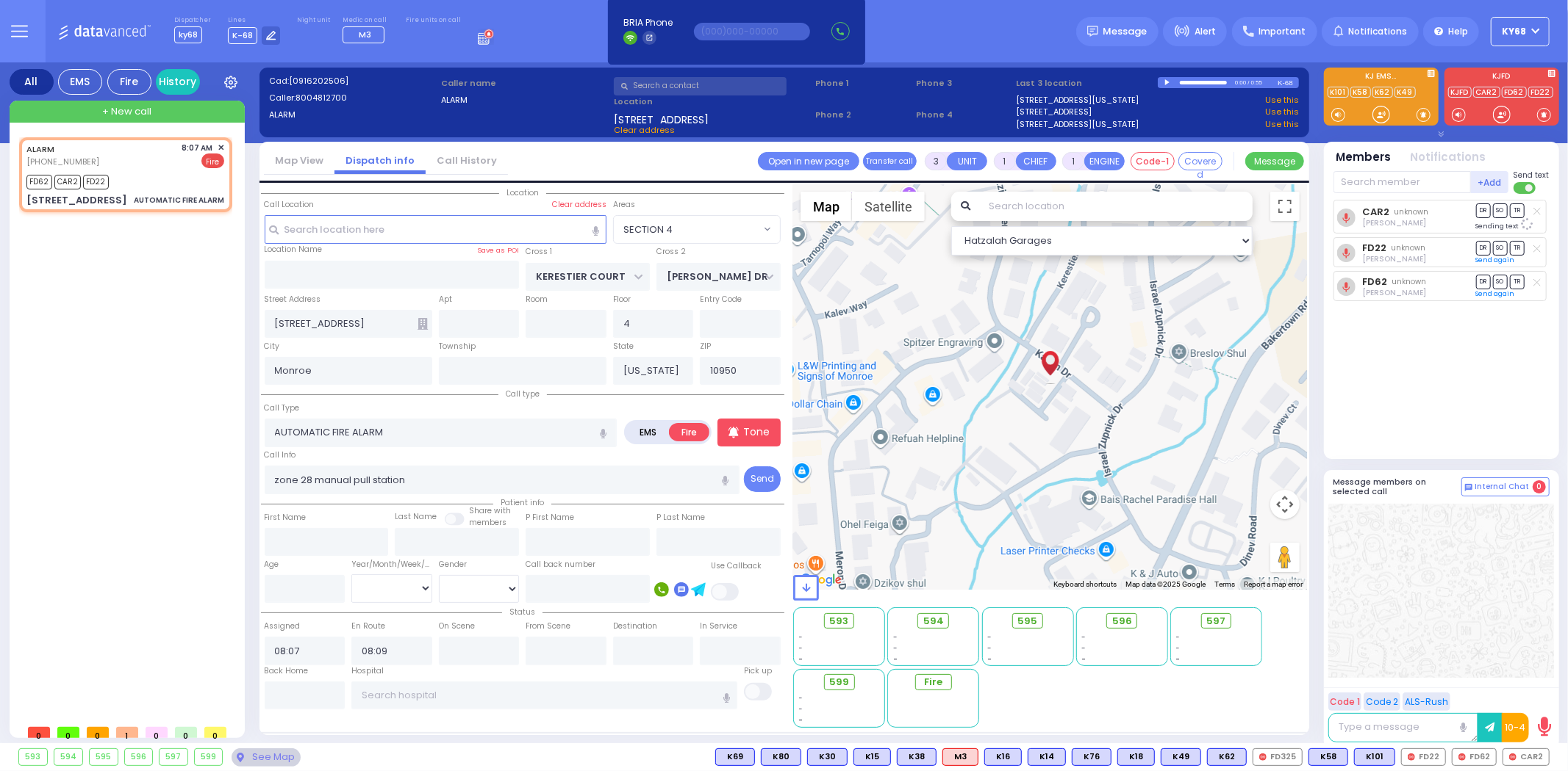
select select "SECTION 4"
click at [1424, 750] on span "FD325" at bounding box center [1421, 757] width 49 height 16
select select
radio input "true"
select select
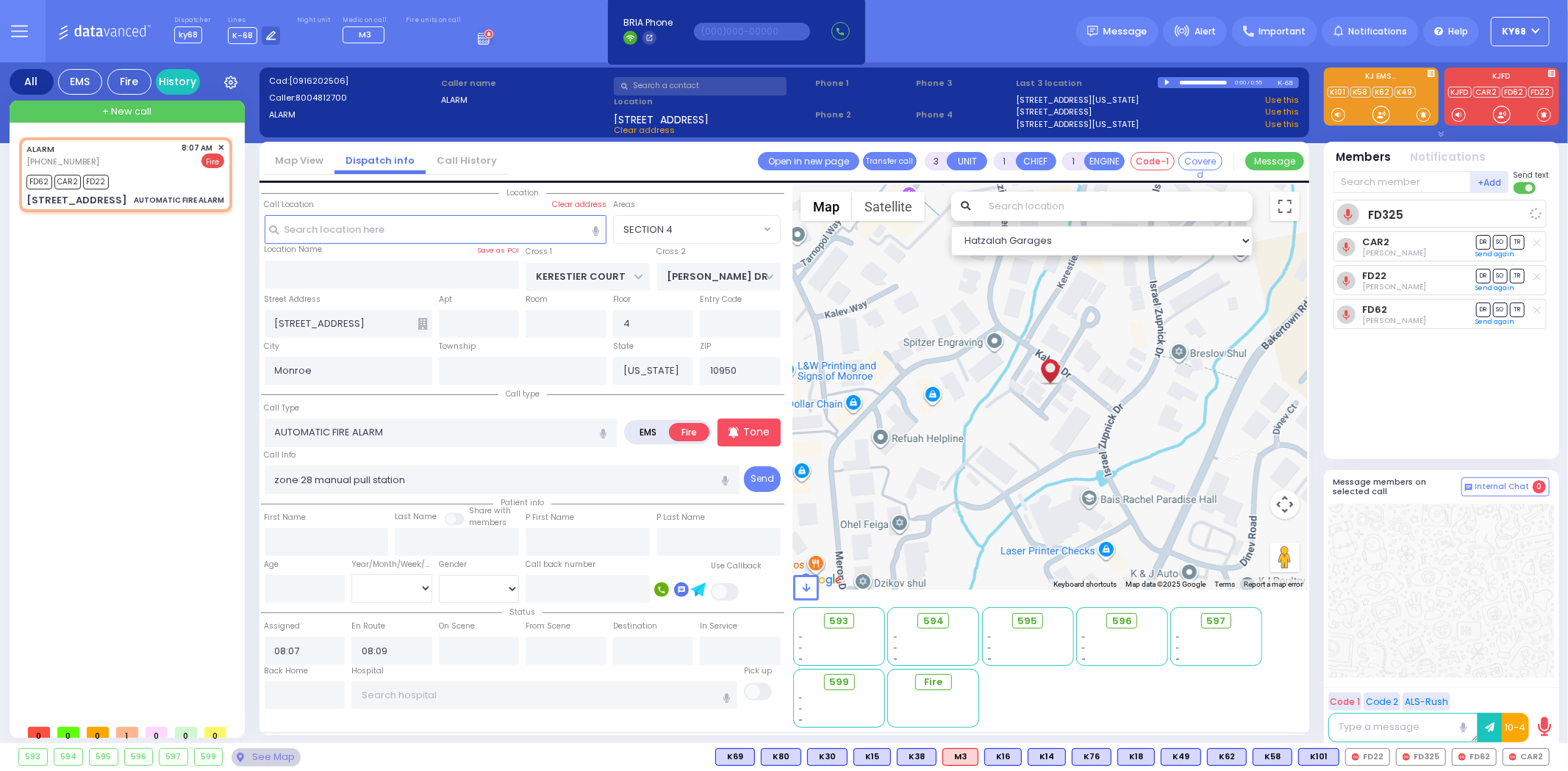
select select "SECTION 4"
select select "Hatzalah Garages"
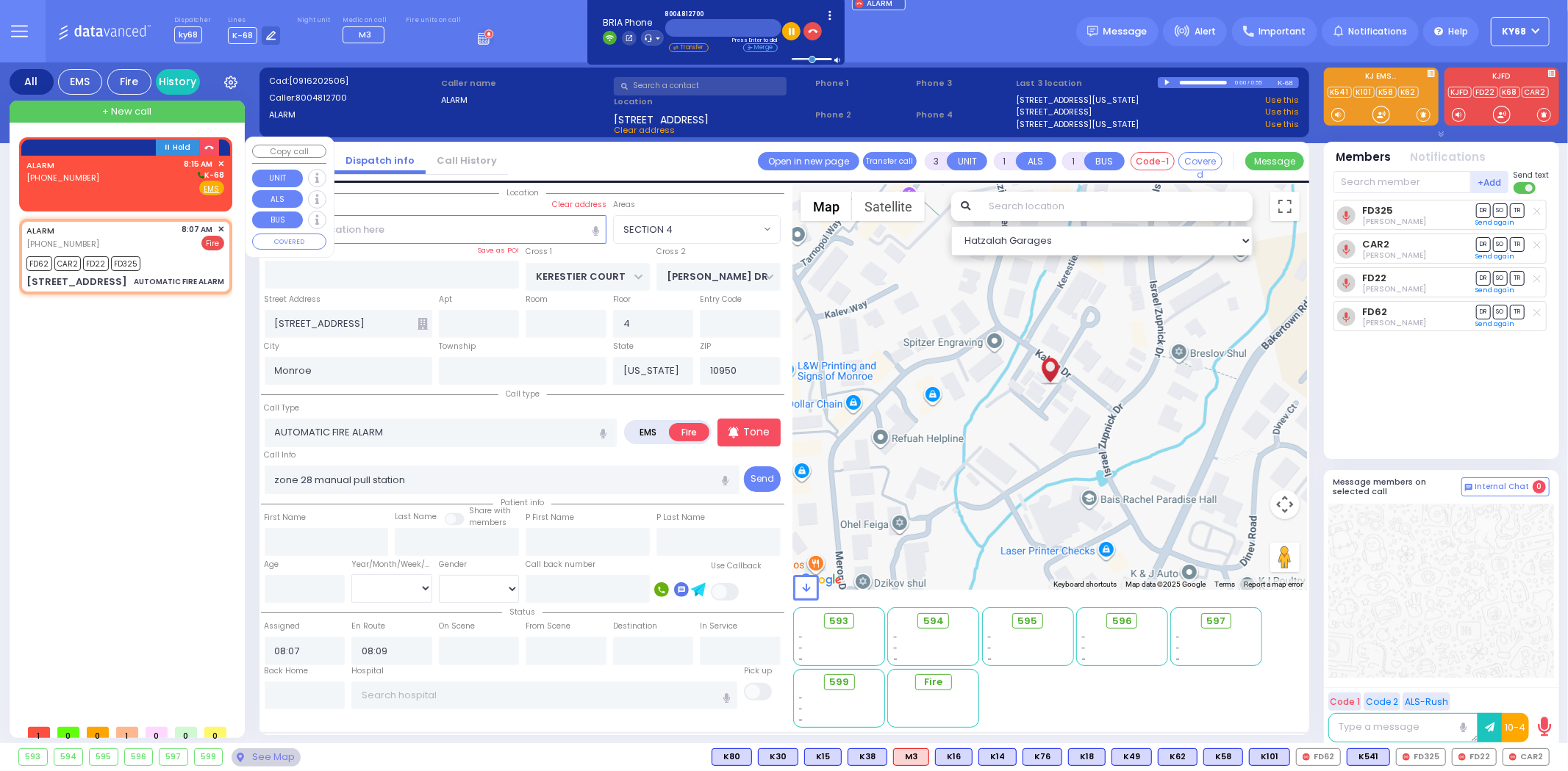
click at [84, 193] on div "ALARM [PHONE_NUMBER]" at bounding box center [63, 177] width 73 height 38
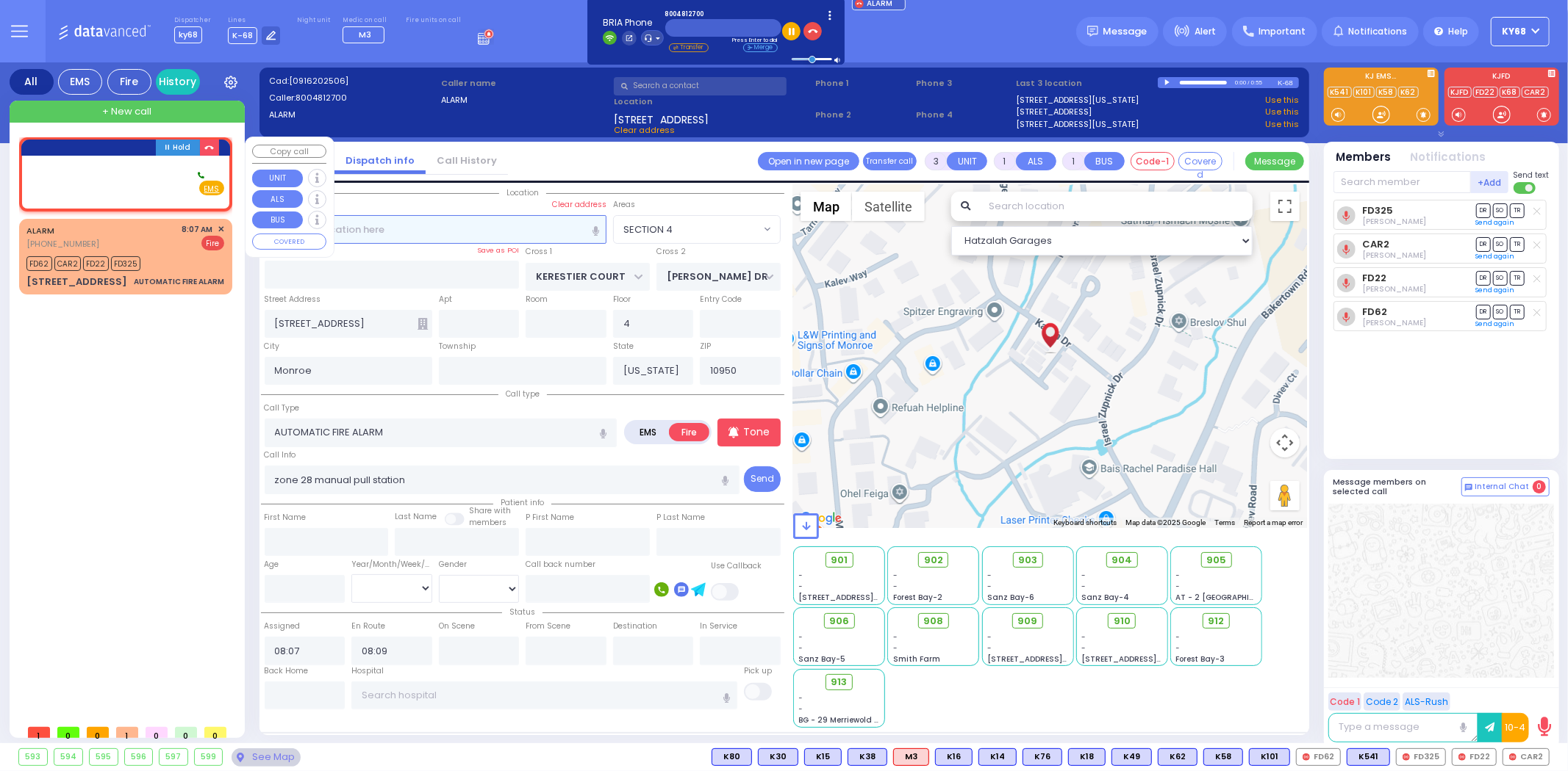
type input "2"
select select
radio input "true"
select select
type input "08:15"
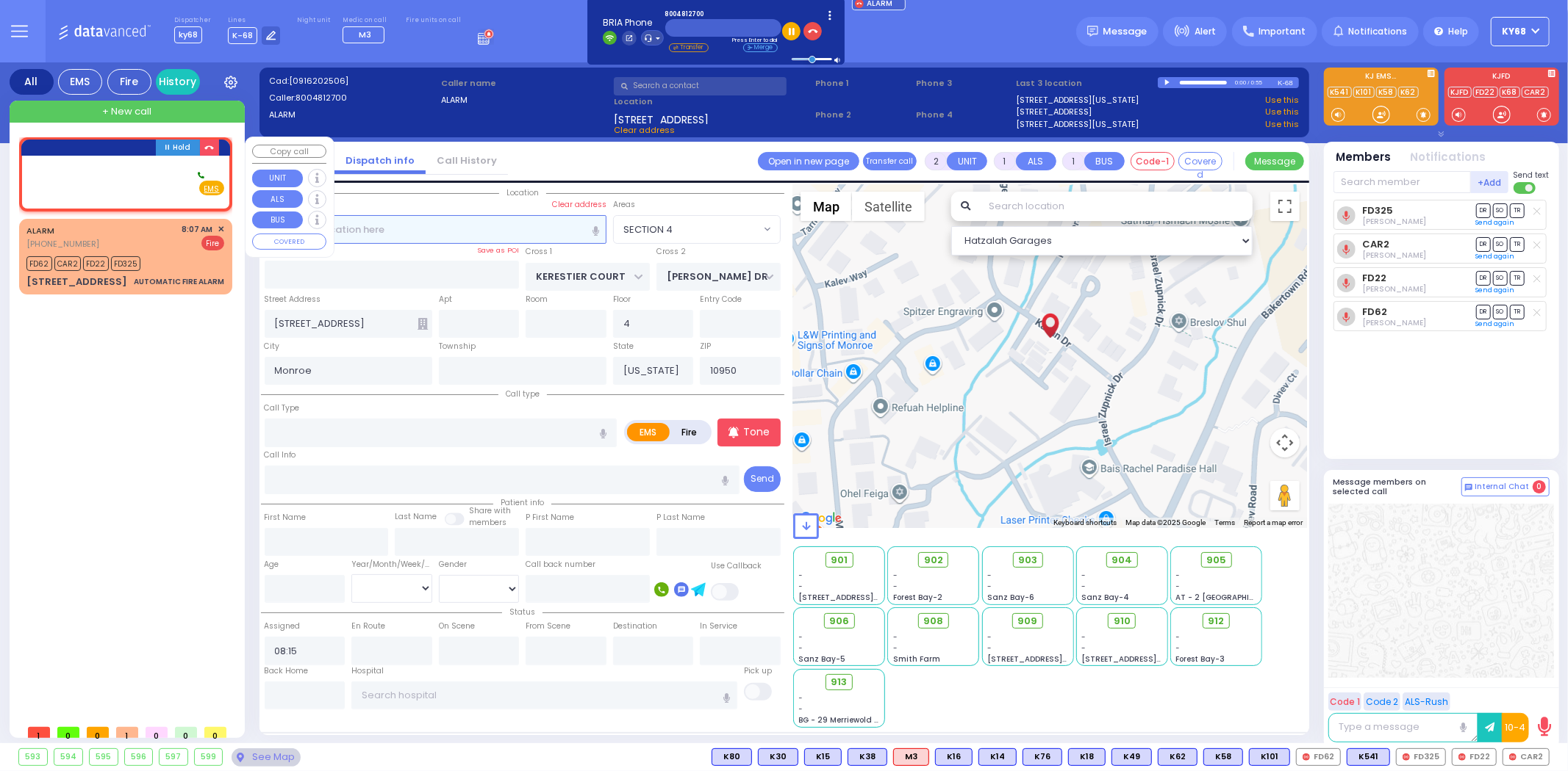
select select "Hatzalah Garages"
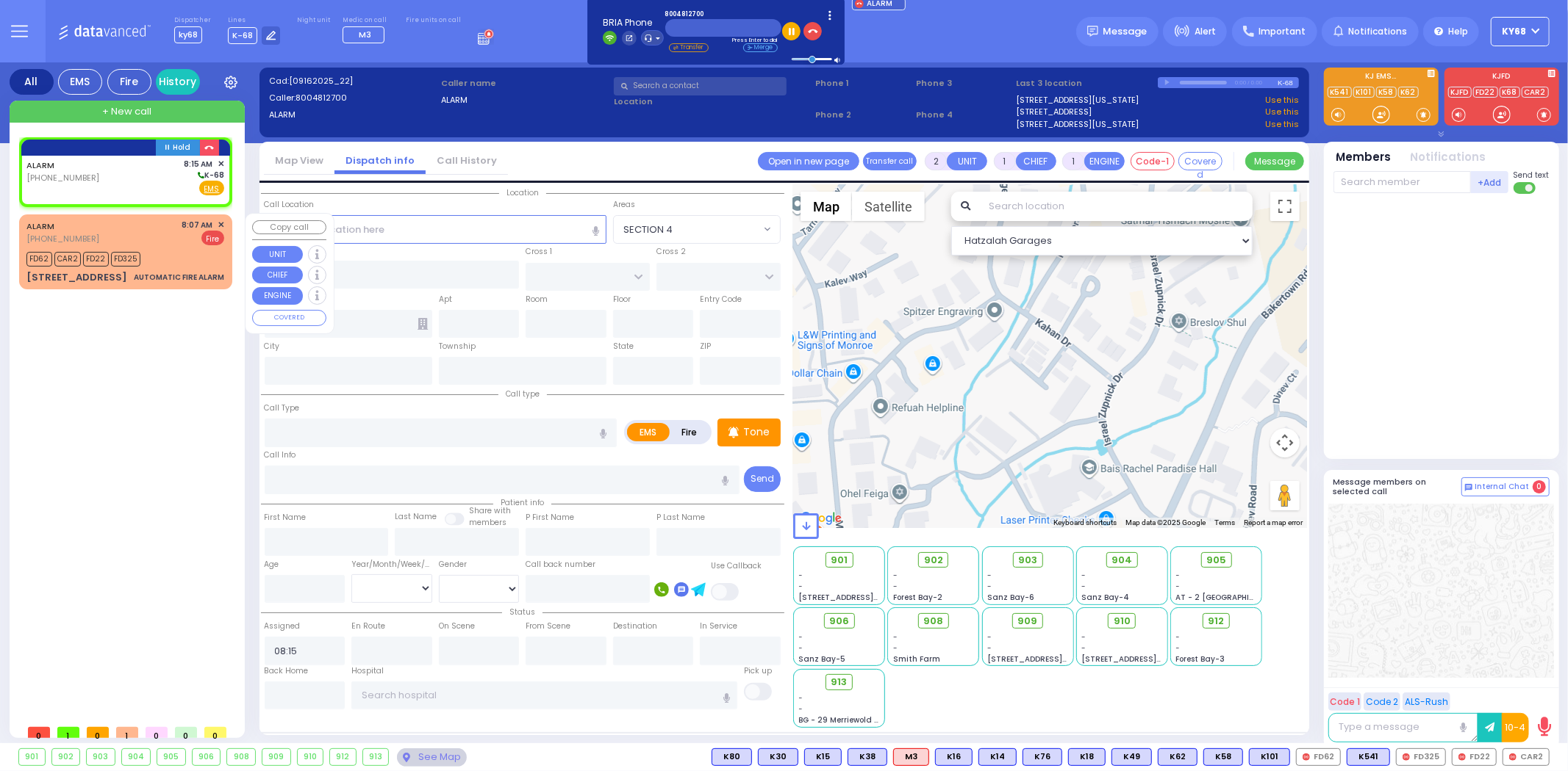
click at [86, 281] on div "[STREET_ADDRESS]" at bounding box center [77, 277] width 100 height 15
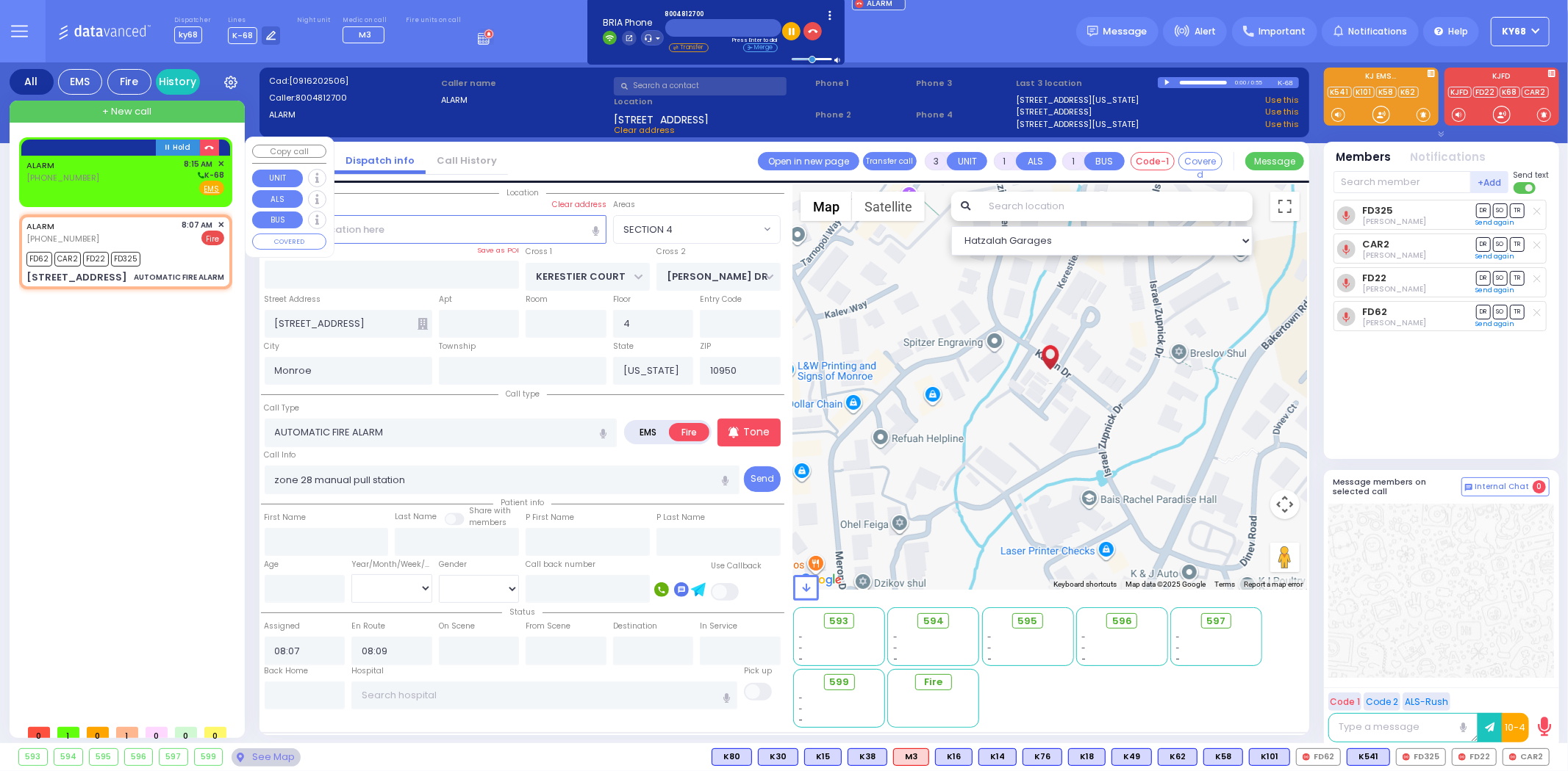
click at [218, 163] on span "✕" at bounding box center [220, 165] width 6 height 13
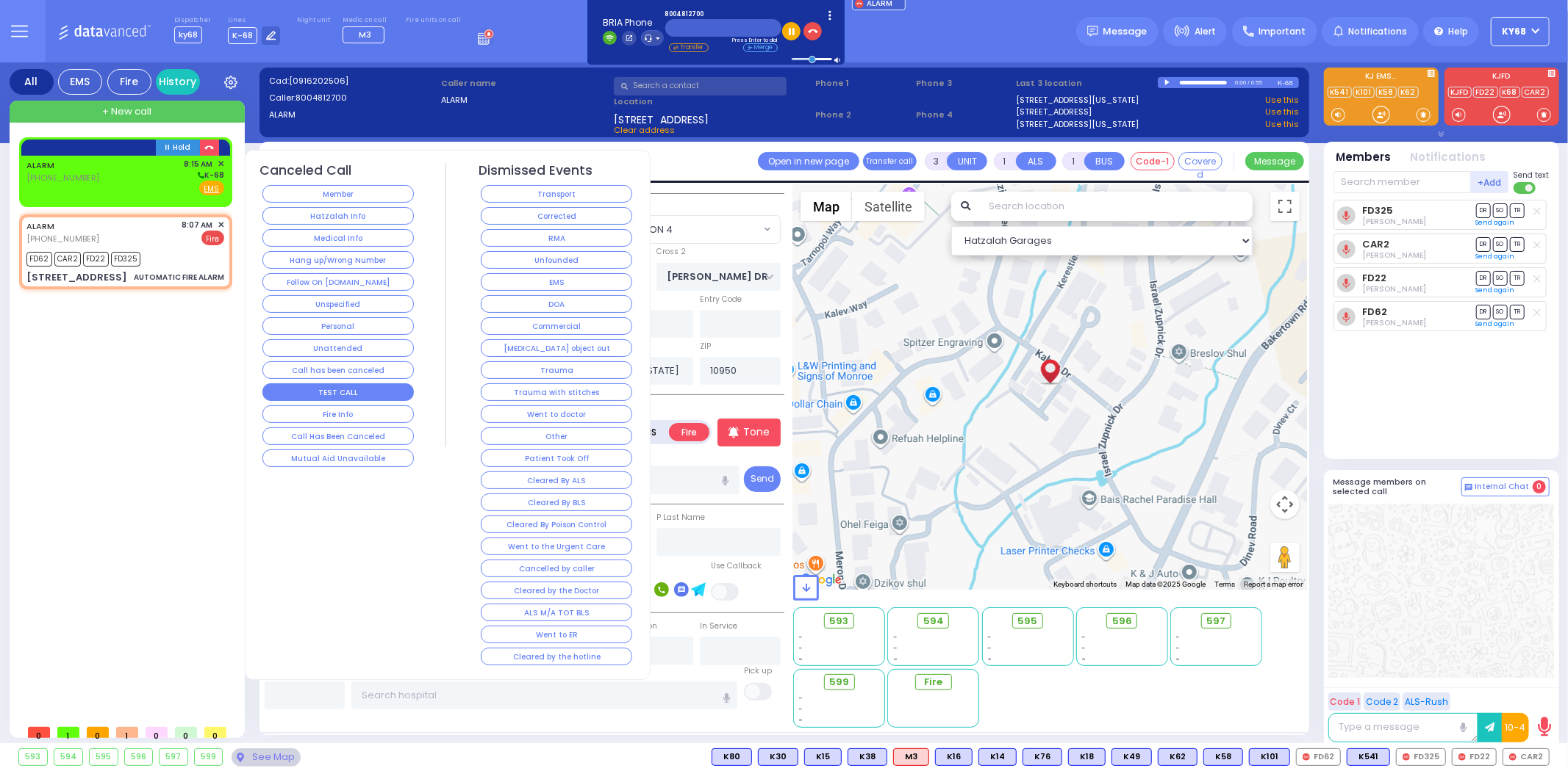
click at [373, 397] on button "TEST CALL" at bounding box center [338, 392] width 151 height 17
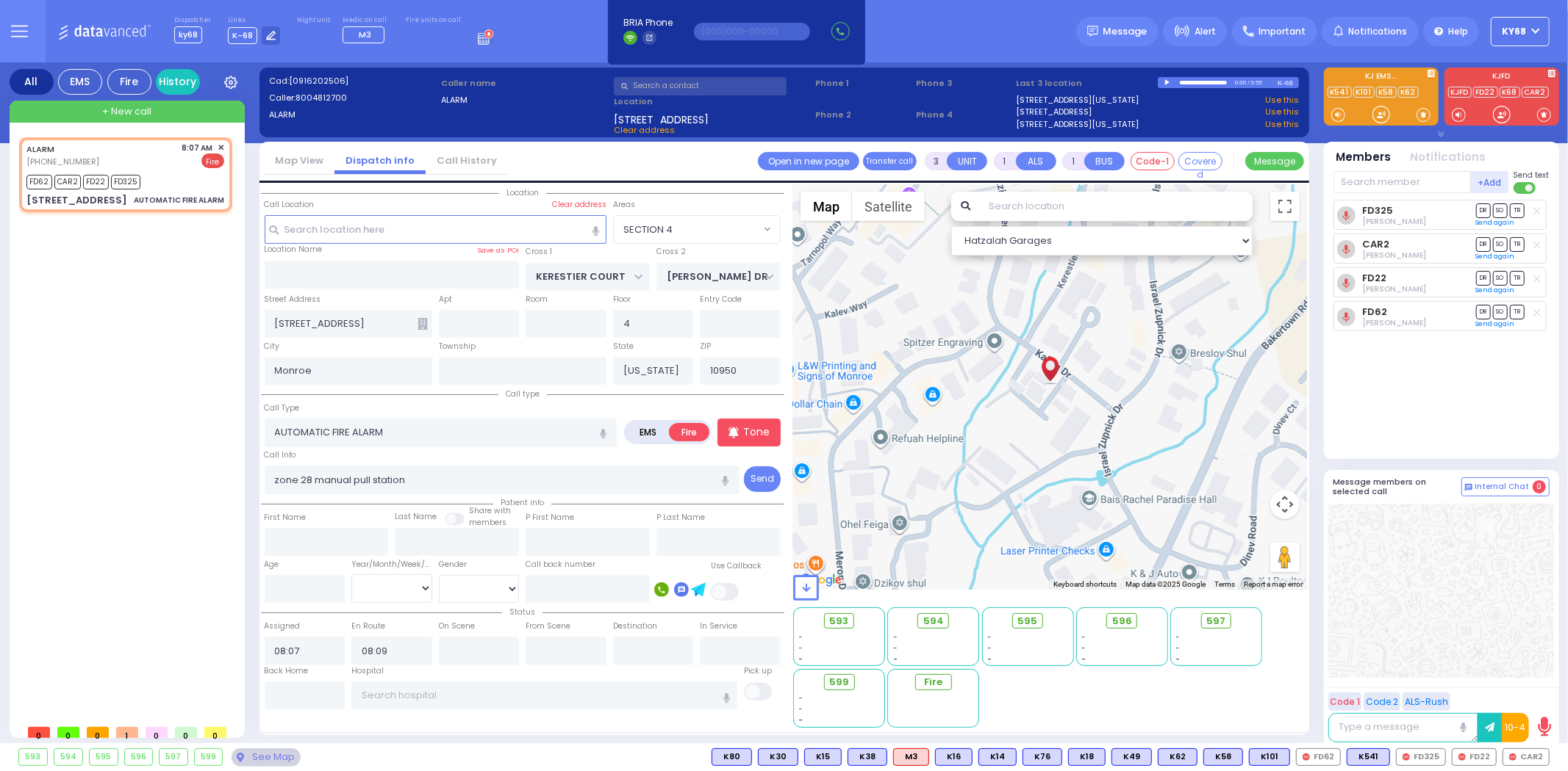
click at [1385, 416] on div "FD325 [PERSON_NAME] DR SO TR" at bounding box center [1443, 323] width 219 height 247
click at [1383, 411] on div "FD325 [PERSON_NAME] DR SO TR" at bounding box center [1443, 323] width 219 height 247
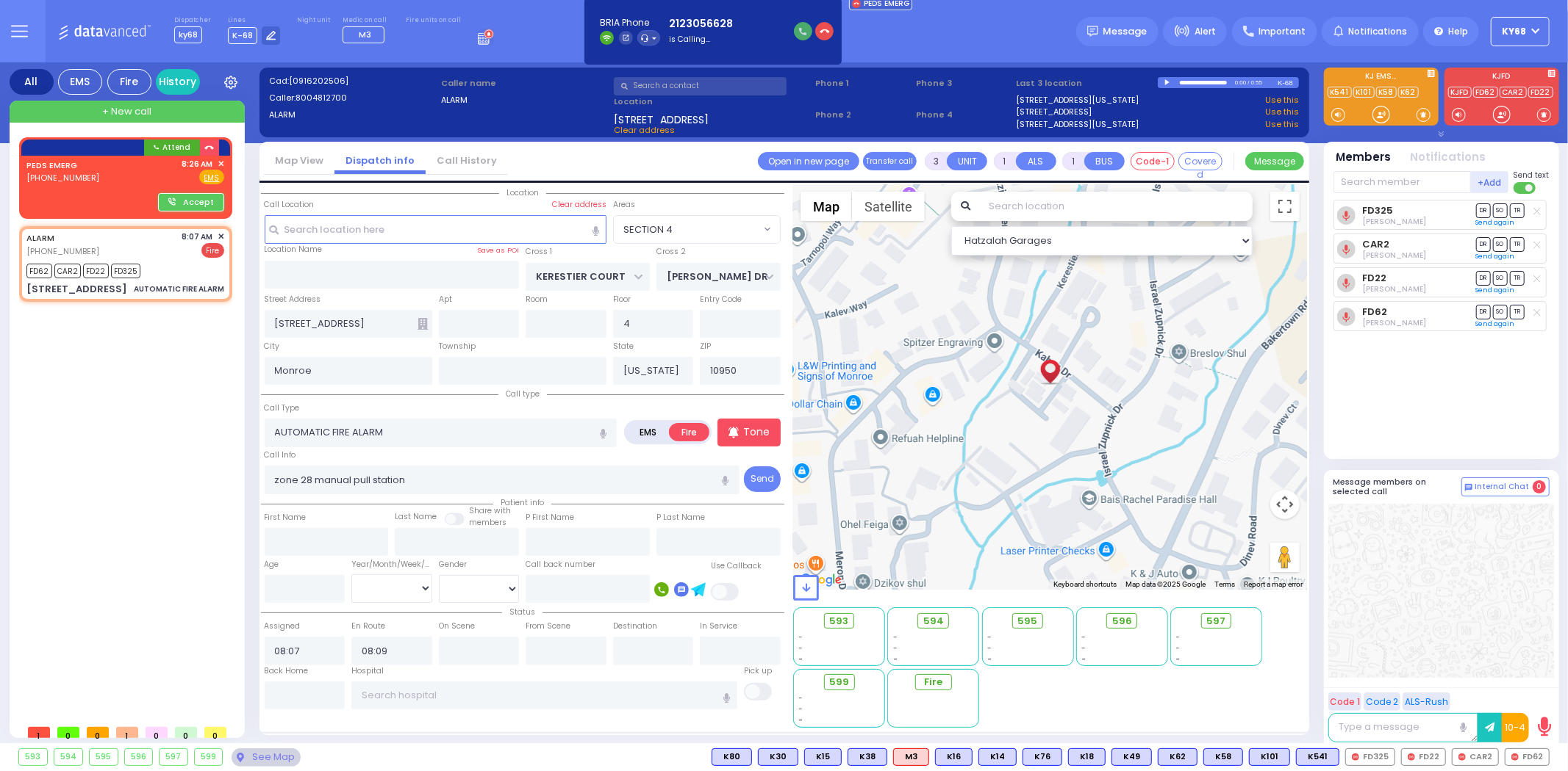
click at [799, 32] on icon "button" at bounding box center [802, 31] width 7 height 7
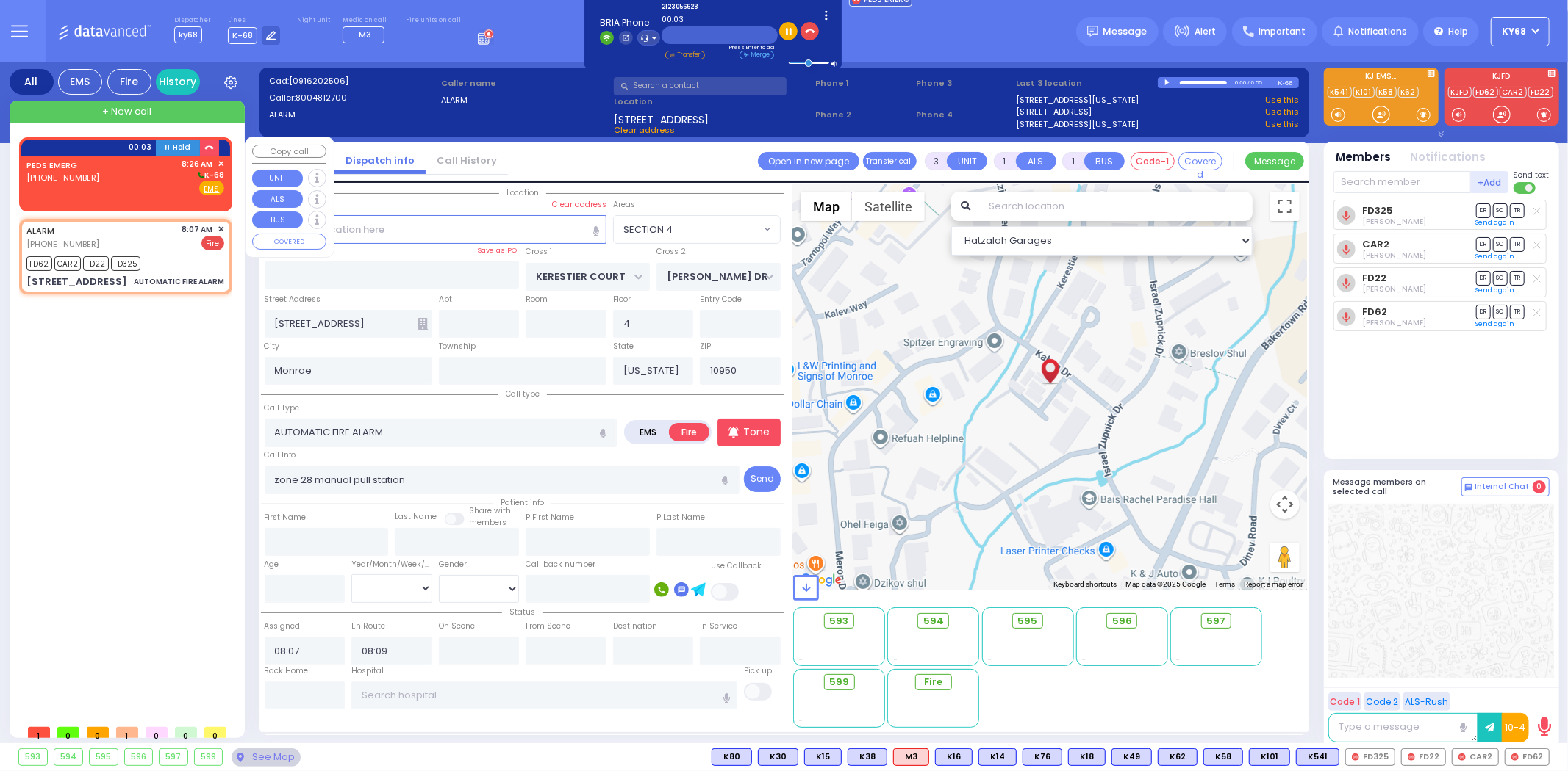
click at [82, 189] on div "PEDS EMERG [PHONE_NUMBER]" at bounding box center [63, 177] width 73 height 38
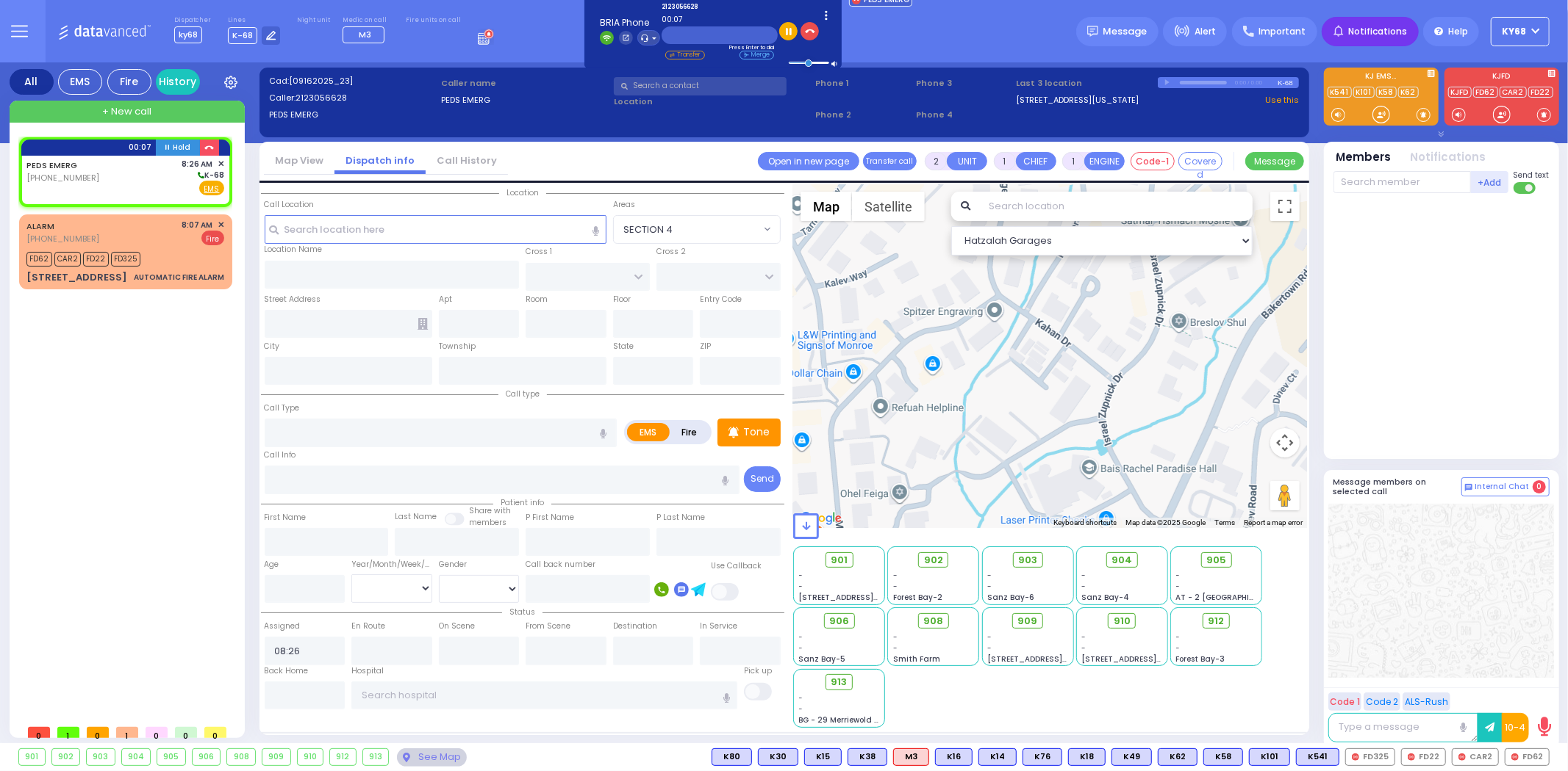
click at [1344, 37] on icon at bounding box center [1338, 31] width 10 height 13
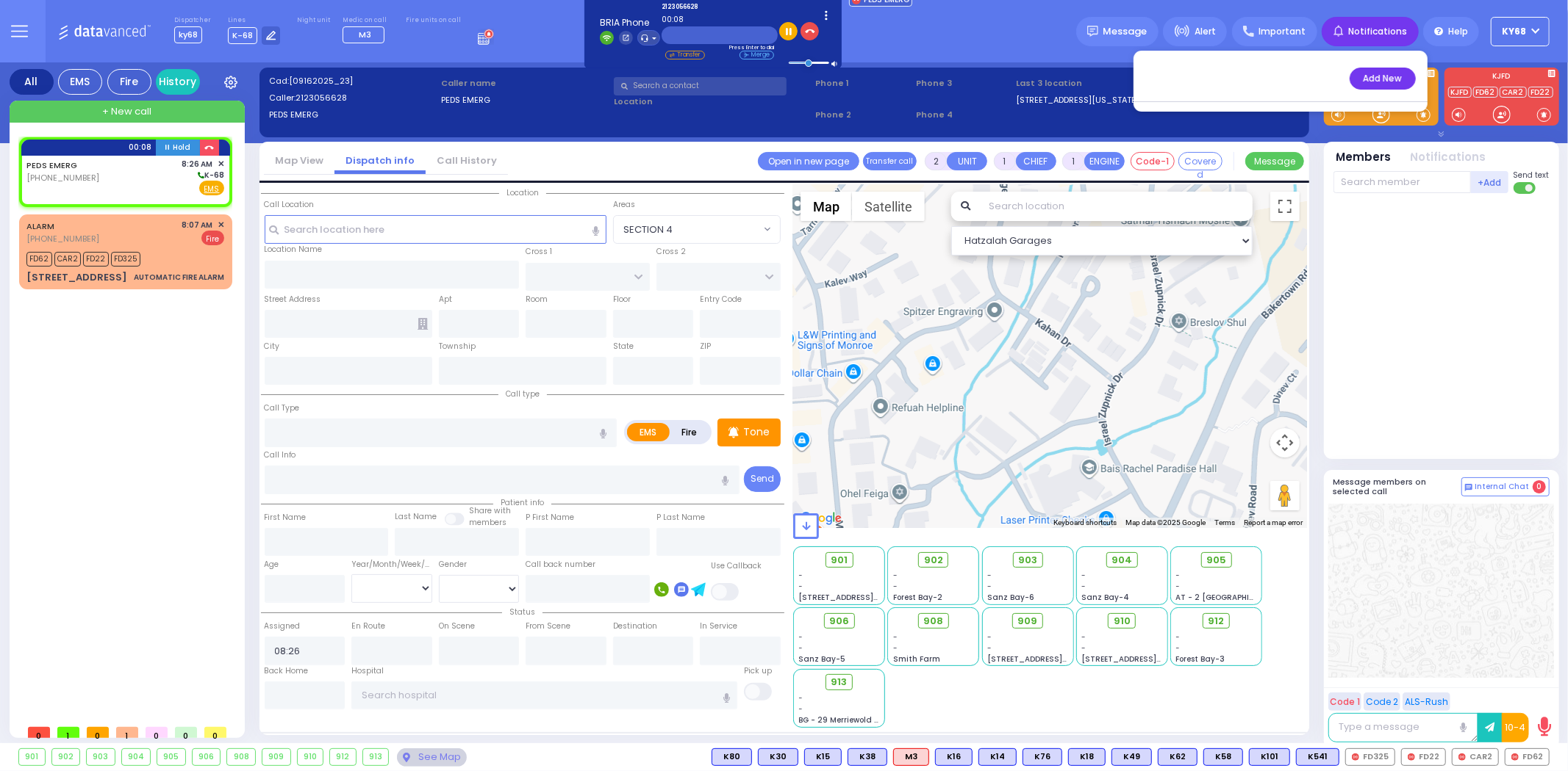
click at [1389, 78] on button "Add New" at bounding box center [1382, 78] width 66 height 22
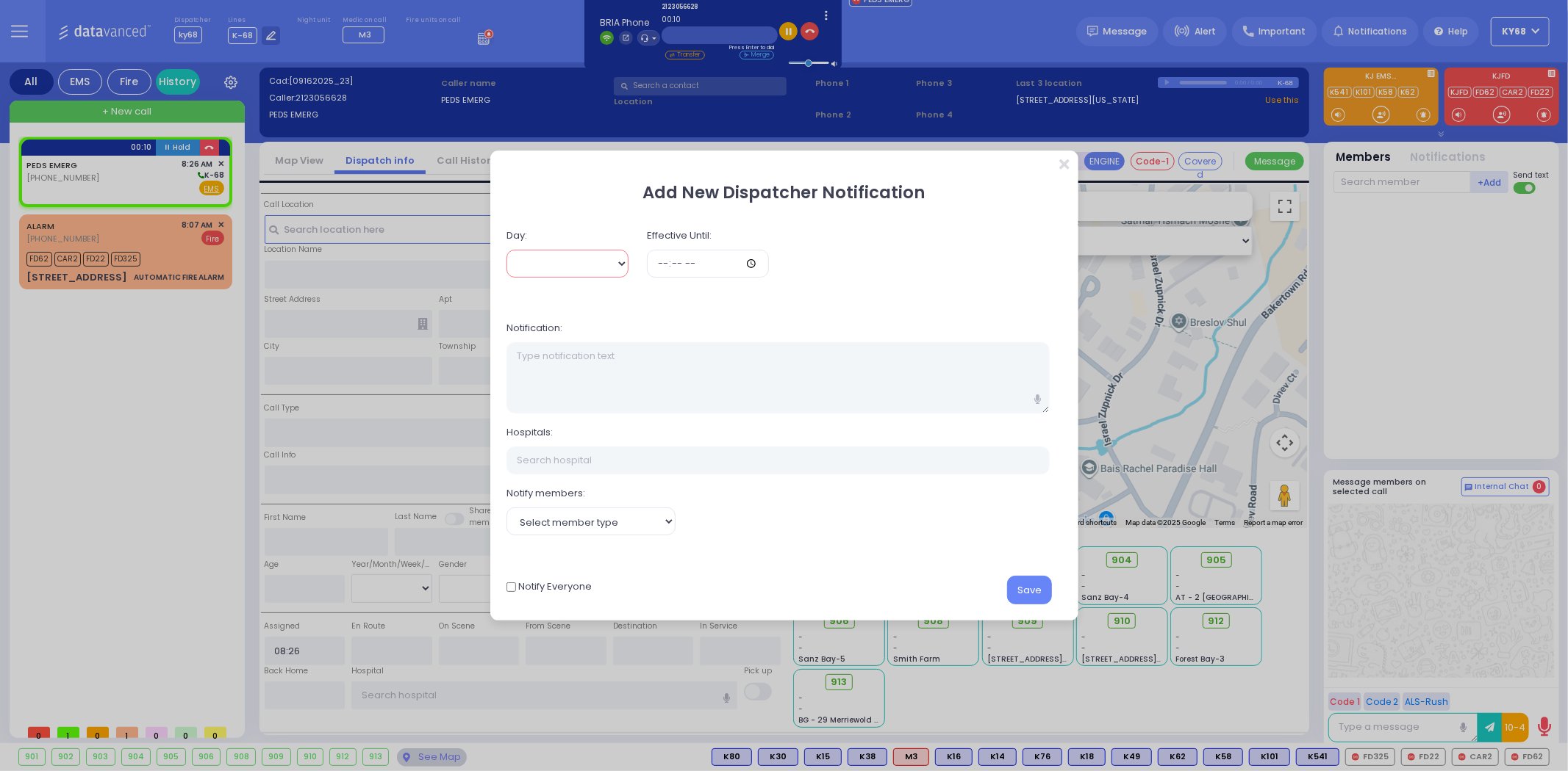
click at [558, 264] on select "[DATE] [DATE]" at bounding box center [568, 264] width 122 height 28
click at [506, 250] on select "[DATE] [DATE]" at bounding box center [568, 264] width 122 height 28
click at [754, 263] on input "time" at bounding box center [708, 264] width 122 height 28
click at [840, 312] on form "Day: [DATE] [DATE] Effective Until: 03:00 Notification:" at bounding box center [784, 378] width 555 height 314
click at [756, 269] on input "03:00" at bounding box center [708, 264] width 122 height 28
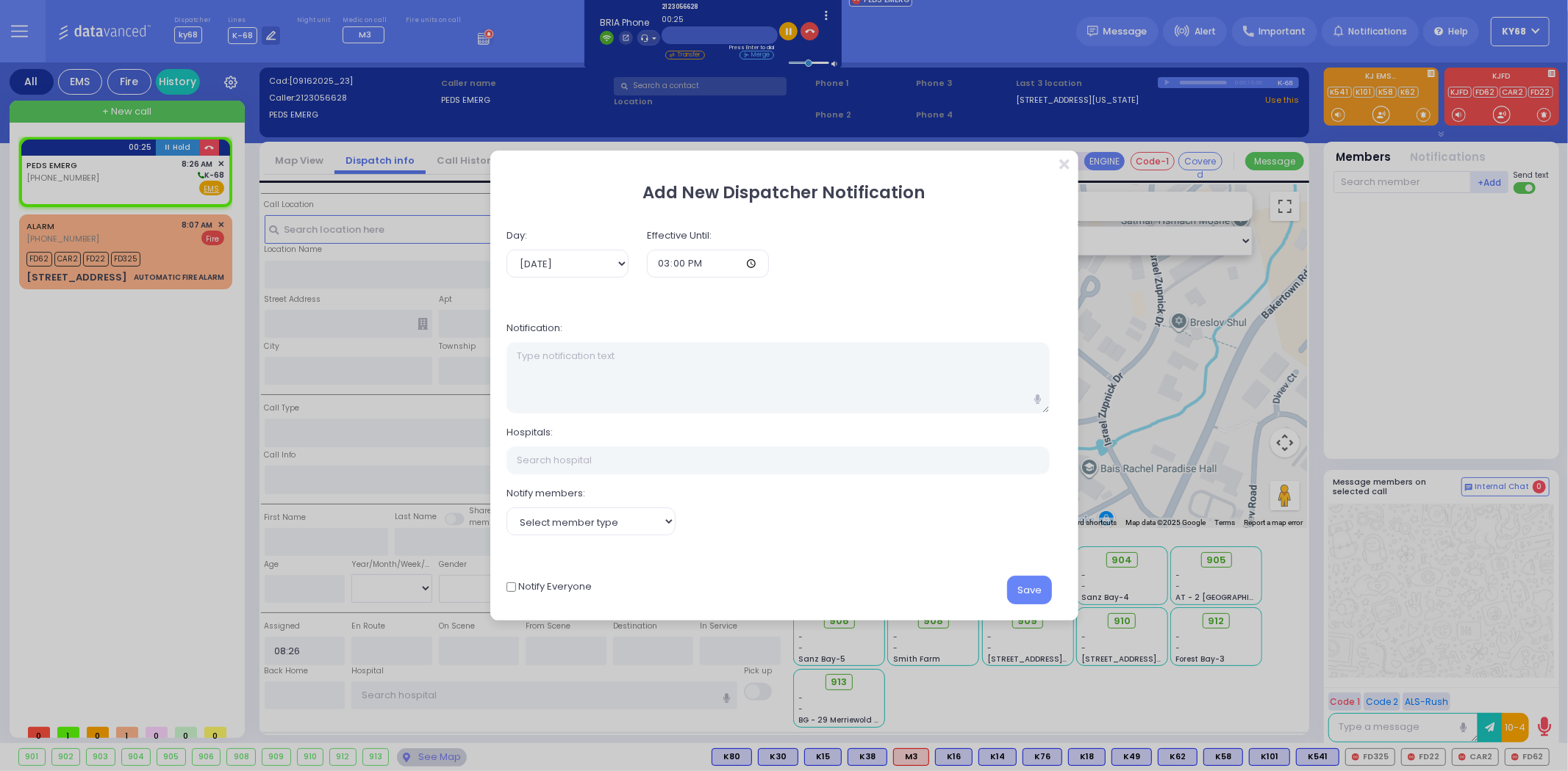
click at [868, 479] on form "Day: [DATE] [DATE] Effective Until: 15:00 Notification:" at bounding box center [784, 378] width 555 height 314
click at [795, 25] on div "Add New Dispatcher Notification Day: [DATE] [DATE] Effective Until: 15:00 ALS E…" at bounding box center [784, 386] width 1568 height 771
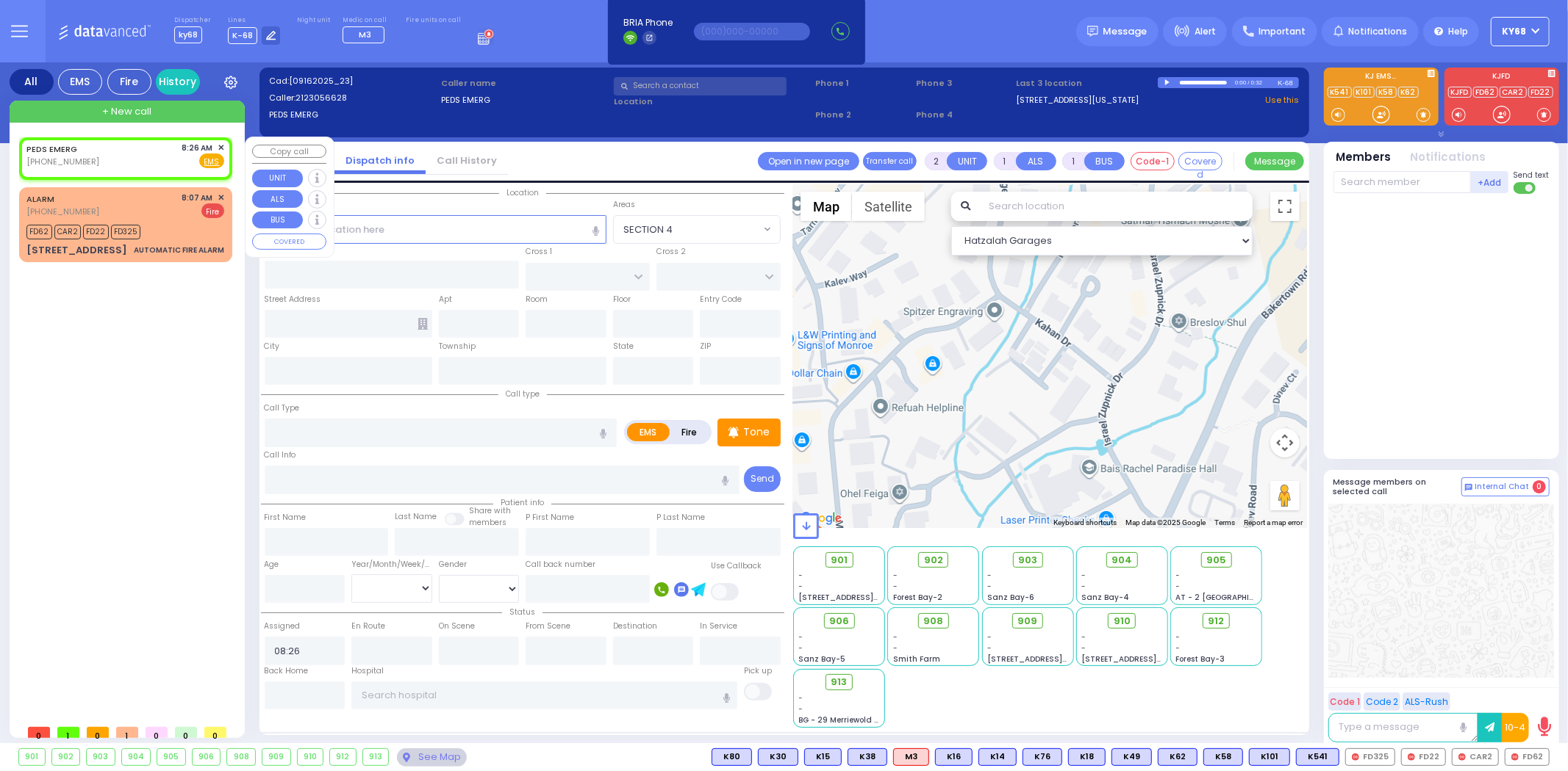
click at [219, 147] on span "✕" at bounding box center [220, 148] width 6 height 13
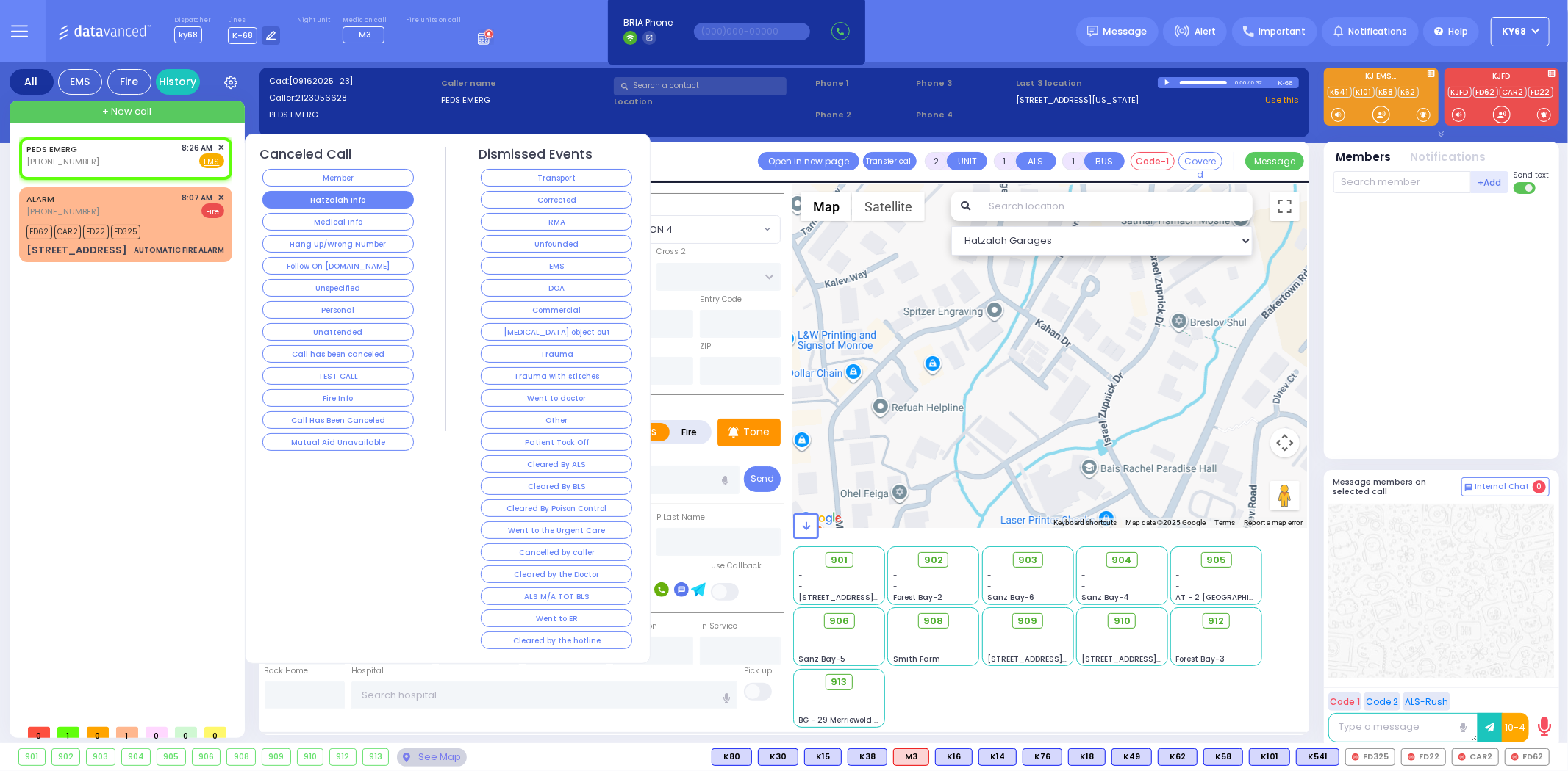
click at [382, 203] on button "Hatzalah Info" at bounding box center [338, 200] width 151 height 17
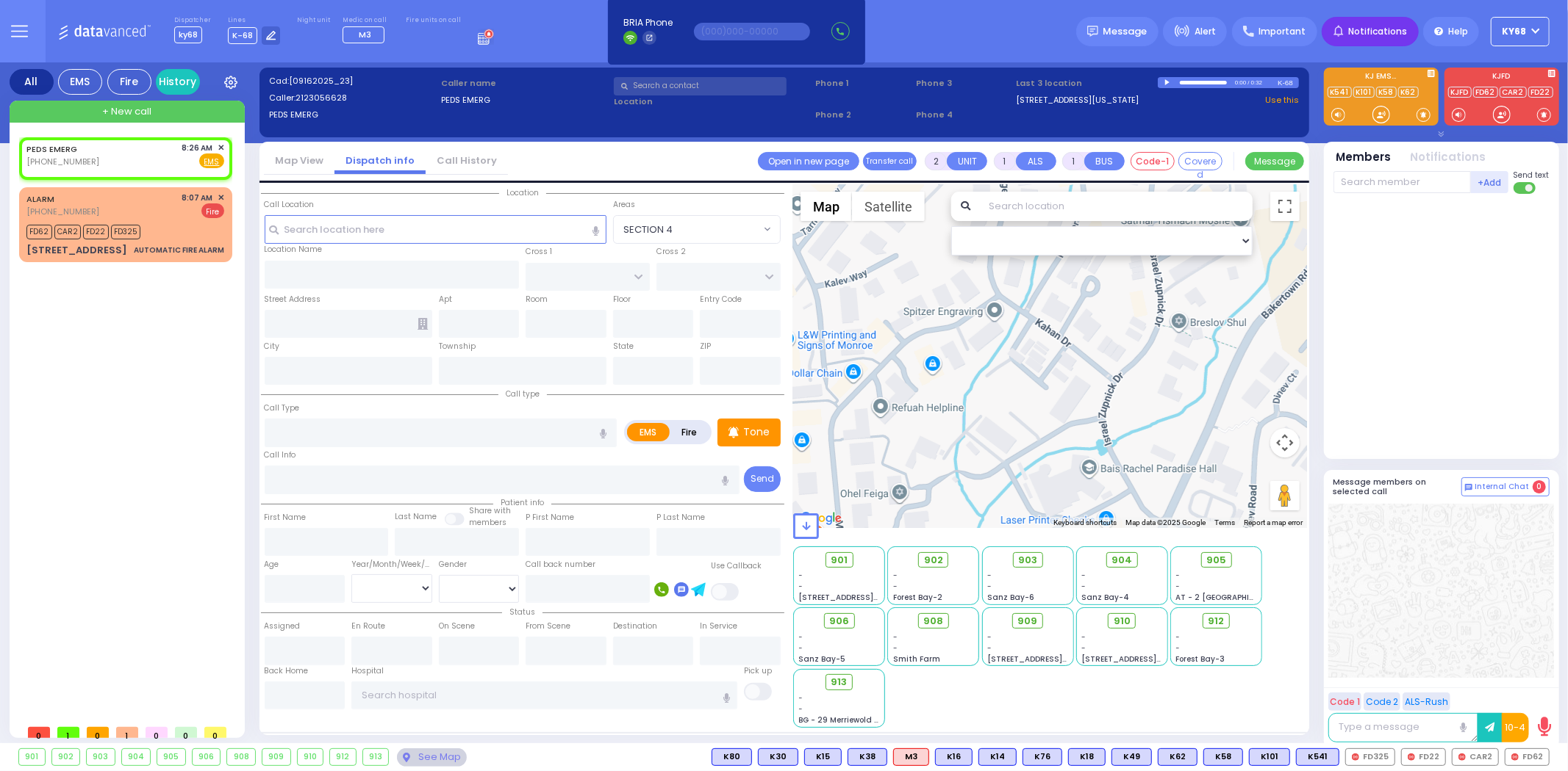
click at [1367, 26] on span "Notifications" at bounding box center [1377, 31] width 59 height 13
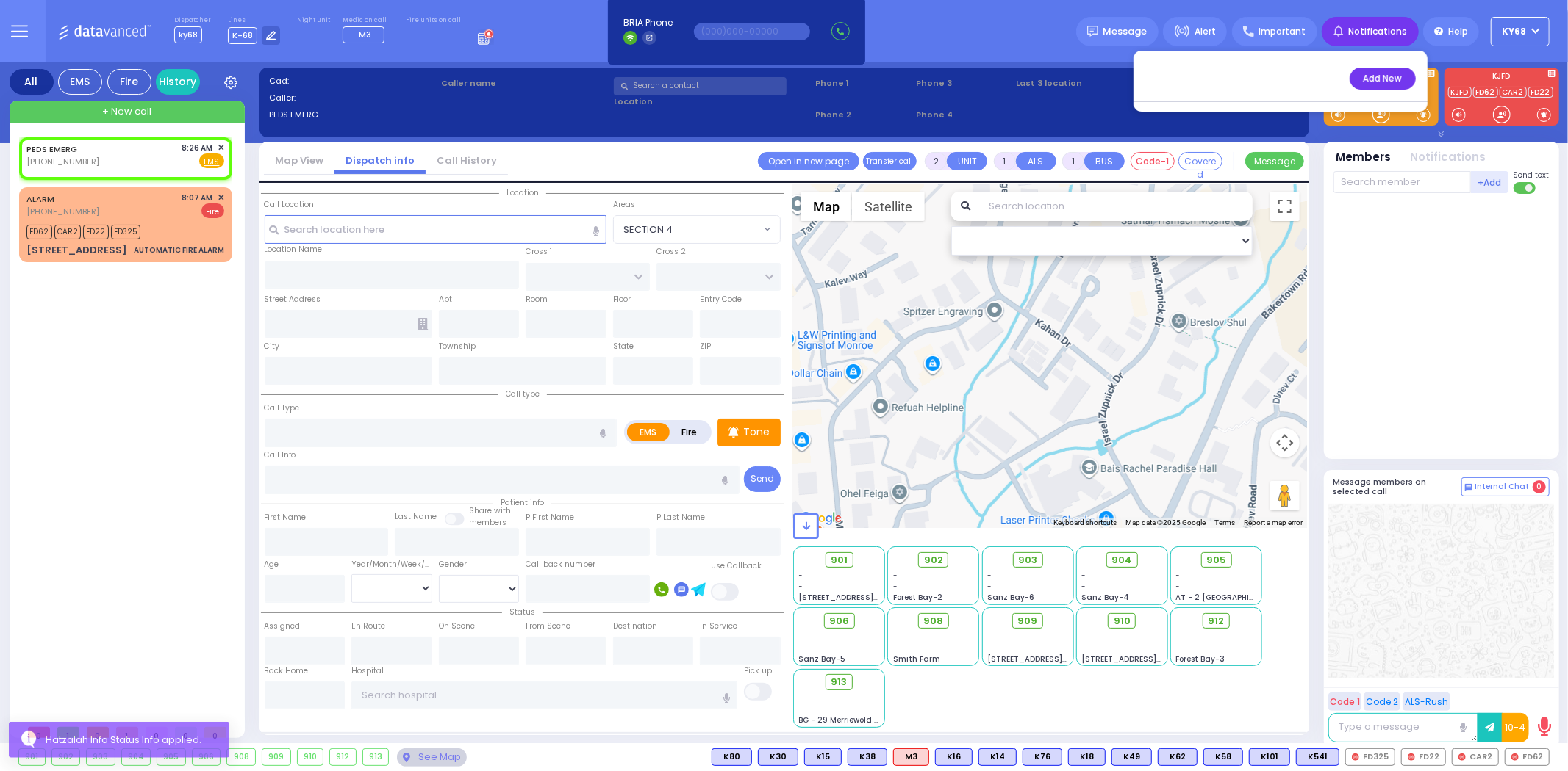
click at [1365, 69] on button "Add New" at bounding box center [1382, 78] width 66 height 22
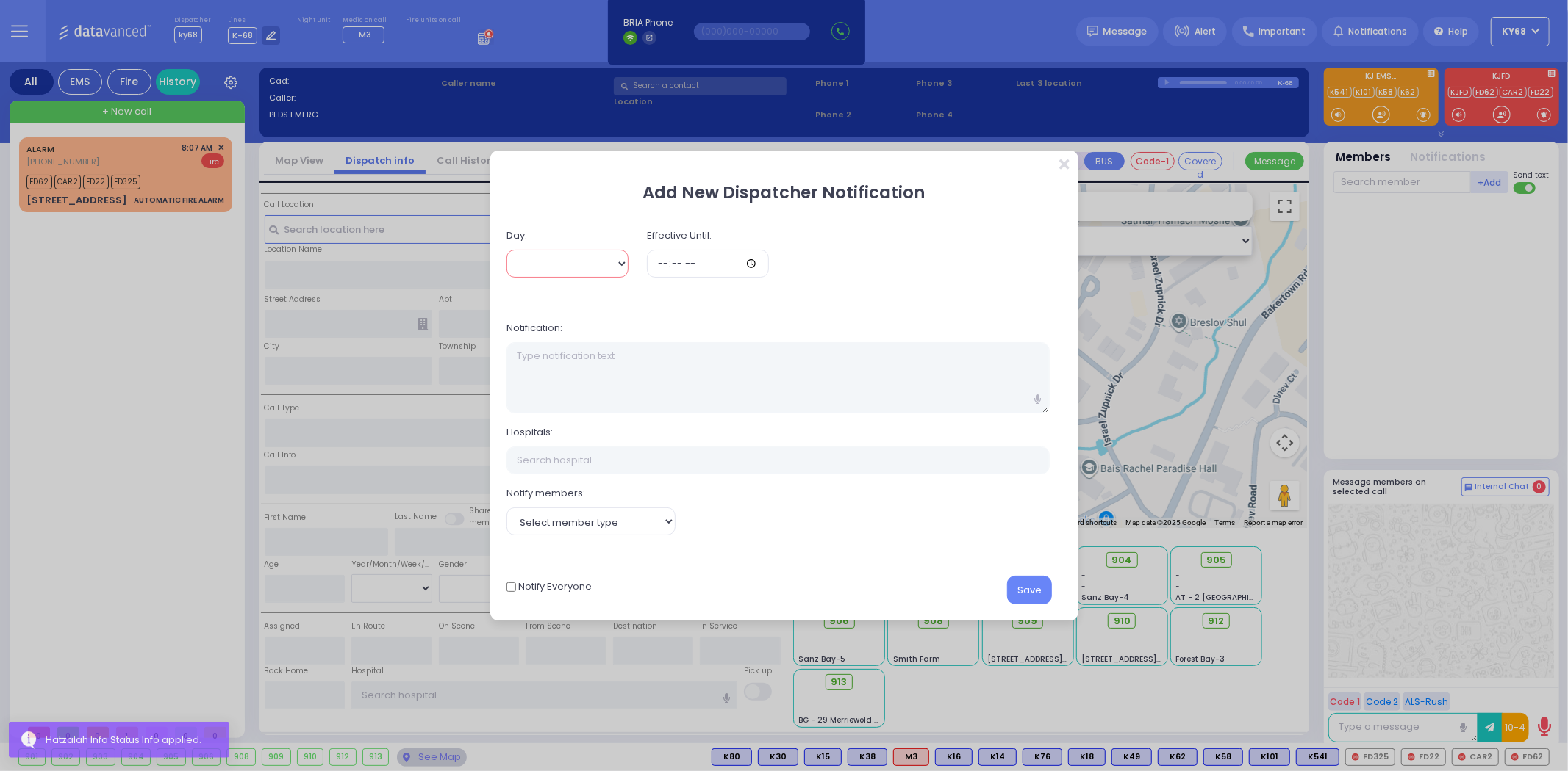
click at [585, 255] on select "[DATE] [DATE]" at bounding box center [568, 264] width 122 height 28
click at [506, 250] on select "[DATE] [DATE]" at bounding box center [568, 264] width 122 height 28
click at [755, 255] on input "time" at bounding box center [708, 264] width 122 height 28
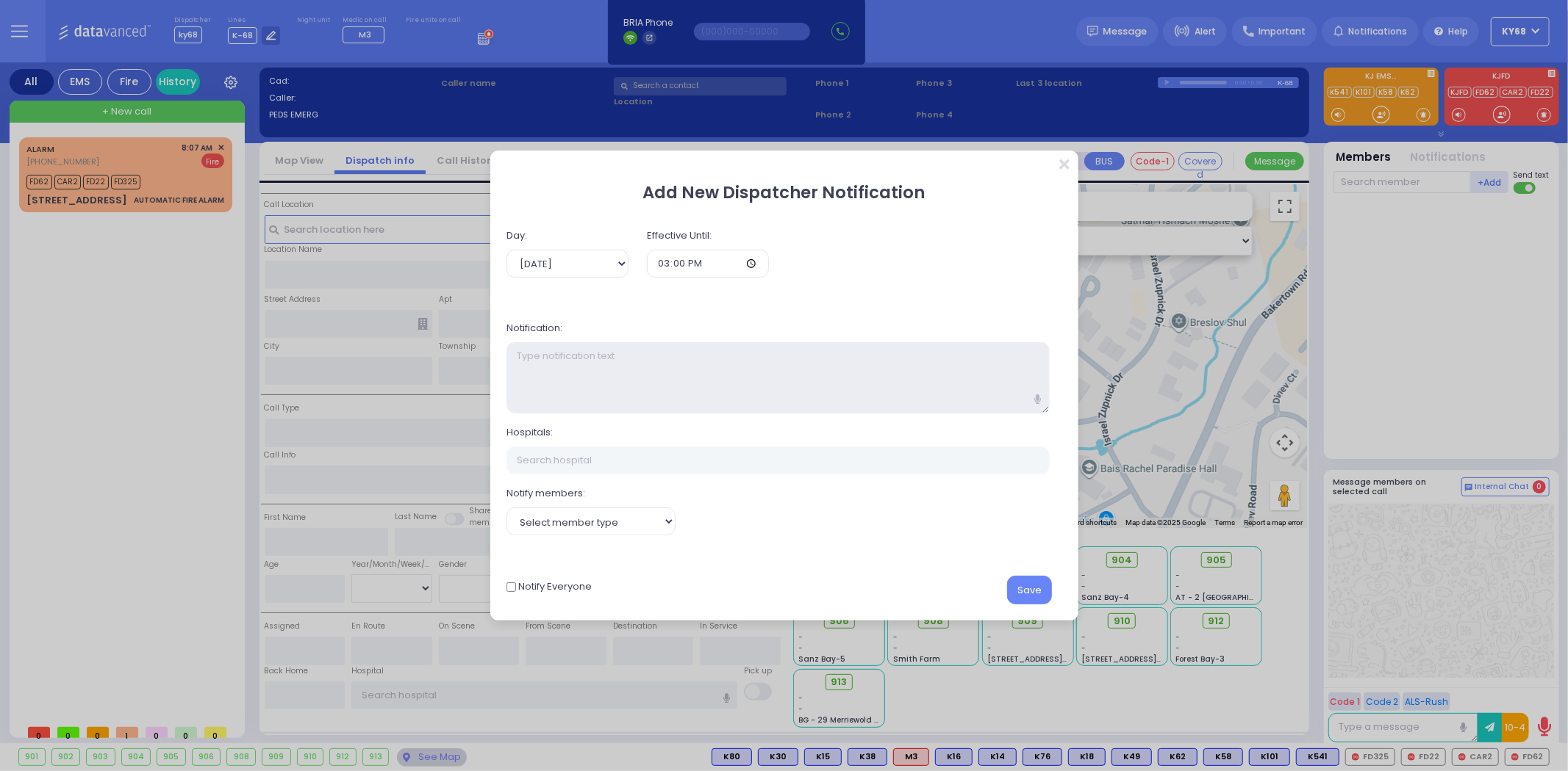
click at [837, 358] on textarea at bounding box center [778, 378] width 543 height 71
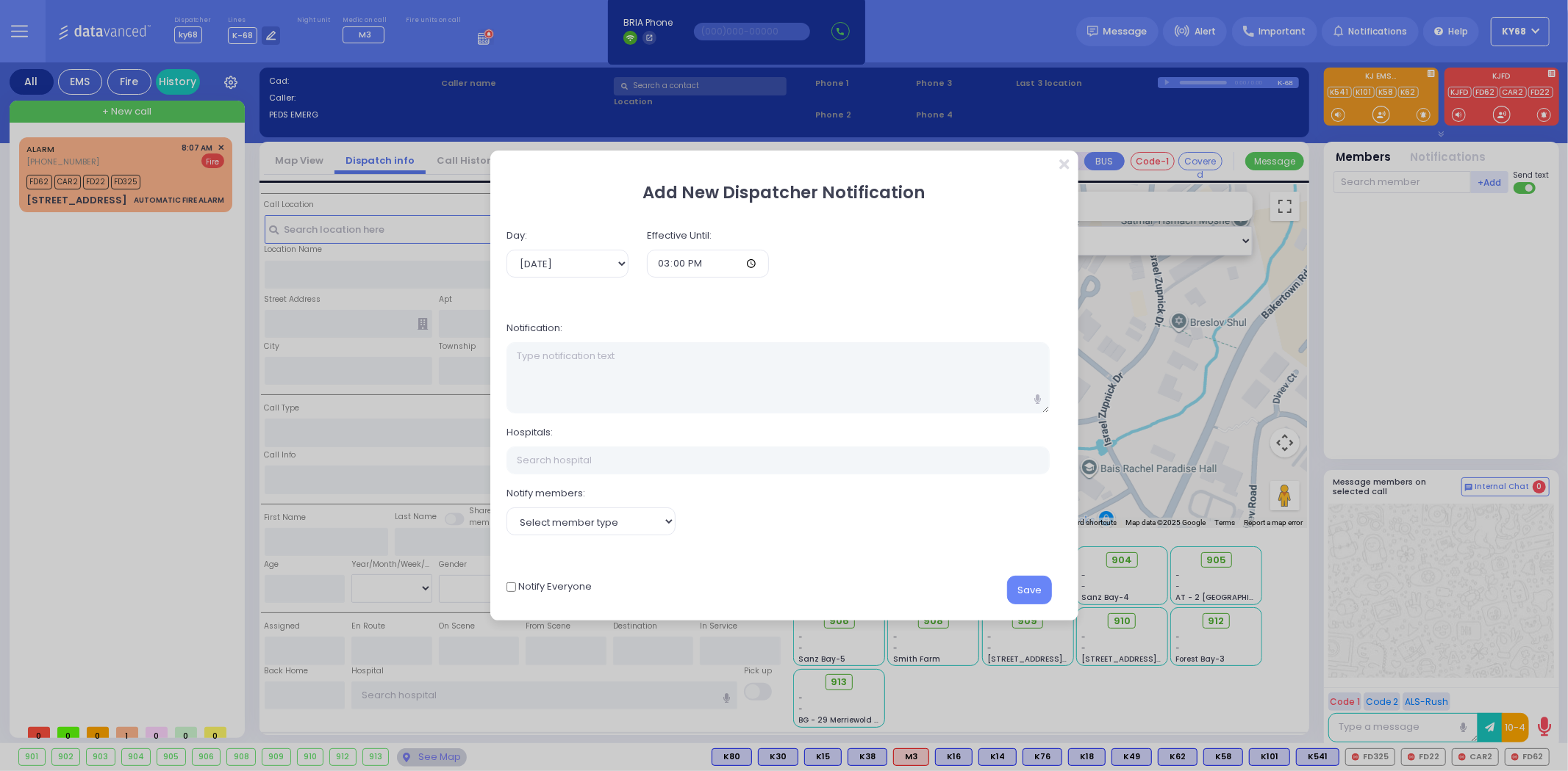
click at [1034, 399] on icon "button" at bounding box center [1037, 399] width 6 height 9
drag, startPoint x: 1033, startPoint y: 396, endPoint x: 1033, endPoint y: 411, distance: 15.0
click at [1033, 411] on button "button" at bounding box center [1037, 398] width 27 height 29
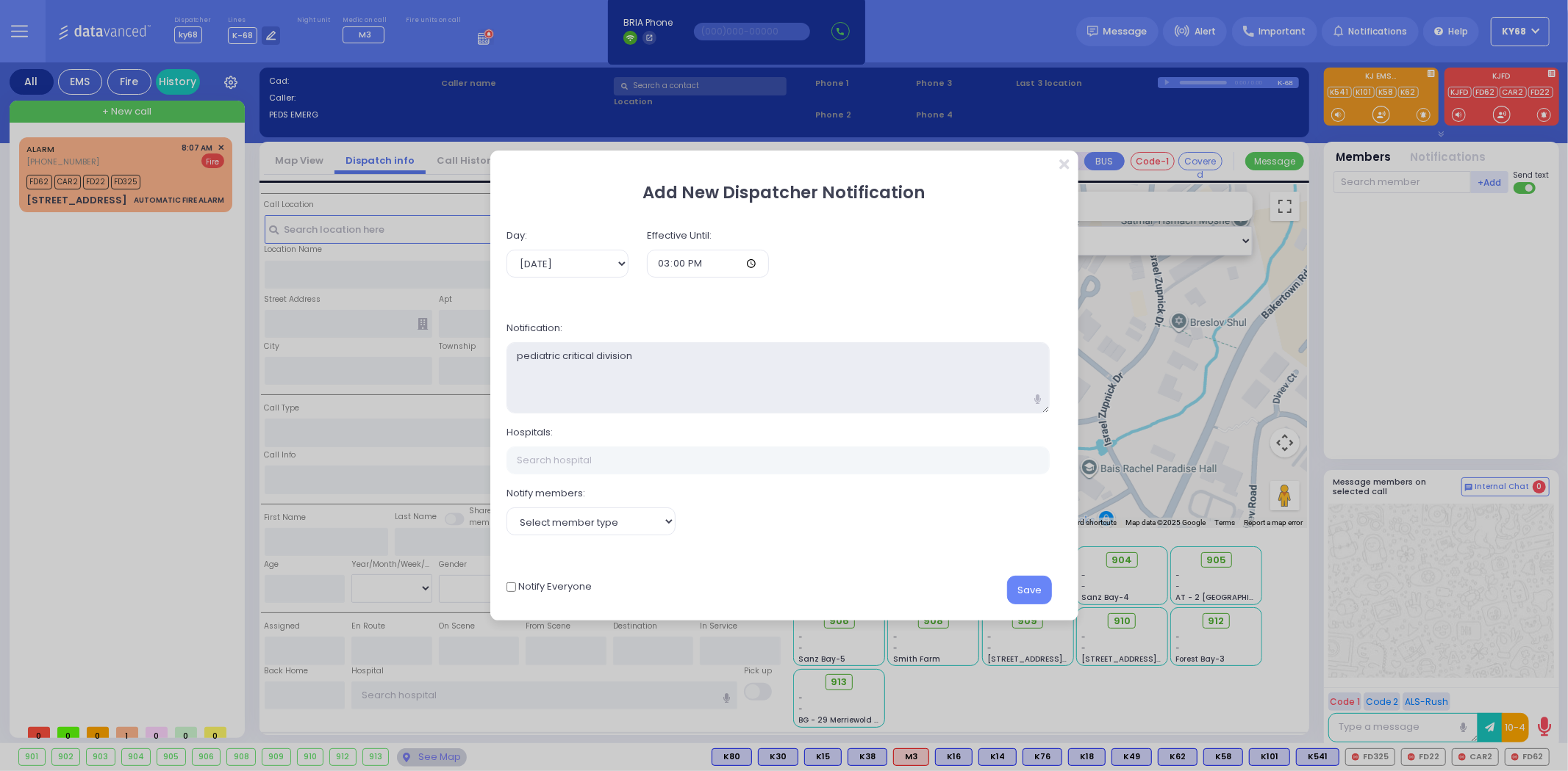
click at [608, 386] on textarea "pediatric critical division" at bounding box center [778, 378] width 543 height 71
click at [614, 361] on textarea "pediatric critical division" at bounding box center [778, 378] width 543 height 71
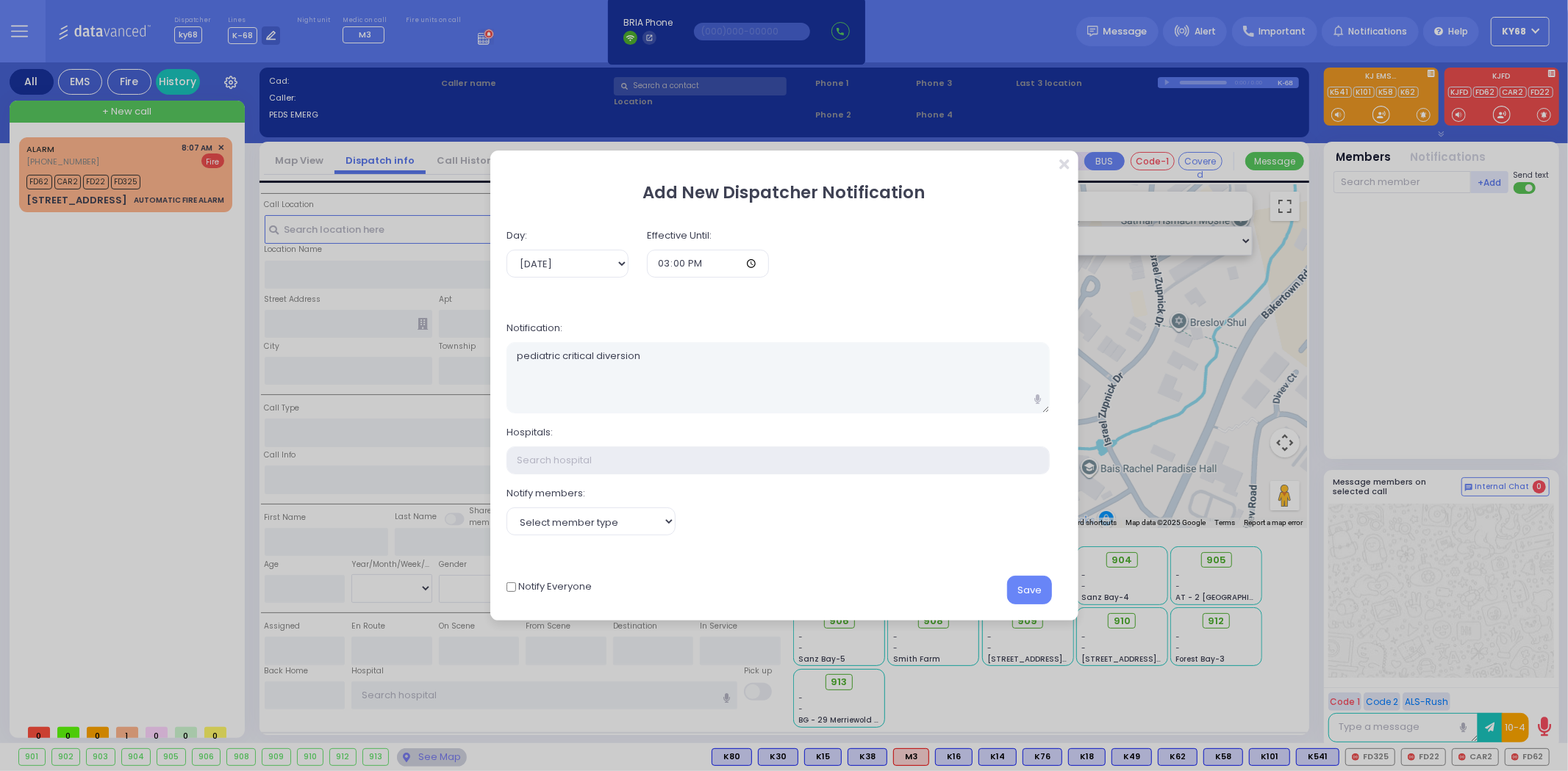
click at [640, 455] on input "text" at bounding box center [778, 461] width 543 height 28
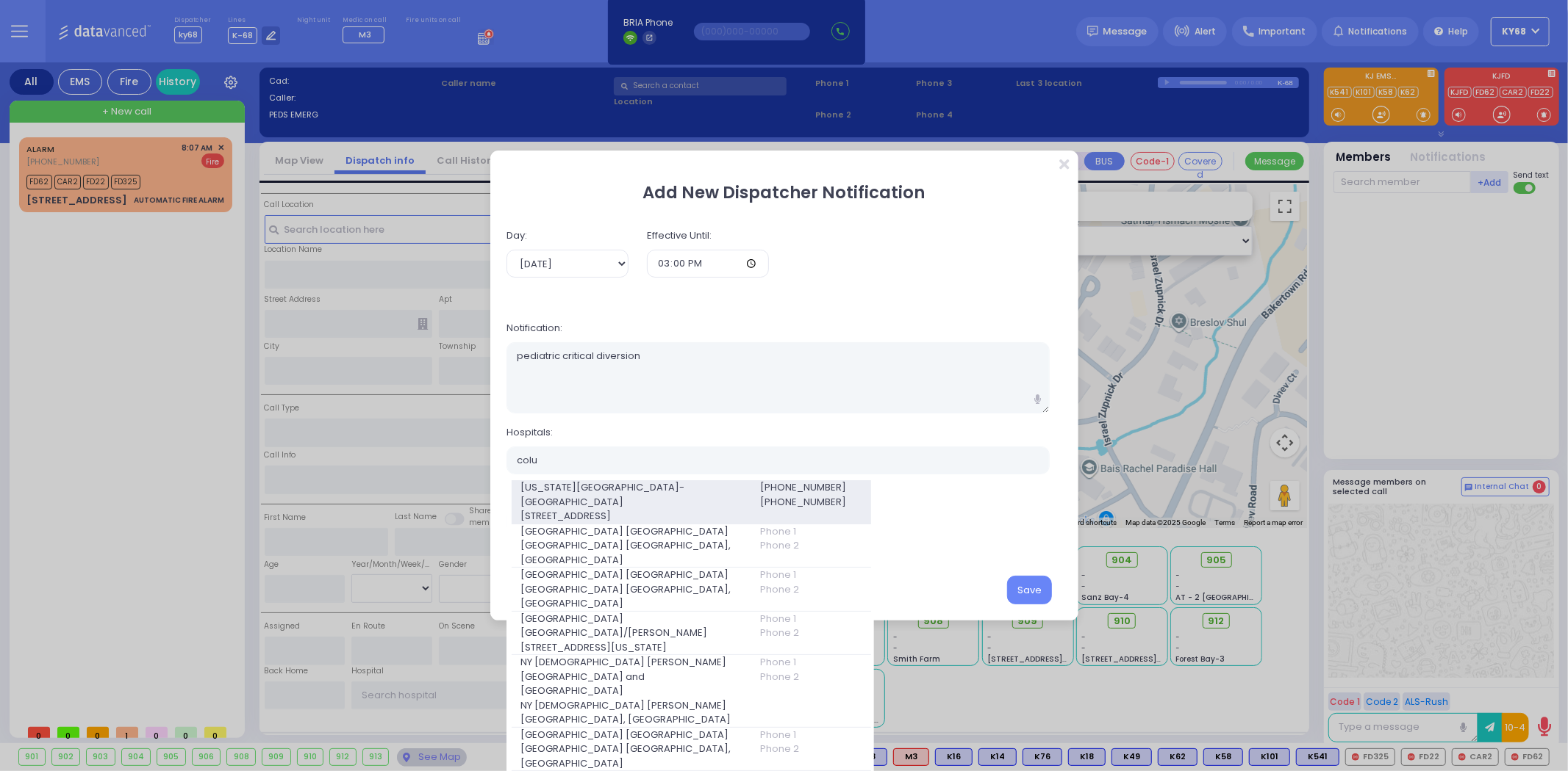
click at [633, 504] on span "[US_STATE][GEOGRAPHIC_DATA]- [GEOGRAPHIC_DATA]" at bounding box center [631, 494] width 221 height 29
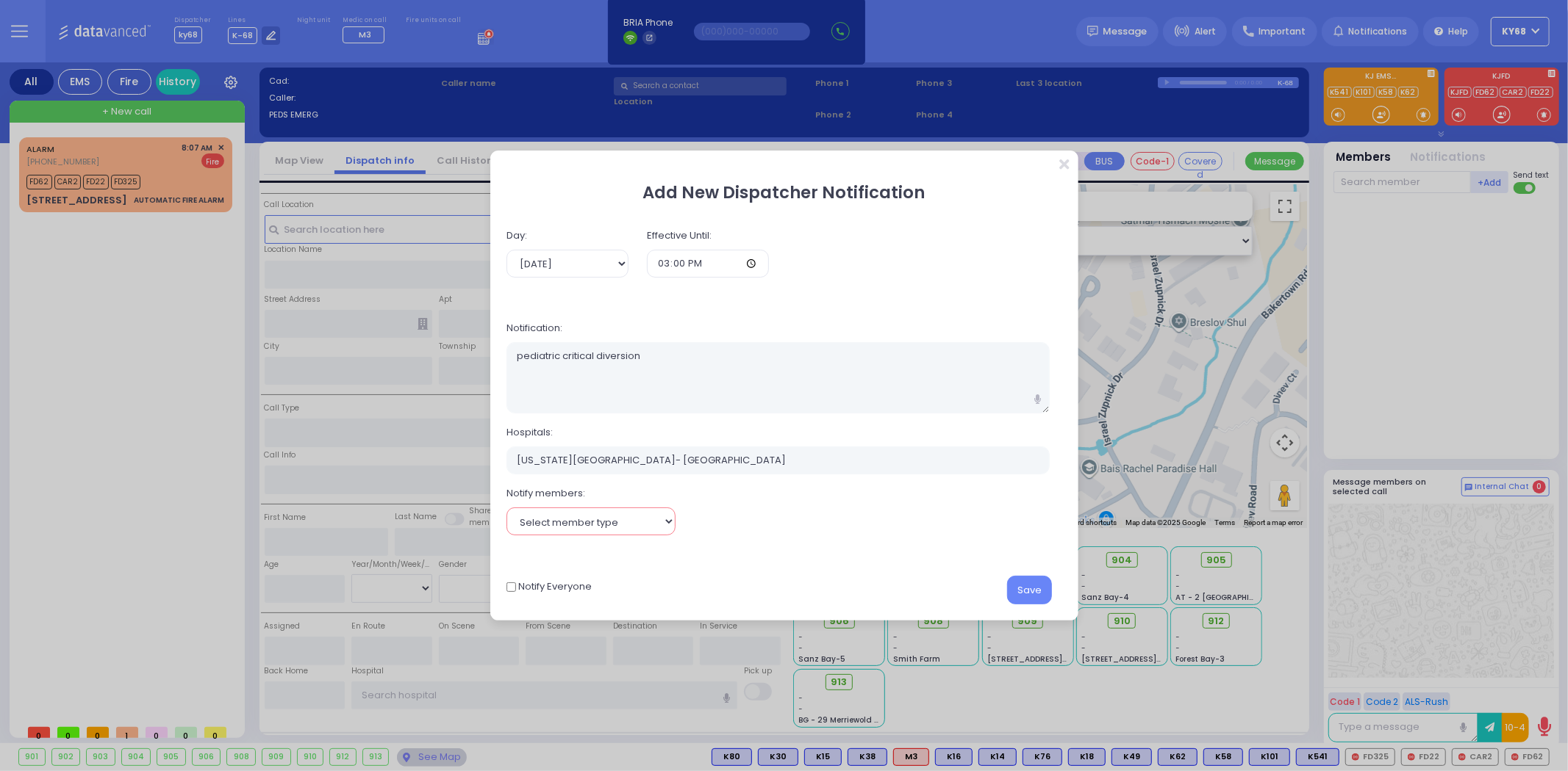
click at [627, 518] on select "Select member type Dispatcher ALS EMS Fire" at bounding box center [590, 522] width 169 height 28
click at [906, 520] on div "Notify members: Select member type Dispatcher ALS EMS Fire" at bounding box center [778, 508] width 561 height 56
click at [1041, 593] on button "Save" at bounding box center [1029, 590] width 45 height 28
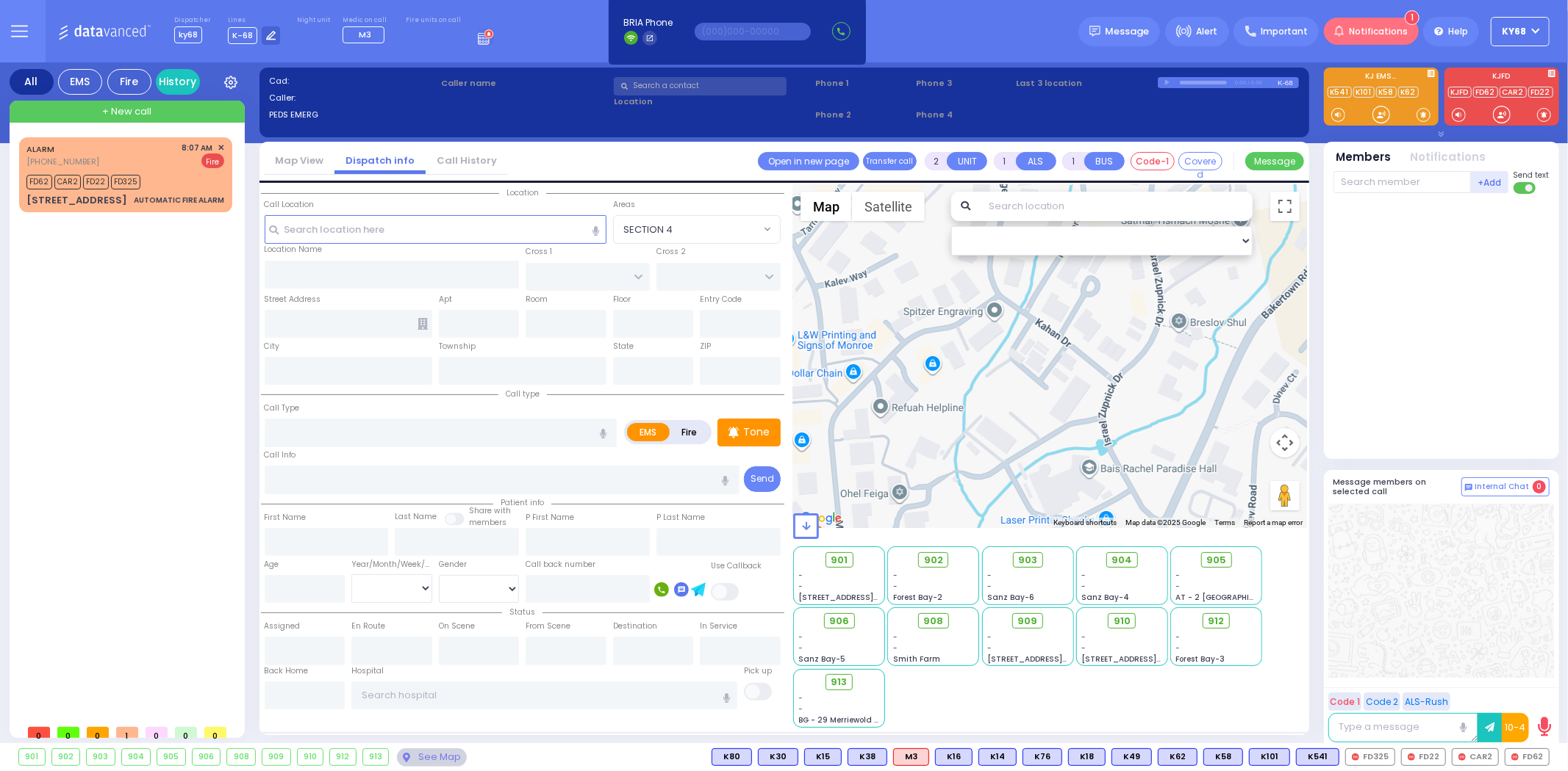
click at [1374, 25] on span "Notifications" at bounding box center [1378, 31] width 59 height 13
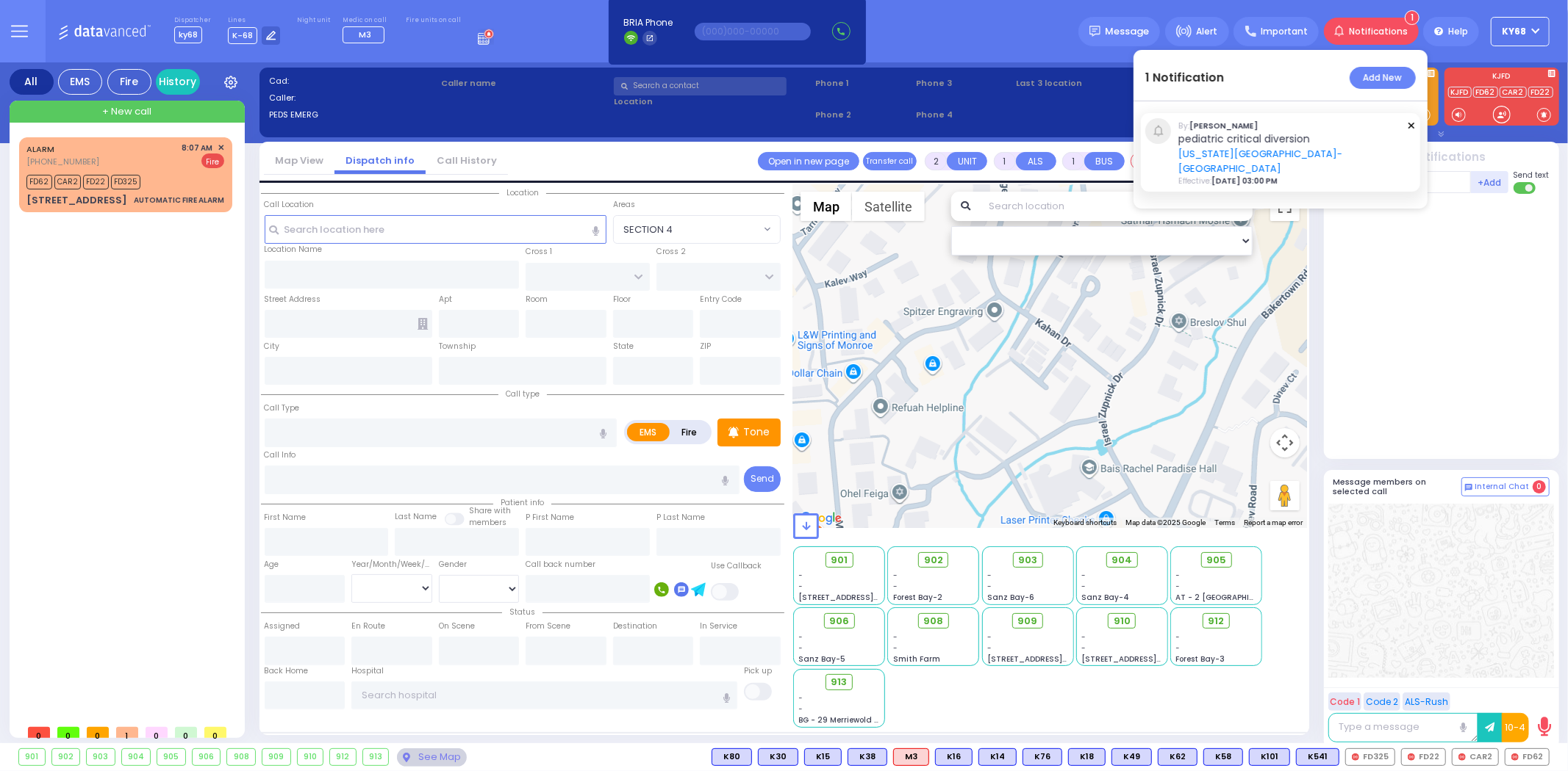
click at [1025, 34] on div "Dispatcher ky68 shift has started. Are you ? Lines K-68" at bounding box center [784, 31] width 1568 height 63
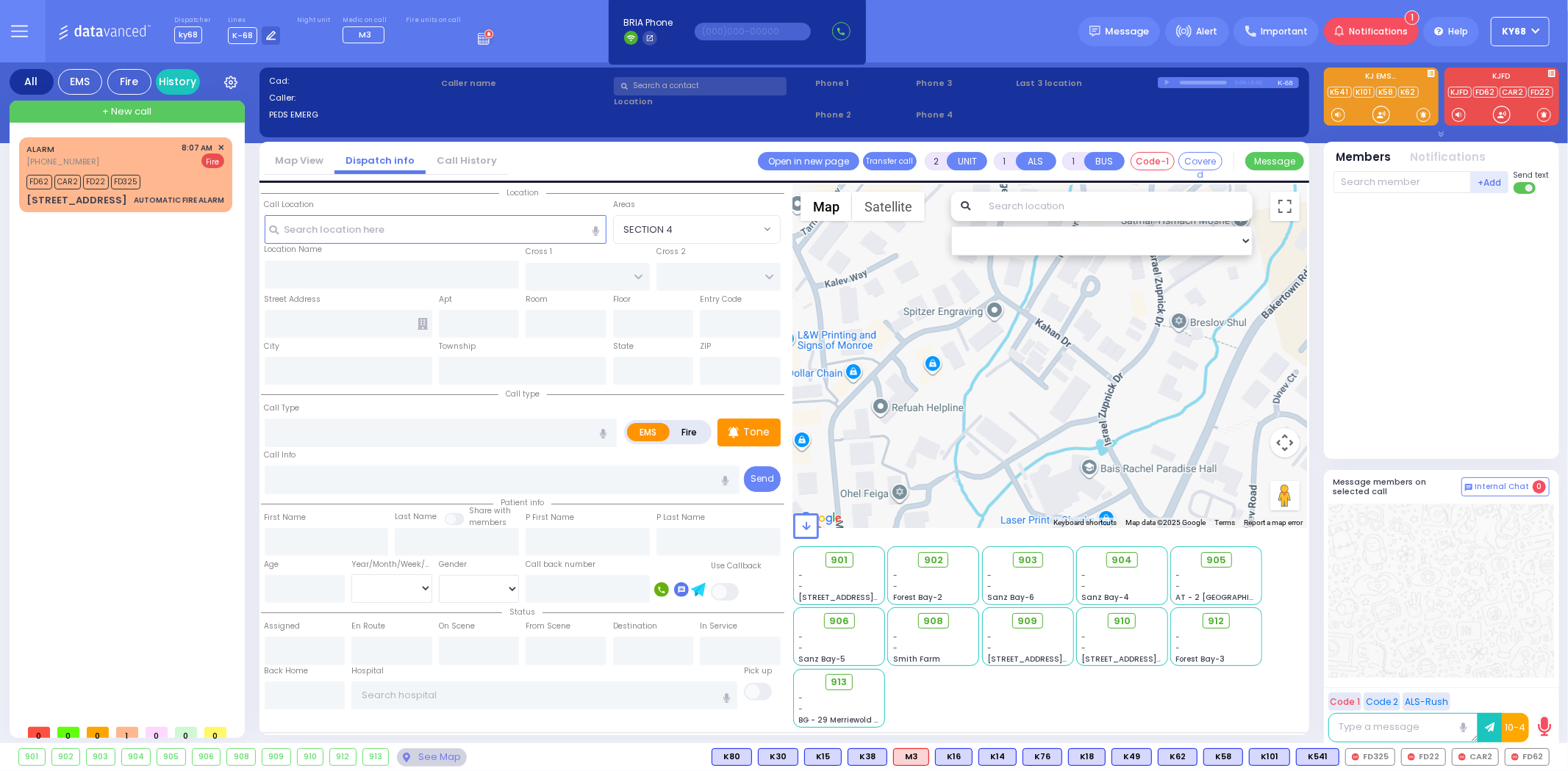
click at [485, 33] on circle at bounding box center [489, 34] width 8 height 8
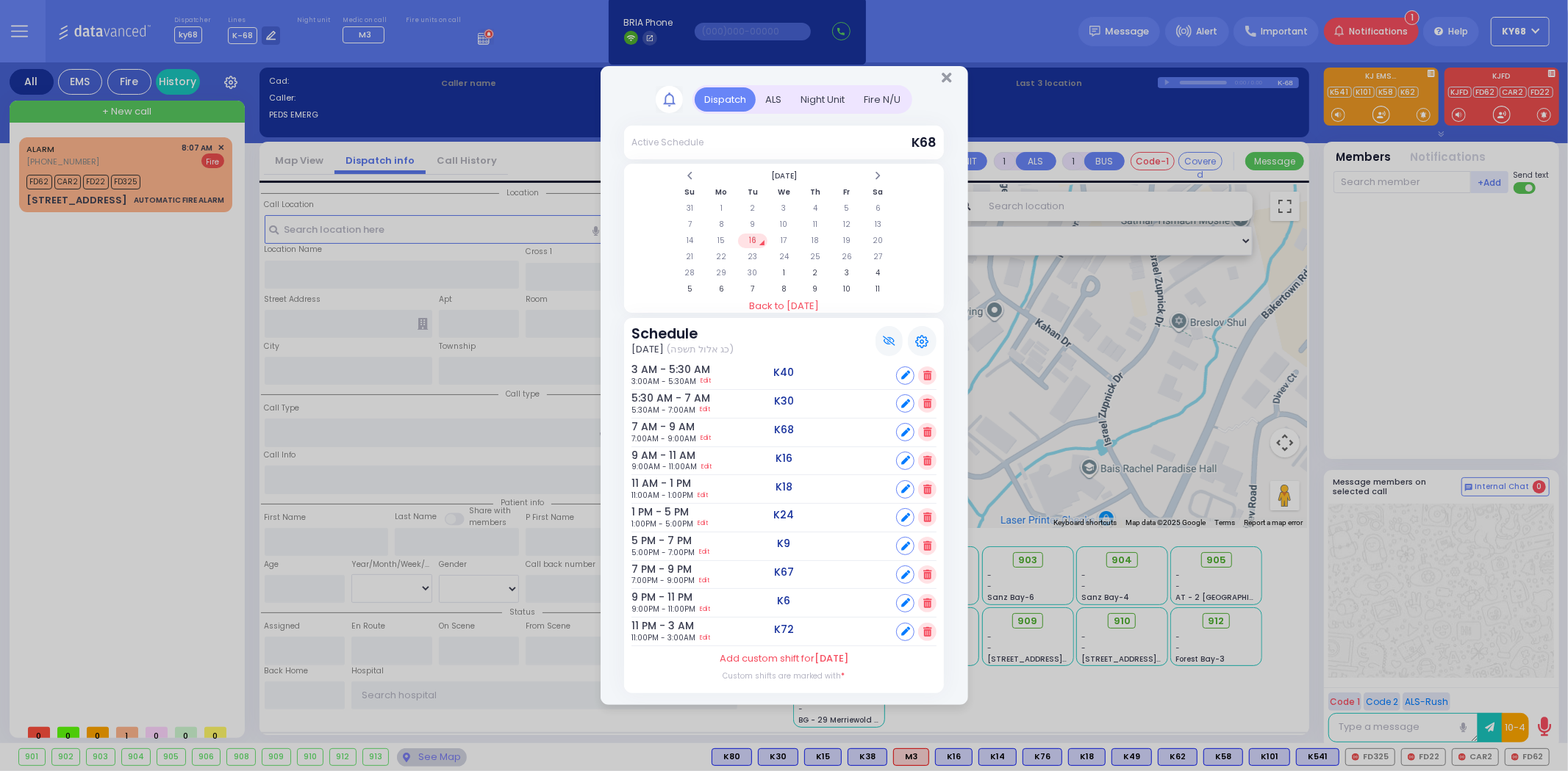
drag, startPoint x: 1362, startPoint y: 248, endPoint x: 1376, endPoint y: 240, distance: 16.1
click at [1364, 248] on div "Dispatch Active Schedule K68" at bounding box center [784, 386] width 1568 height 771
click at [1500, 41] on div "Dispatch Active Schedule K68" at bounding box center [784, 386] width 1568 height 771
click at [954, 84] on div at bounding box center [784, 75] width 368 height 19
click at [948, 81] on icon "Close" at bounding box center [946, 78] width 9 height 15
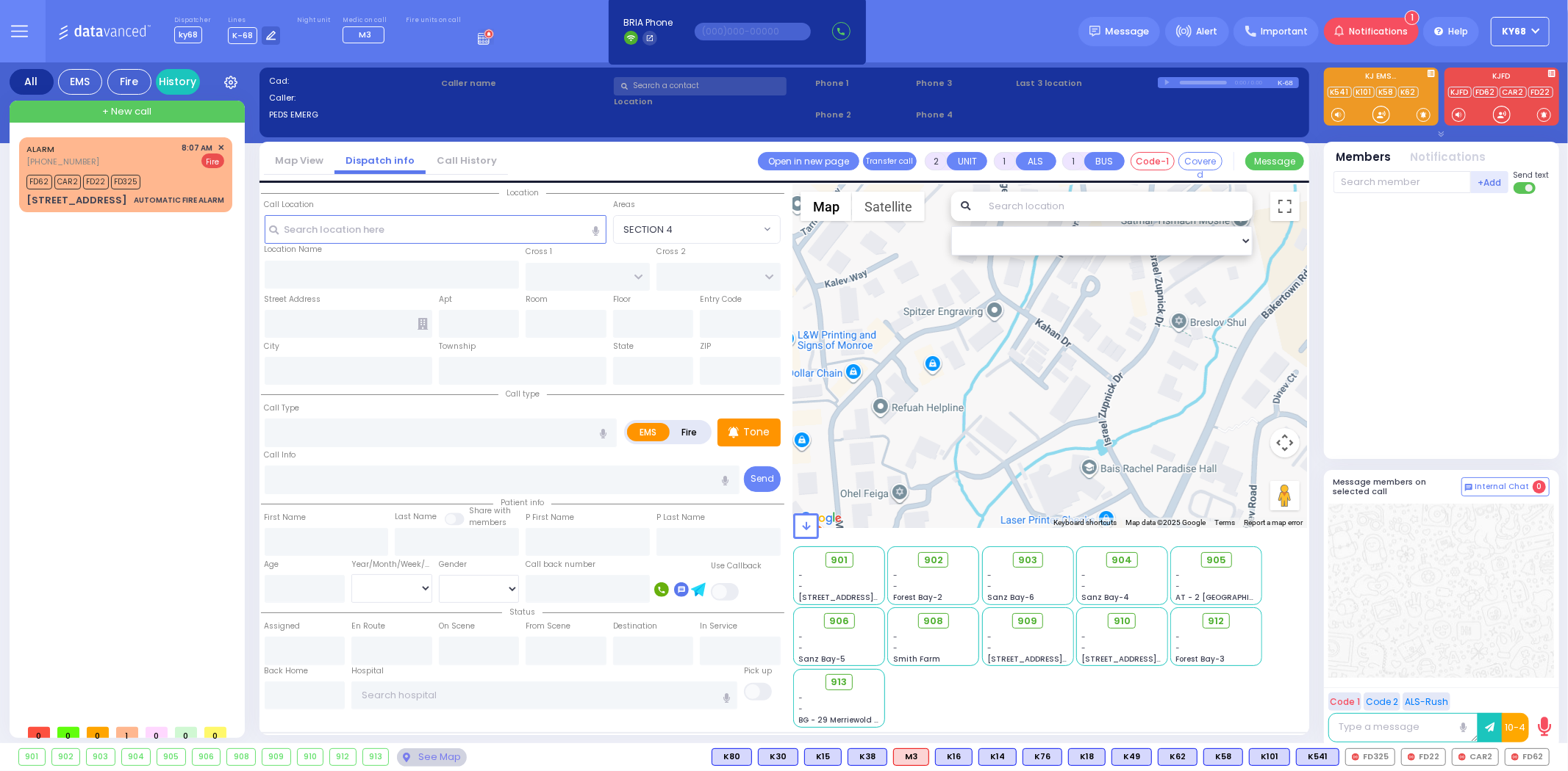
click at [1518, 38] on div at bounding box center [1387, 53] width 290 height 34
click at [1517, 30] on span "ky68" at bounding box center [1514, 31] width 24 height 13
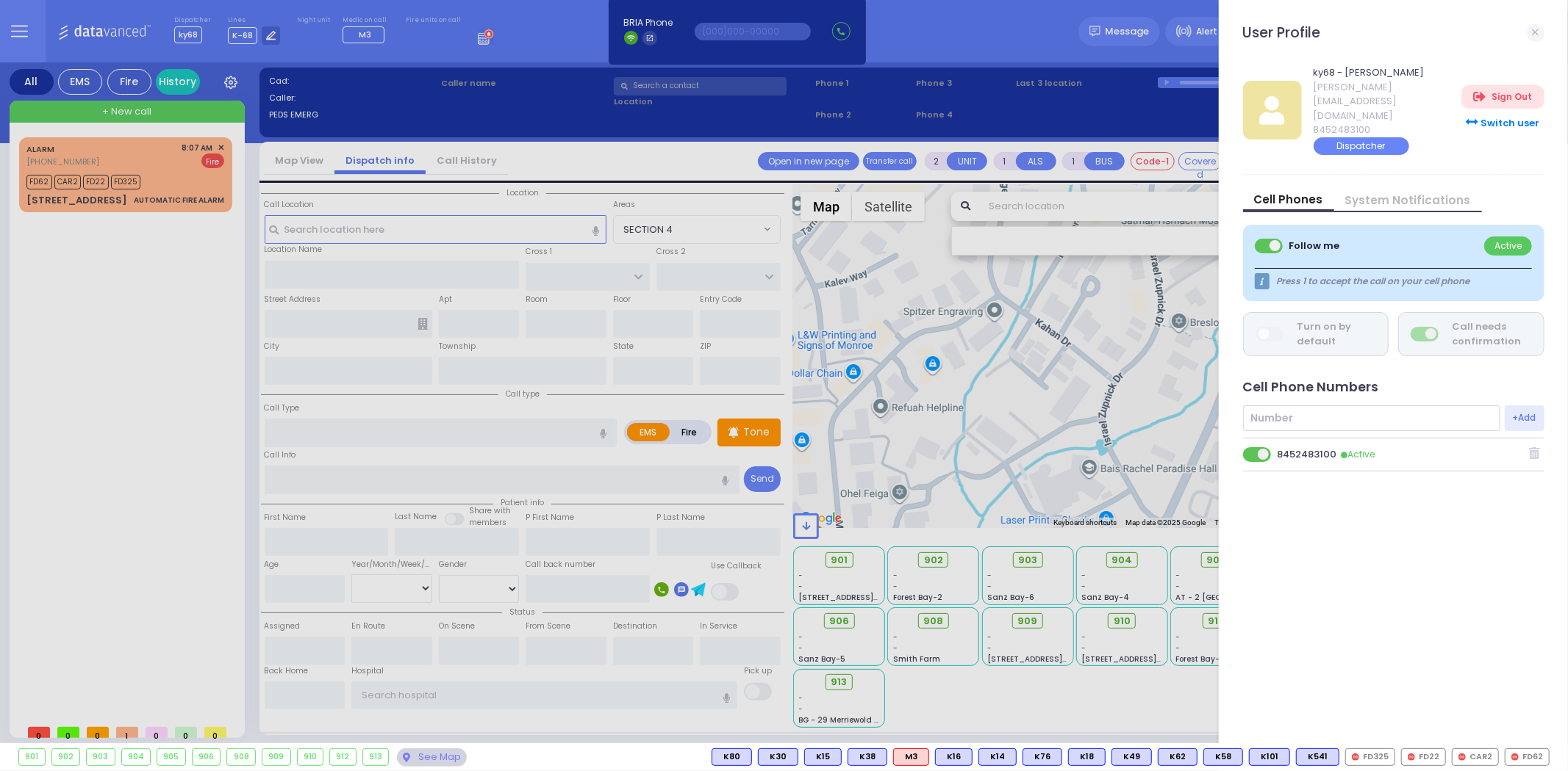
click at [1404, 193] on link "System Notifications" at bounding box center [1408, 201] width 147 height 16
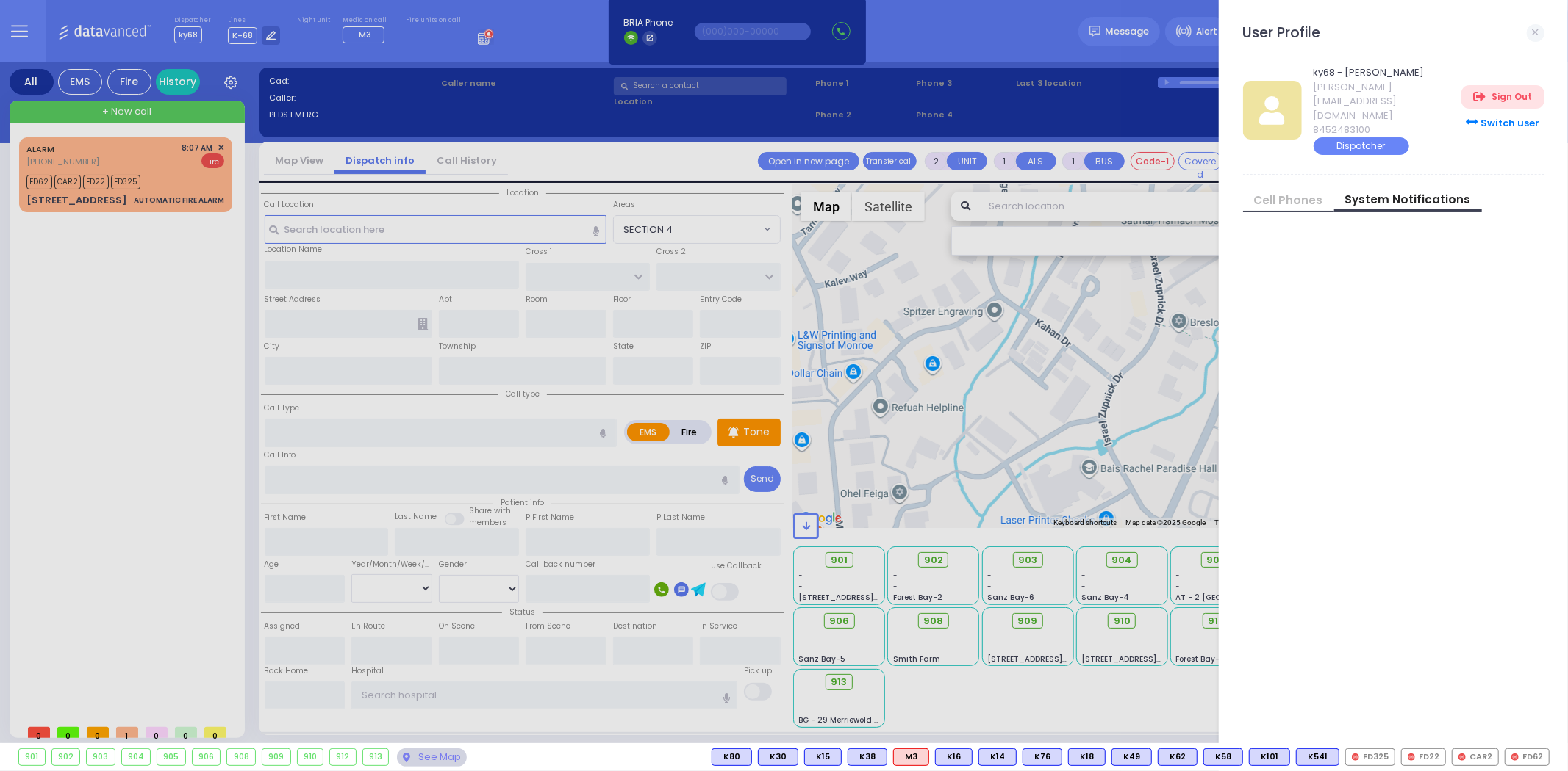
click at [34, 37] on div at bounding box center [784, 386] width 1568 height 771
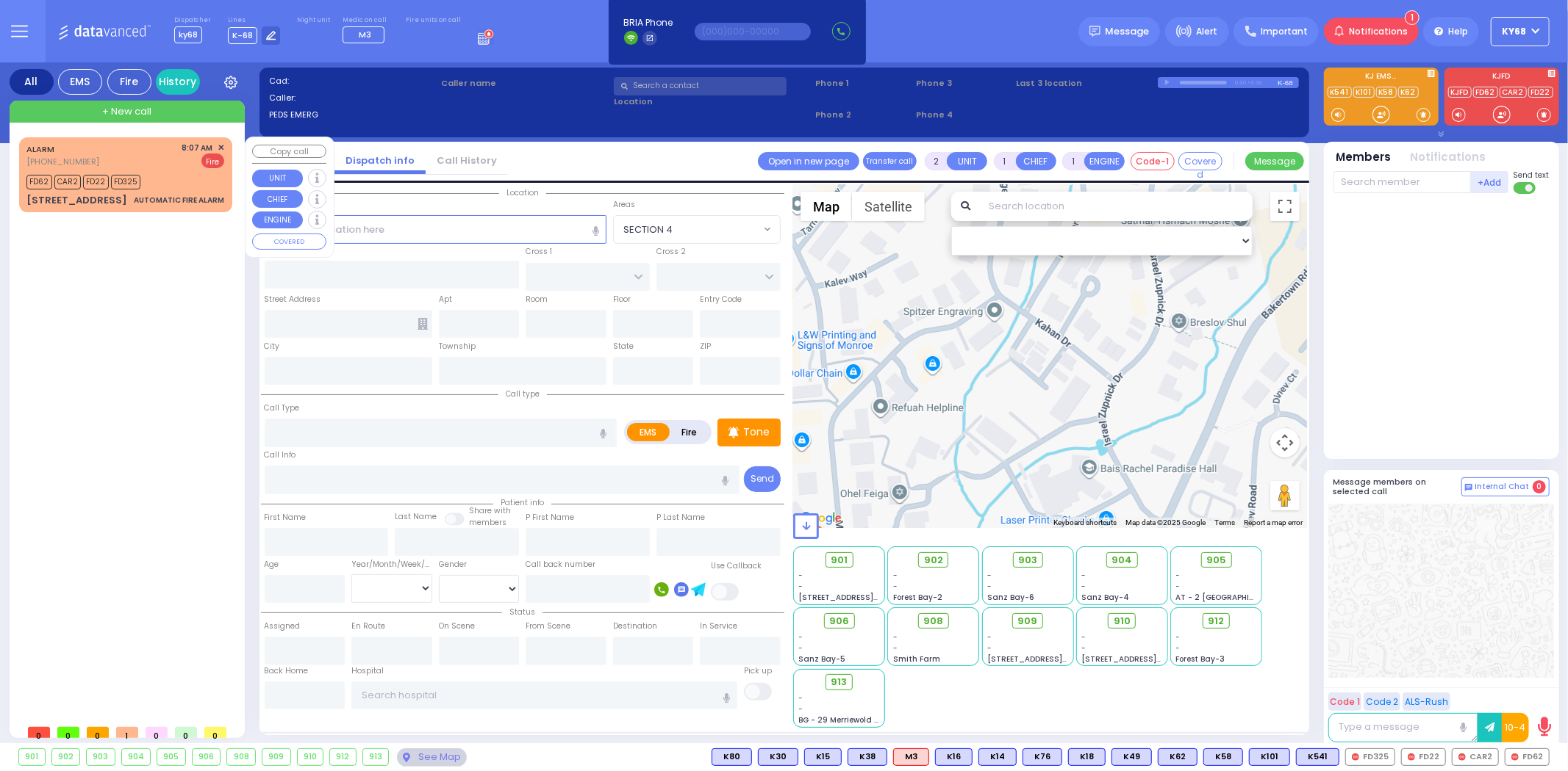
click at [219, 149] on span "✕" at bounding box center [220, 148] width 6 height 13
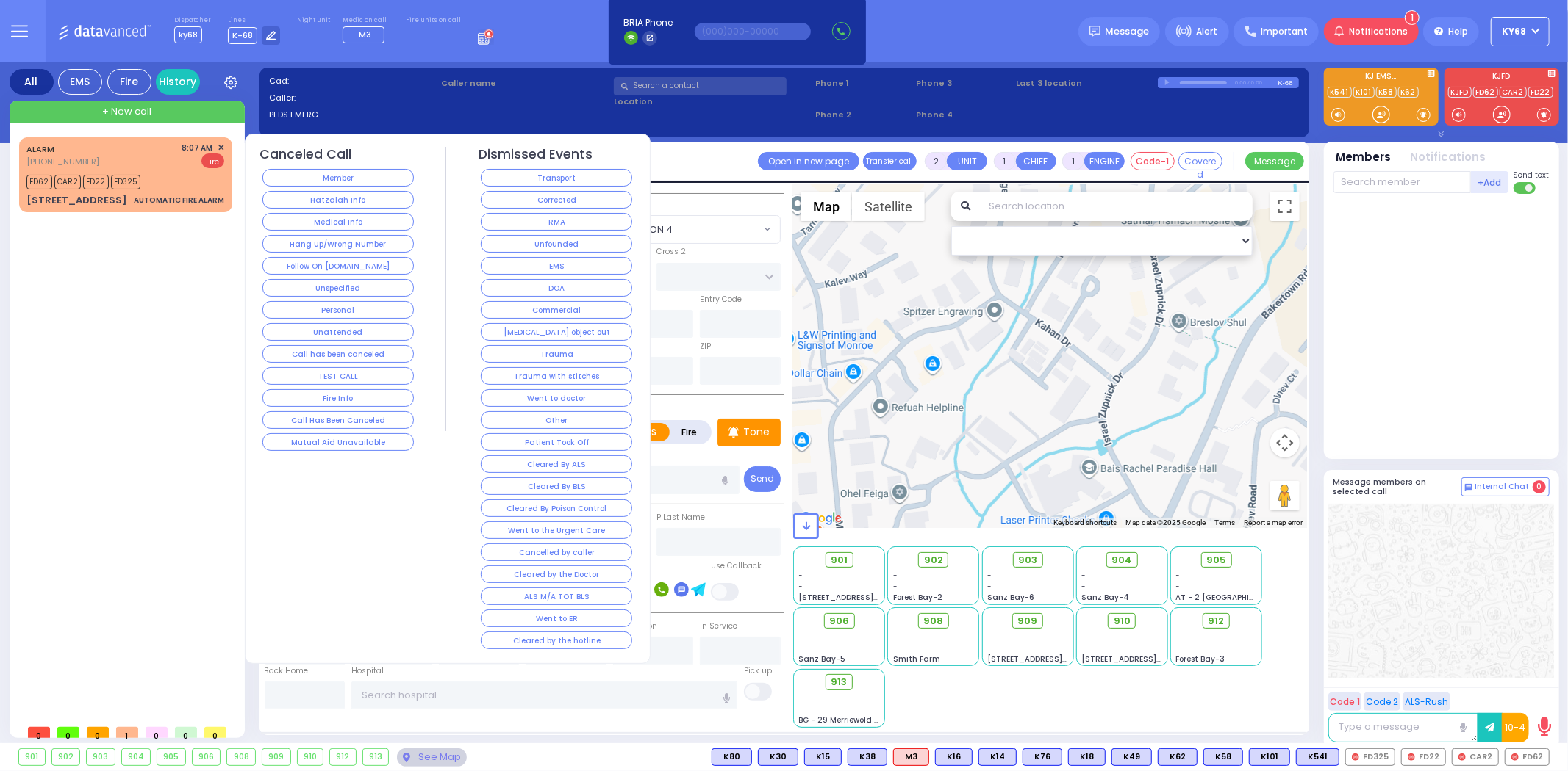
click at [527, 190] on div "Corrected" at bounding box center [557, 200] width 157 height 22
click at [527, 194] on button "Corrected" at bounding box center [556, 200] width 151 height 17
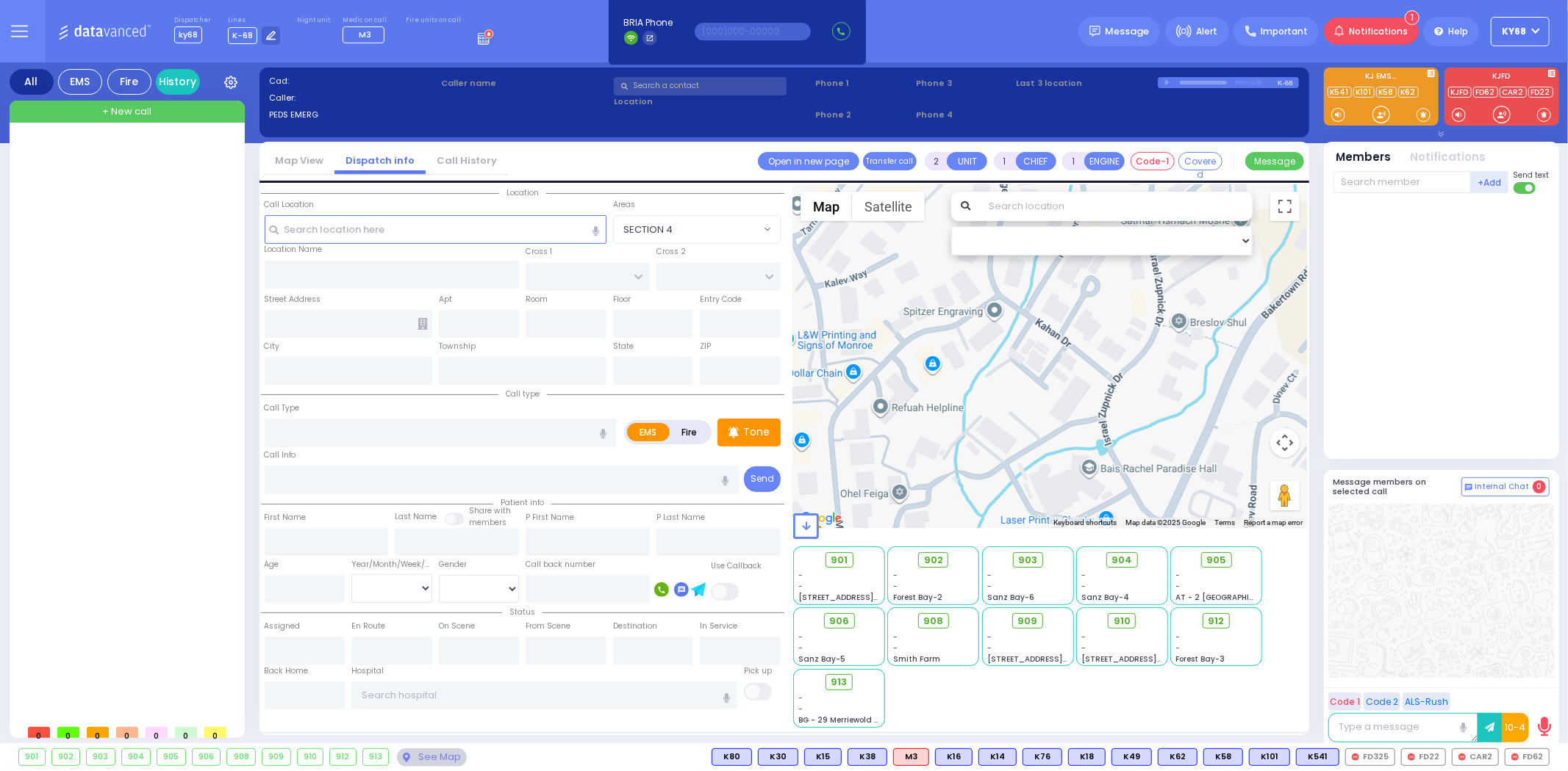
click at [1438, 244] on div at bounding box center [1442, 327] width 216 height 254
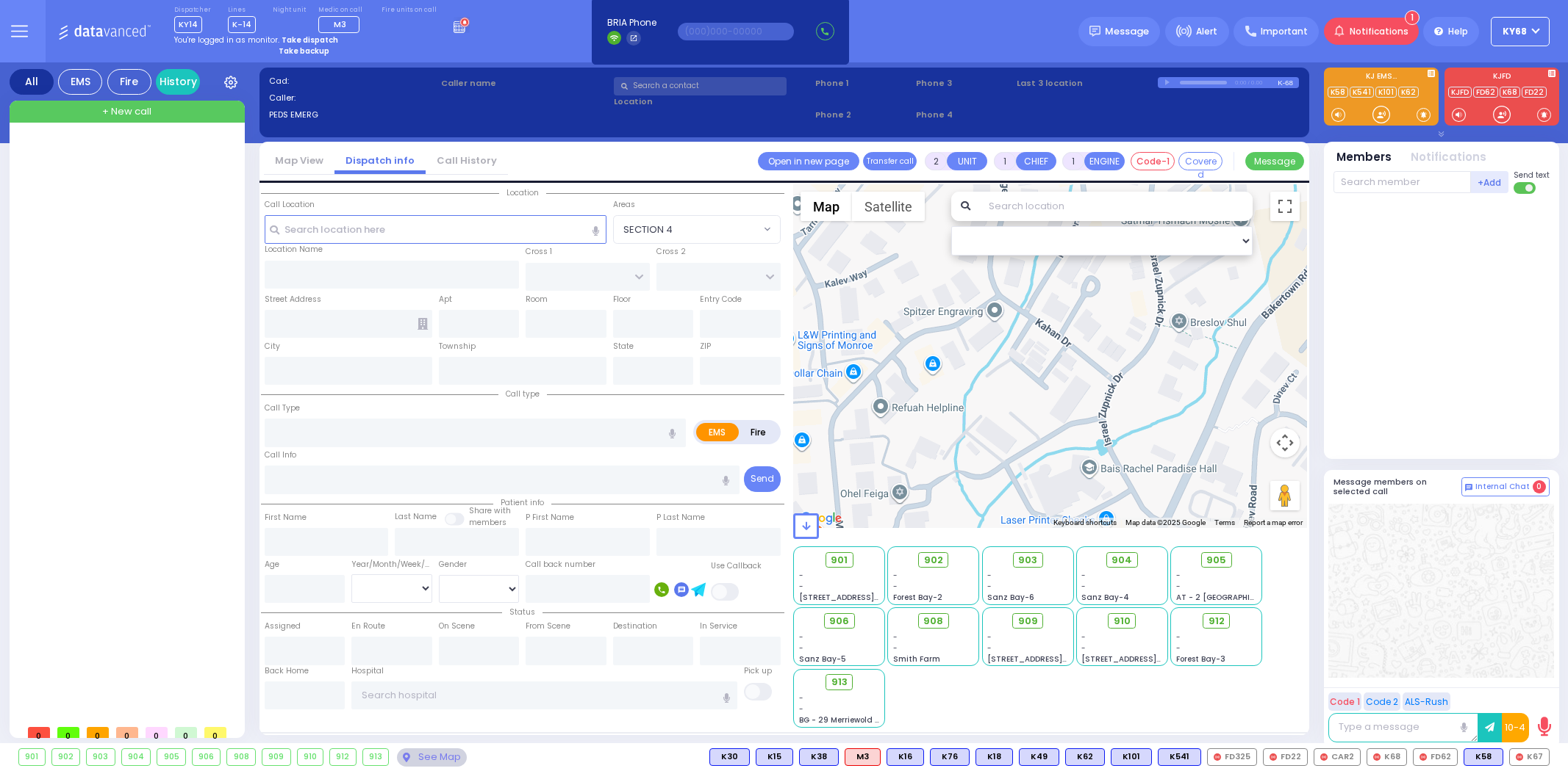
select select
radio input "true"
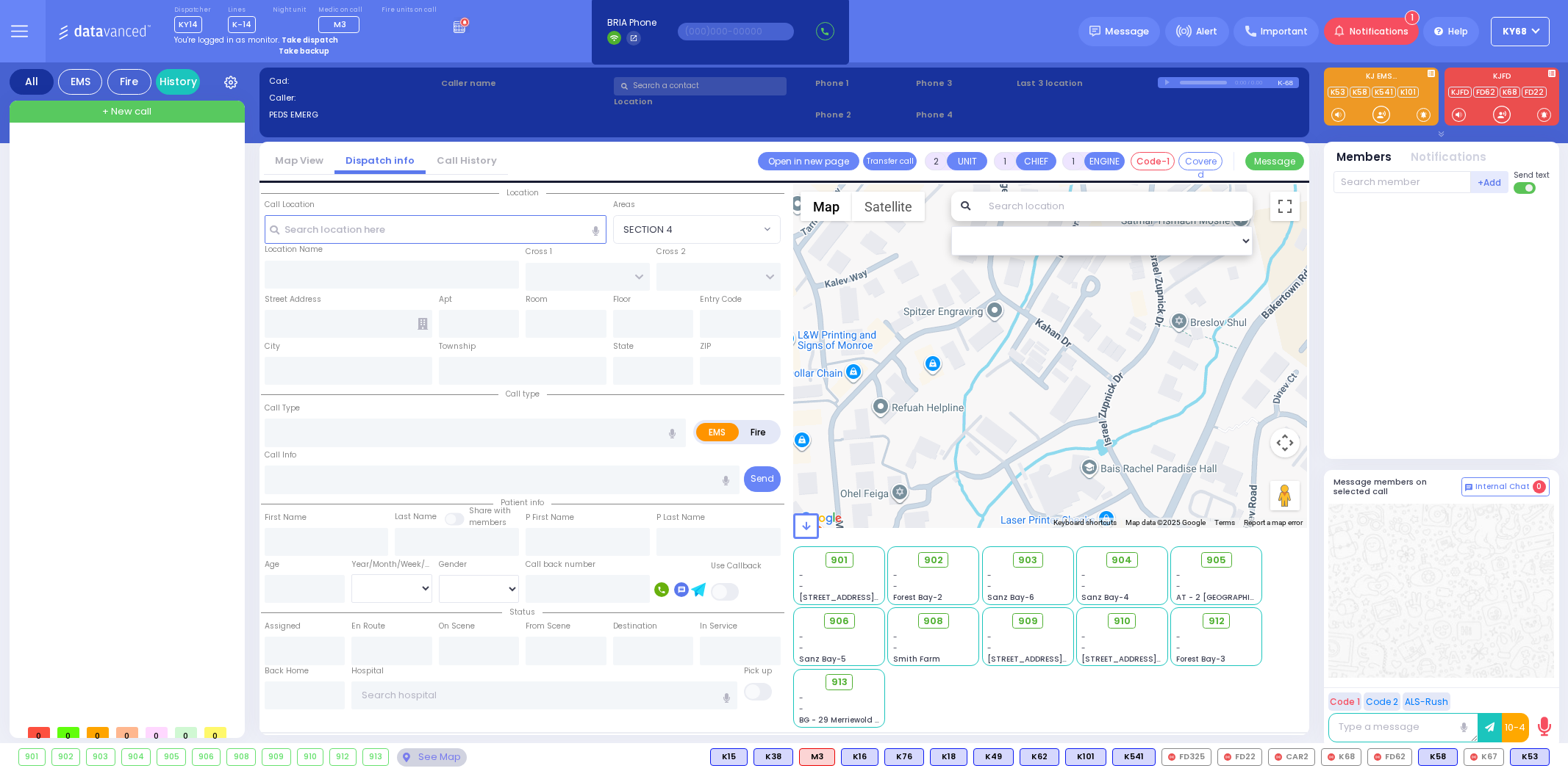
type input "MOSHE JOSEPH"
type input "LICHTMAN"
select select
type input "08:37"
select select
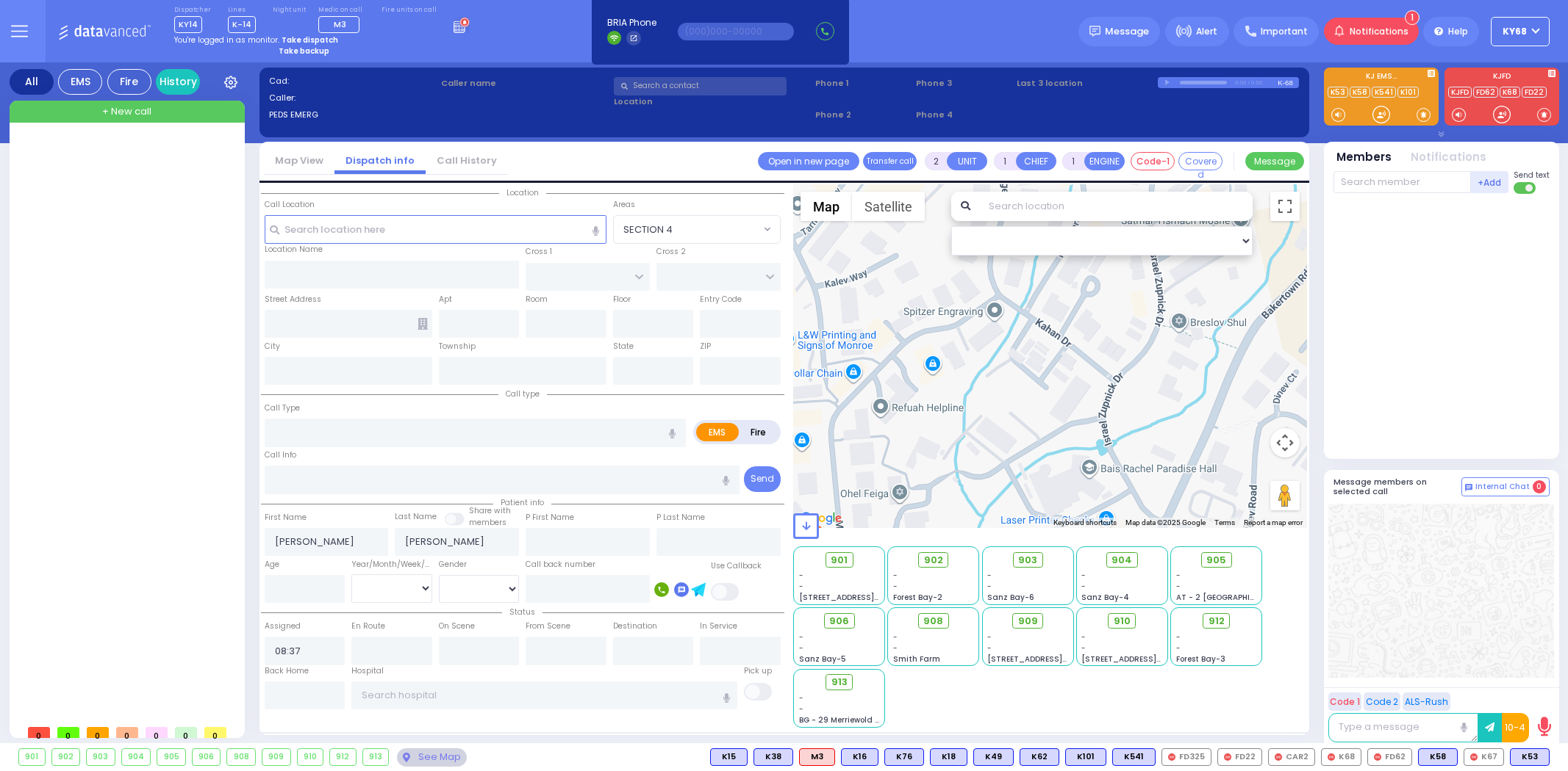
radio input "true"
select select
select select "Hatzalah Garages"
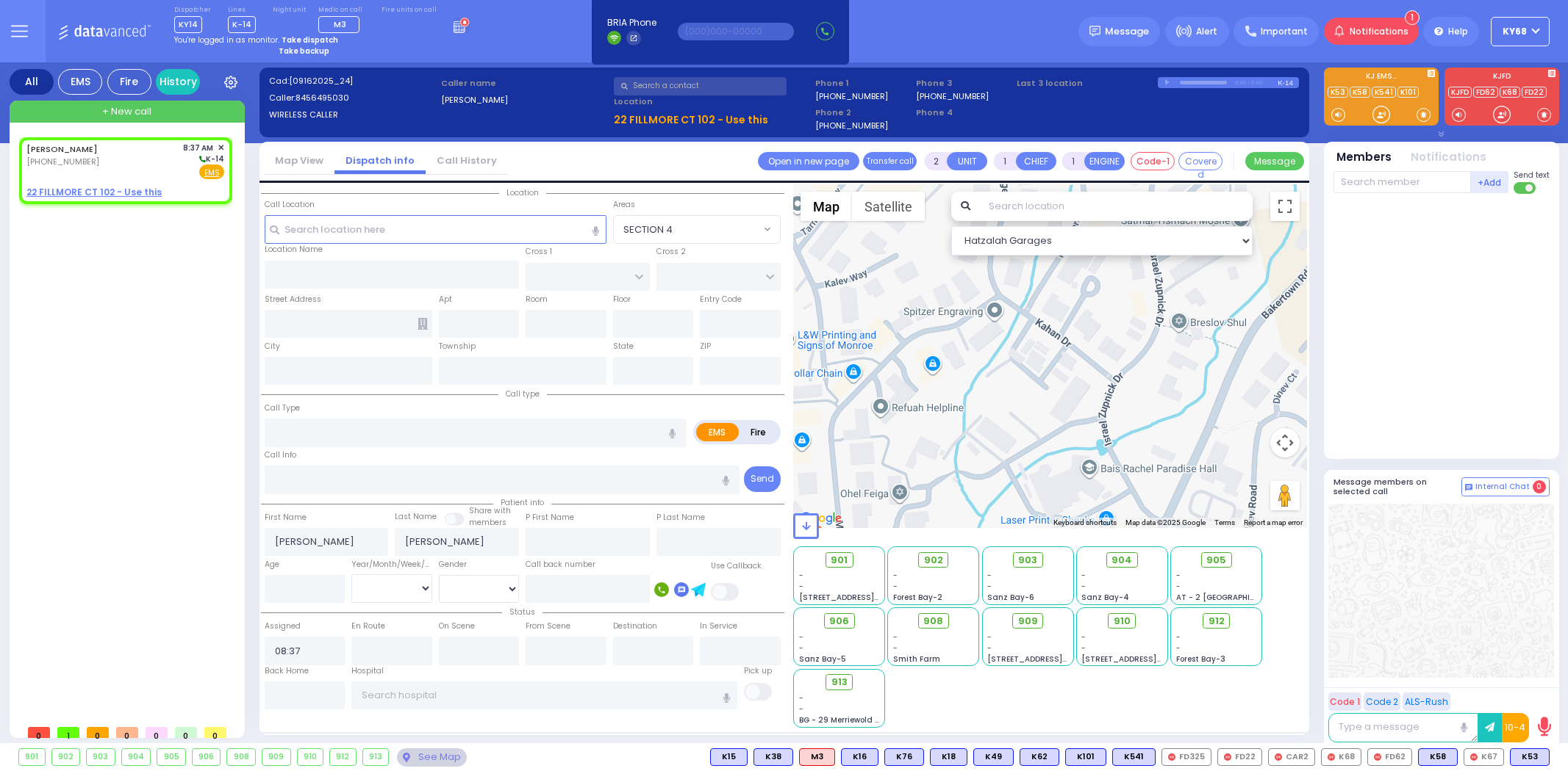
select select
radio input "true"
select select
type input "TARNOPOL WAY"
type input "KALEV WAY"
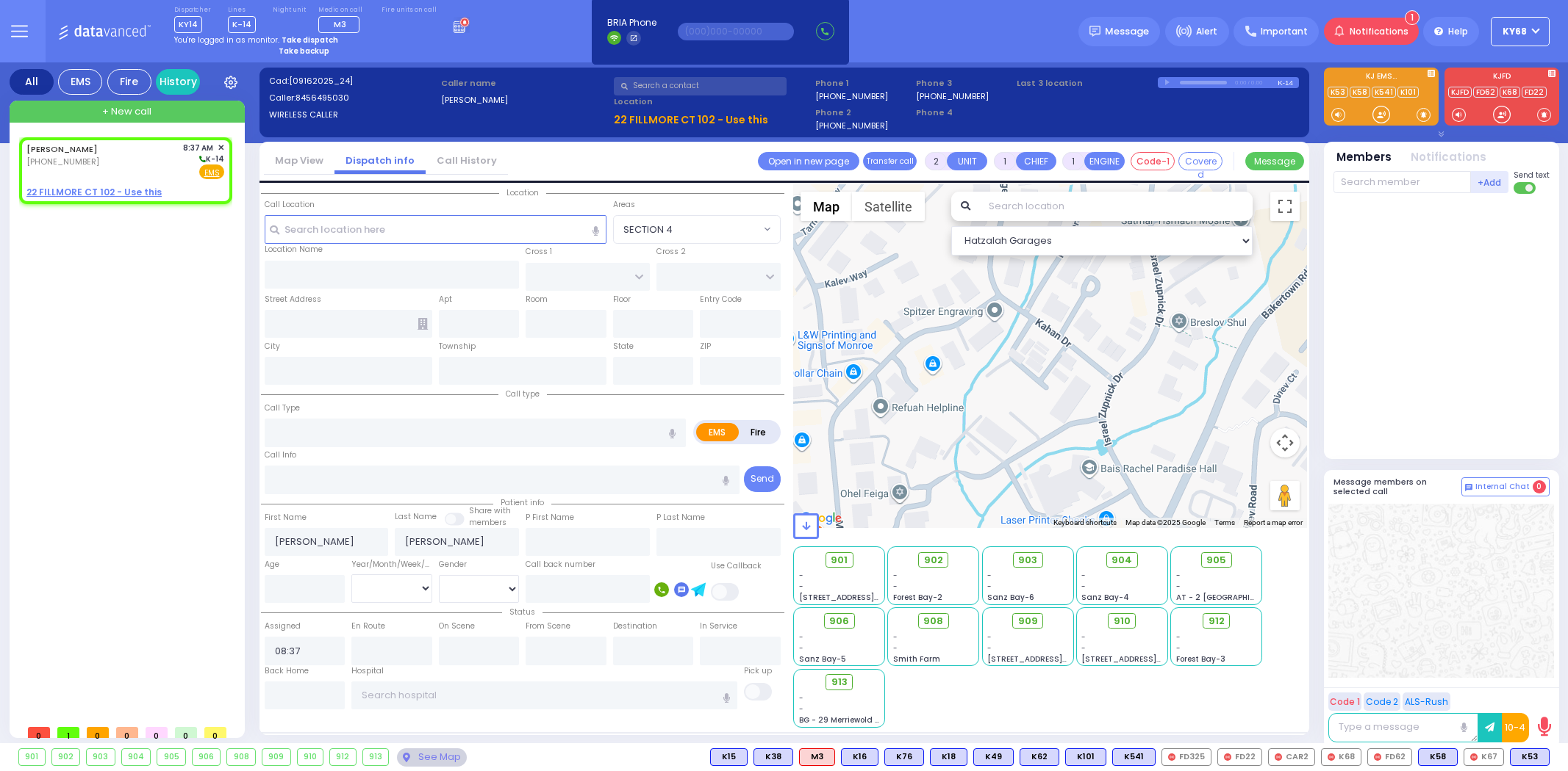
type input "22 FILLMORE CT"
type input "102"
type input "Monroe"
type input "[US_STATE]"
type input "10950"
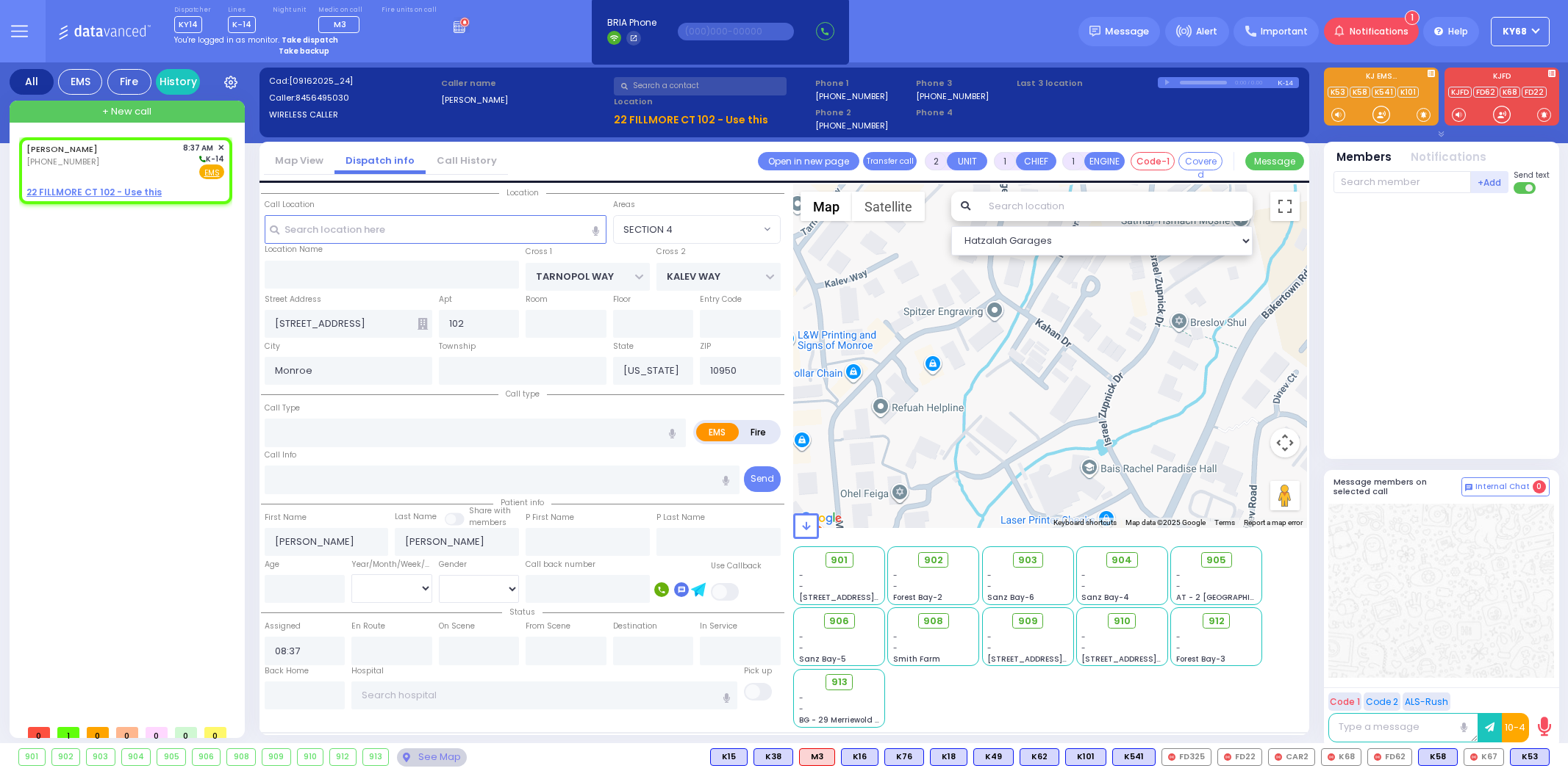
radio input "true"
select select
type input "play some ceiling fan"
radio input "true"
select select
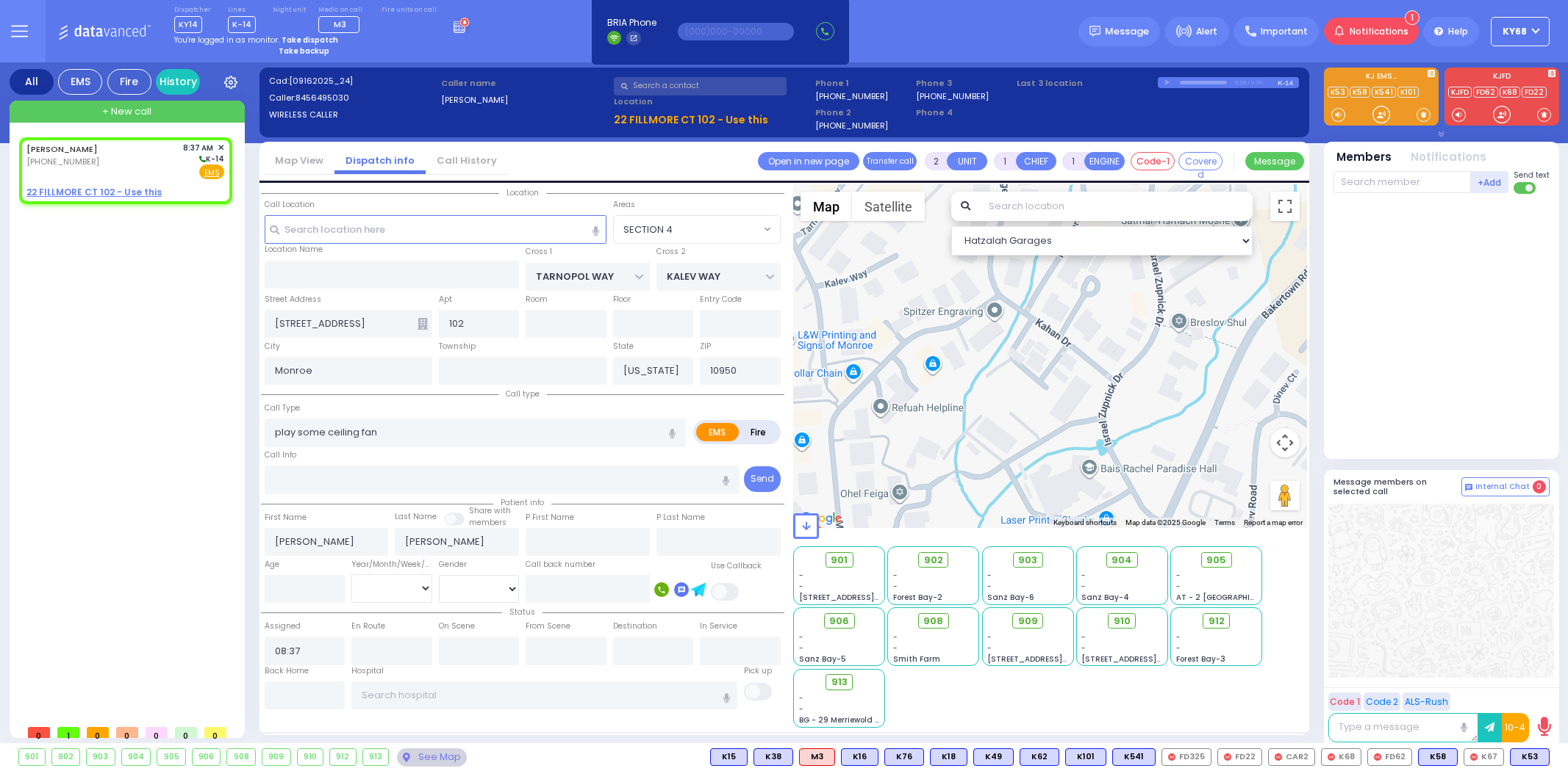
radio input "true"
select select
radio input "true"
select select
type input "patient feeling faint"
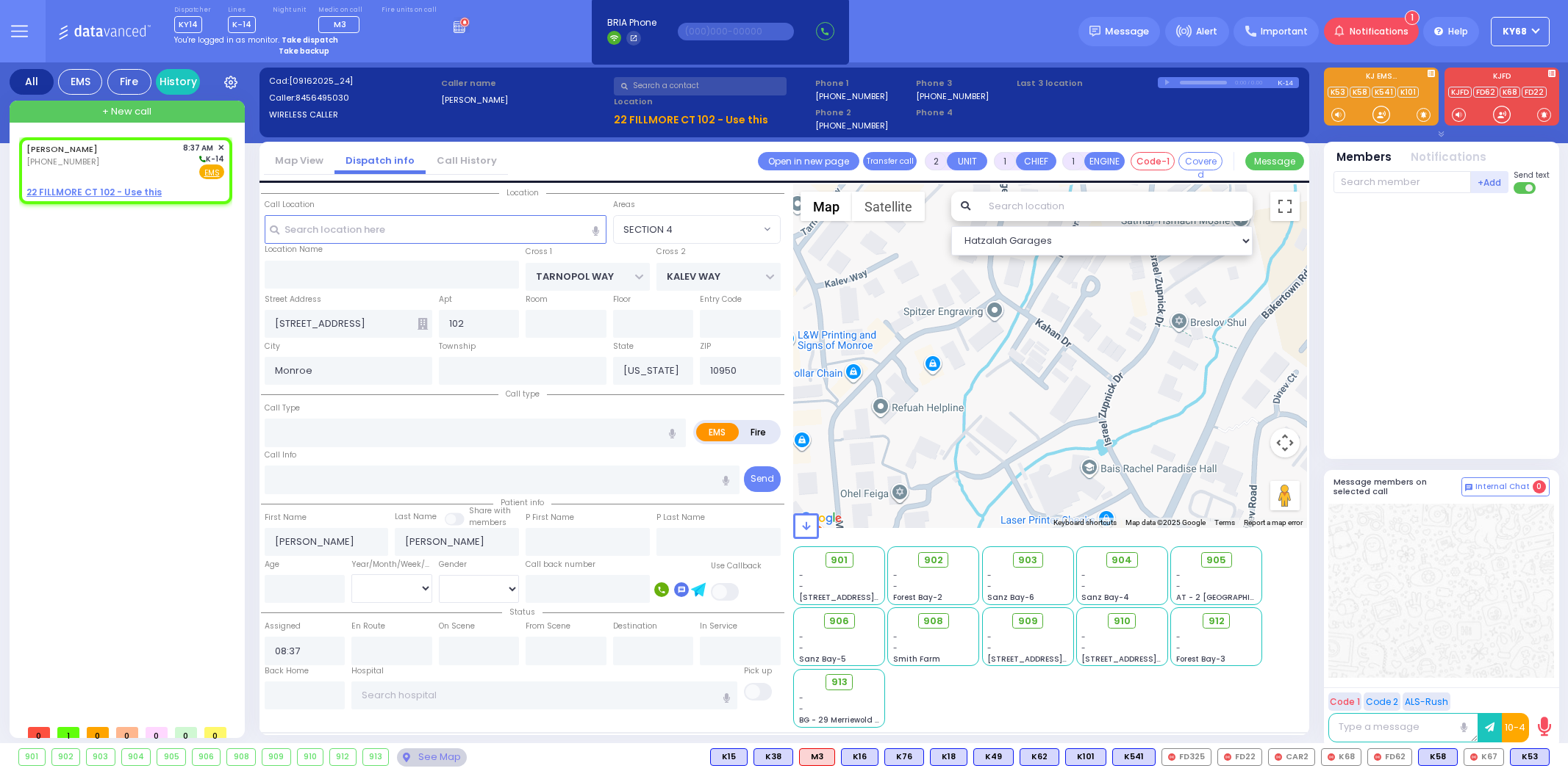
radio input "true"
select select
select select "SECTION 2"
select select "Hatzalah Garages"
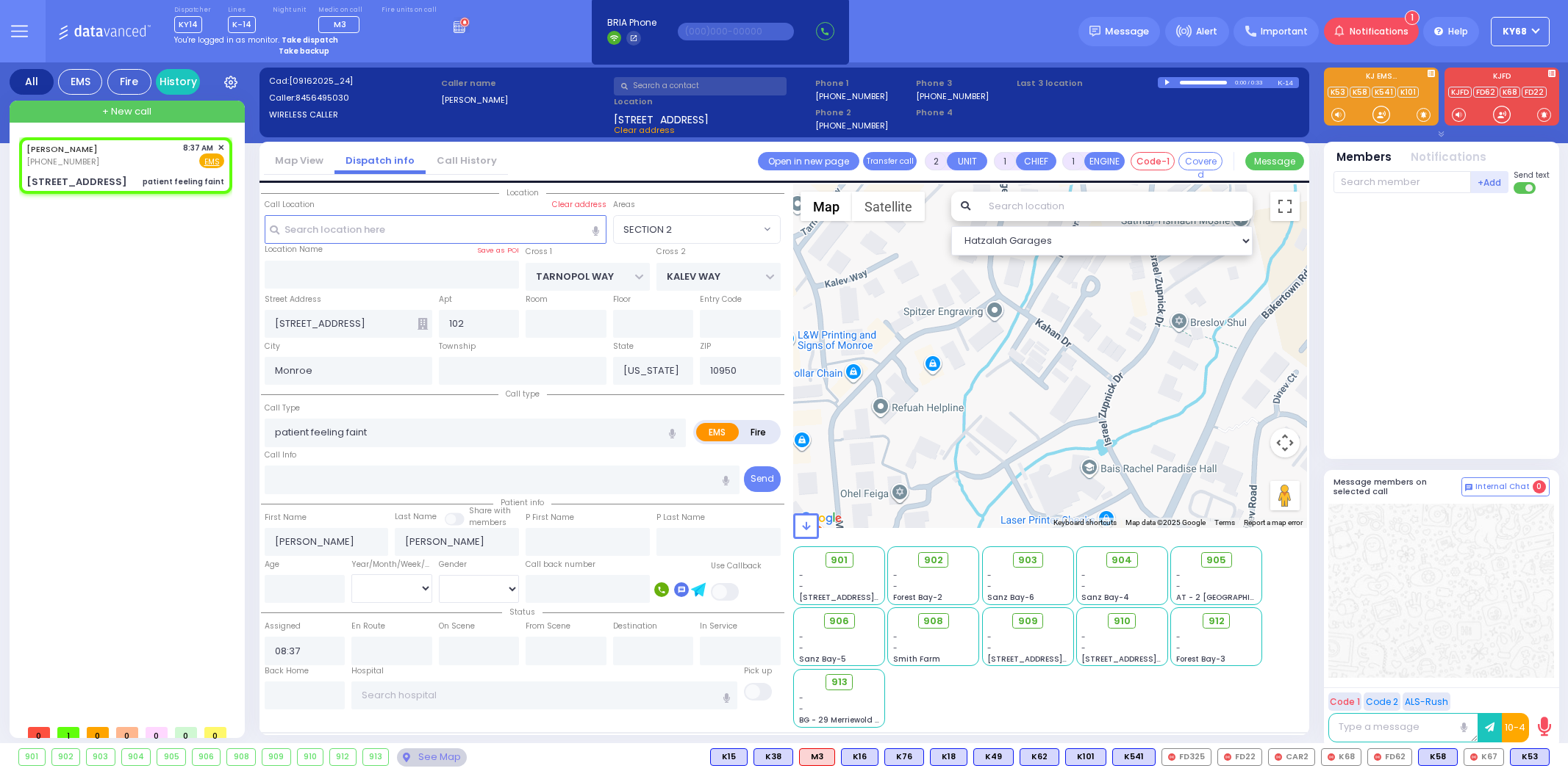
select select
radio input "true"
select select
type input "08:39"
radio input "true"
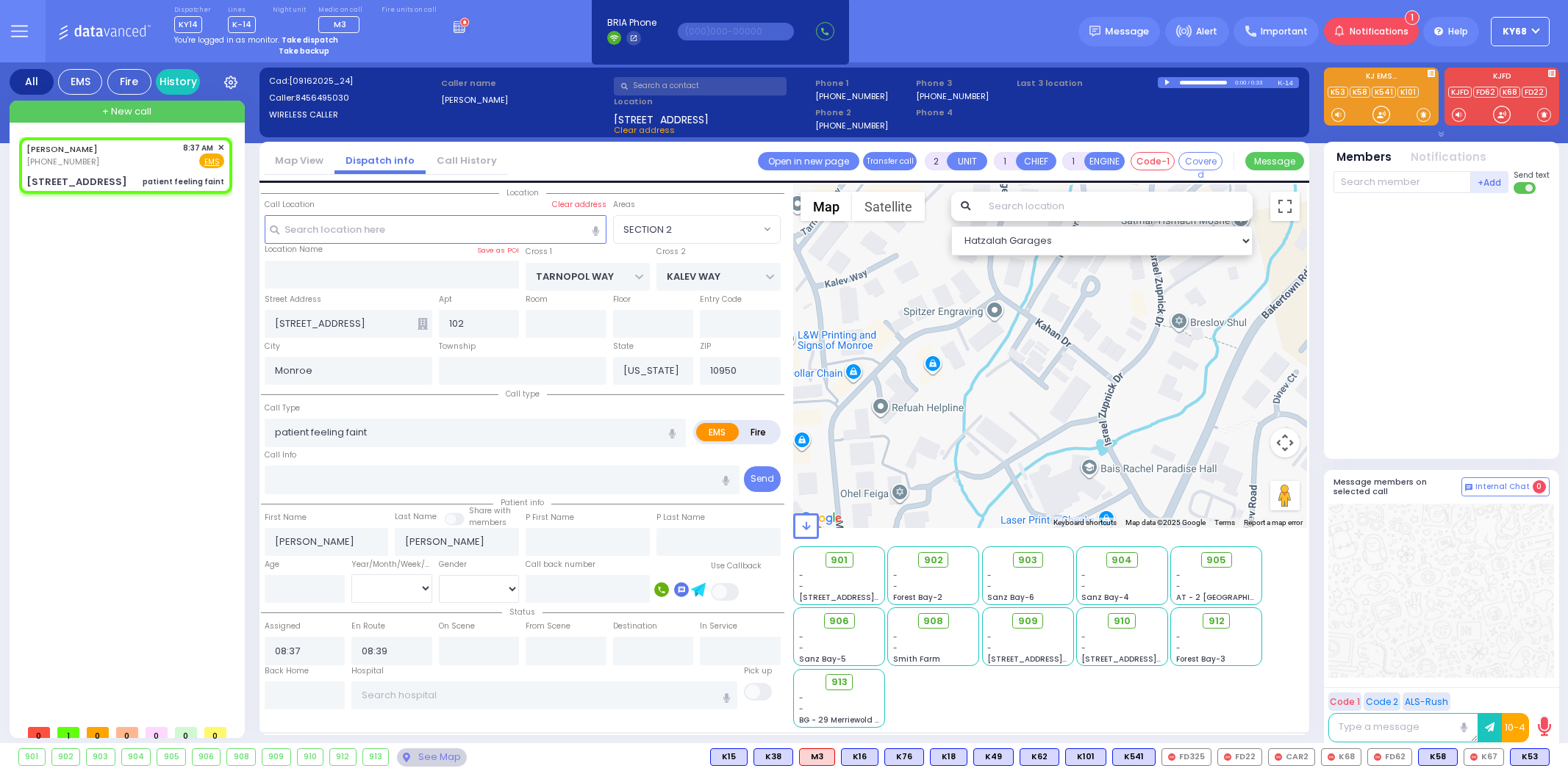
select select
select select "SECTION 2"
select select "Hatzalah Garages"
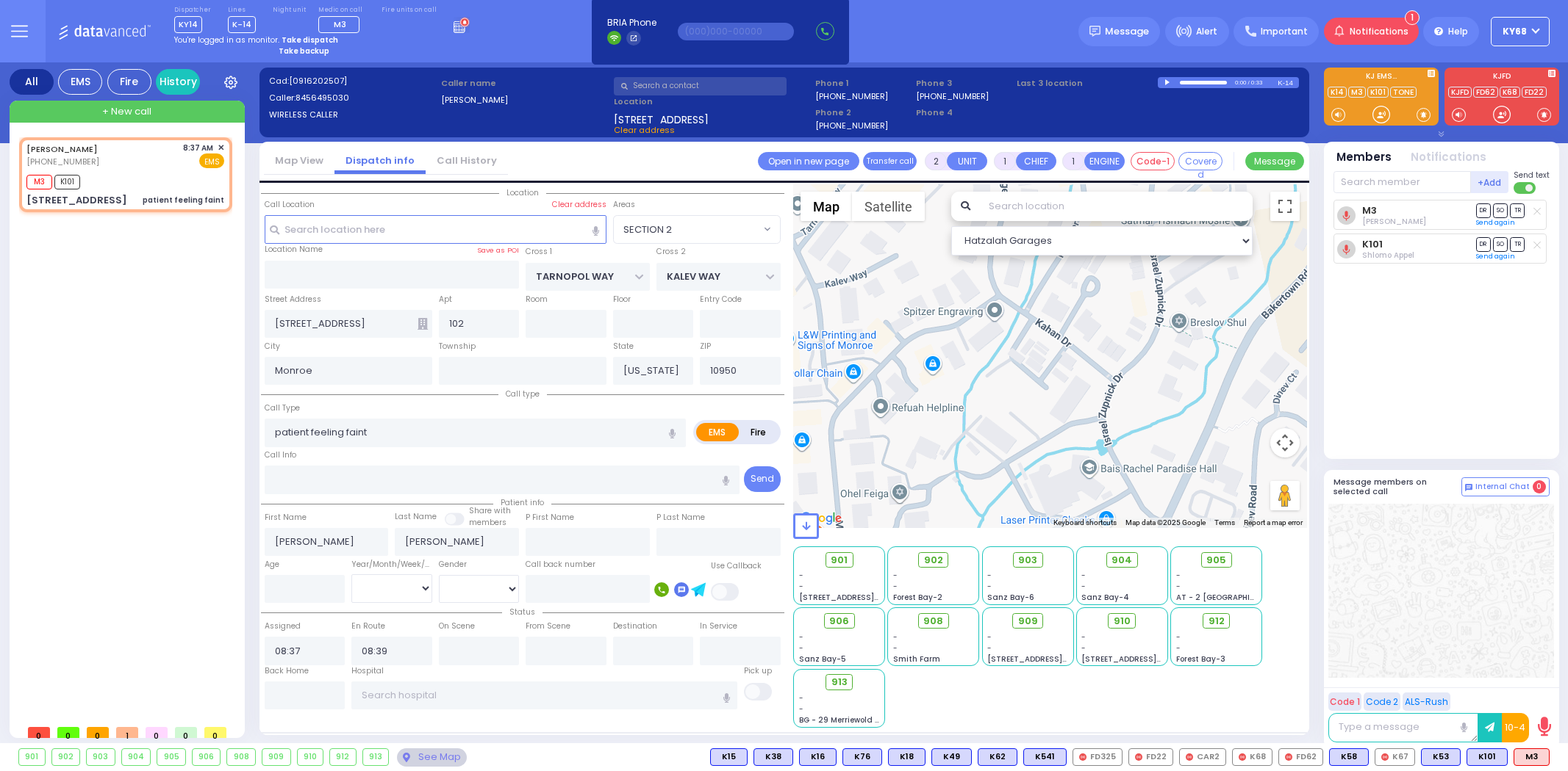
select select
radio input "true"
select select
select select "SECTION 2"
select select "Hatzalah Garages"
